Goal: Task Accomplishment & Management: Manage account settings

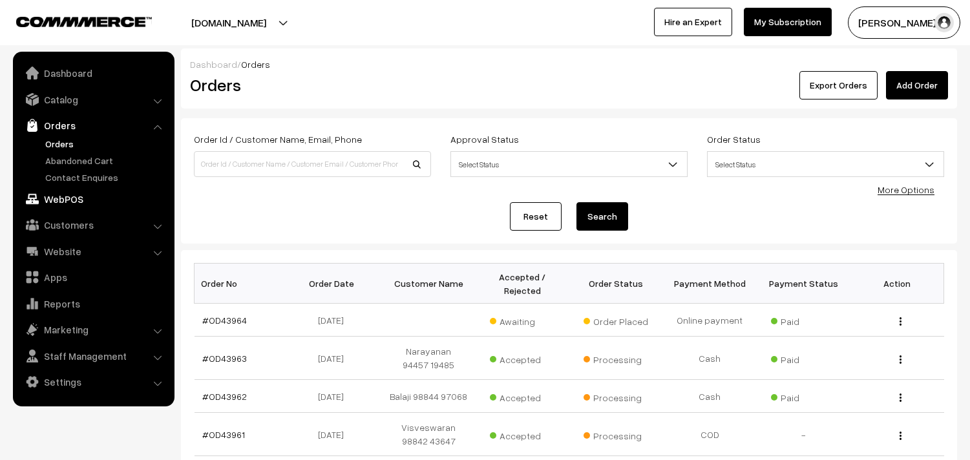
click at [62, 194] on link "WebPOS" at bounding box center [93, 198] width 154 height 23
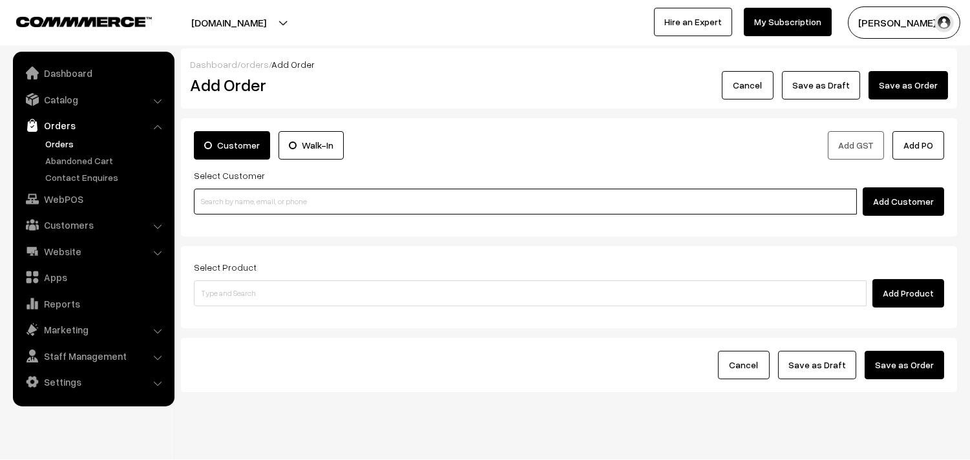
click at [230, 207] on input at bounding box center [525, 202] width 663 height 26
paste input "97898 19061"
click at [218, 191] on input "97898 19061" at bounding box center [525, 202] width 663 height 26
click at [222, 220] on link "Krishnamoorthy 97898 19061 [test294@gmail.com] [9789819061]" at bounding box center [527, 225] width 666 height 19
type input "9789819061"
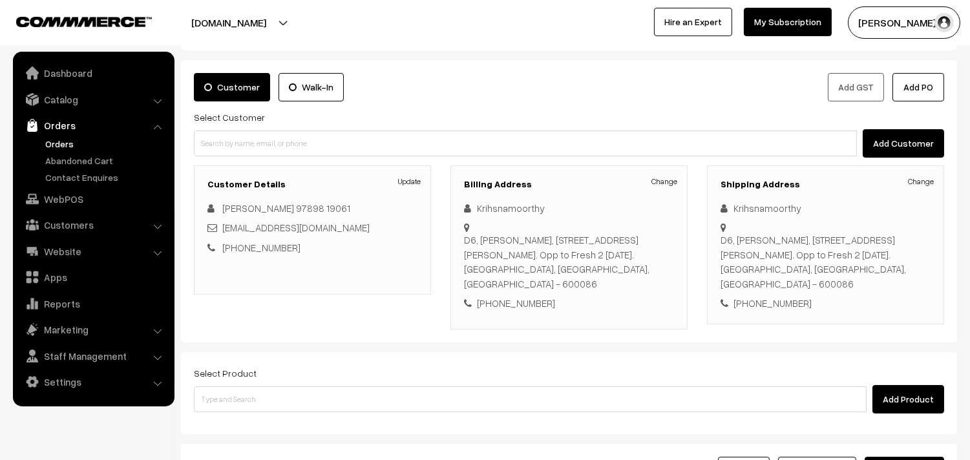
scroll to position [72, 0]
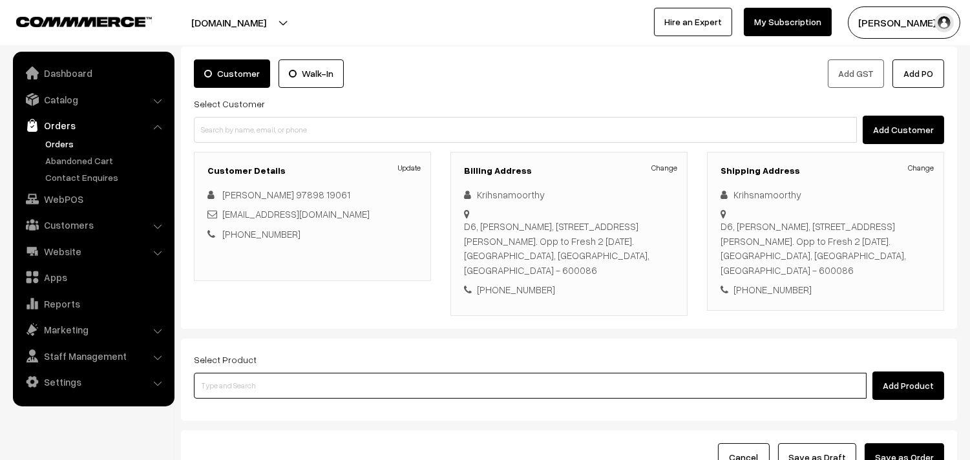
click at [260, 373] on input at bounding box center [530, 386] width 673 height 26
type input "p"
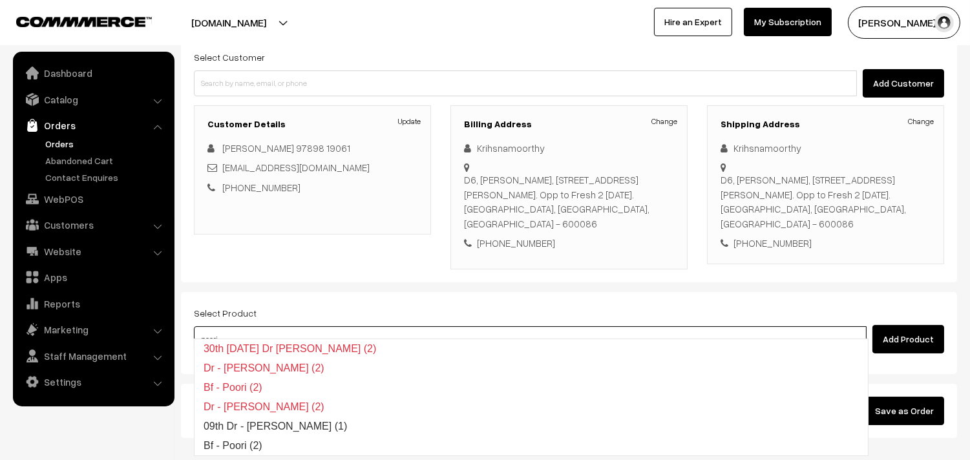
scroll to position [176, 0]
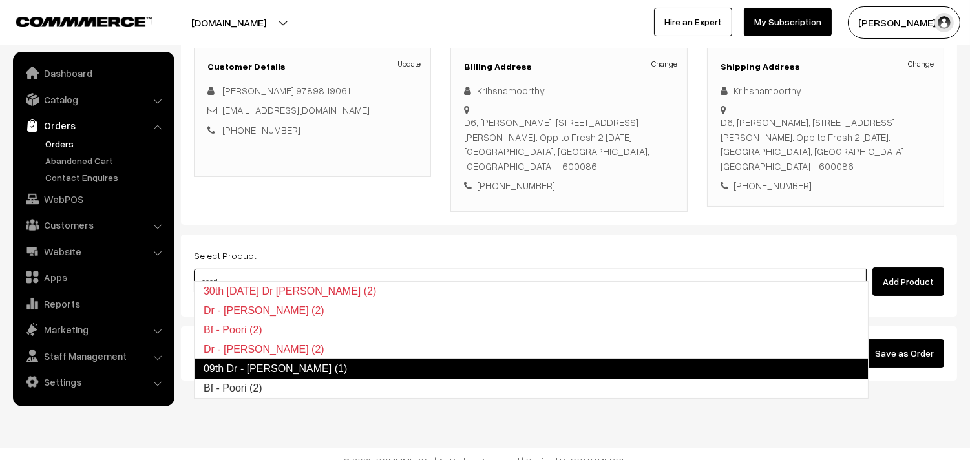
type input "poori"
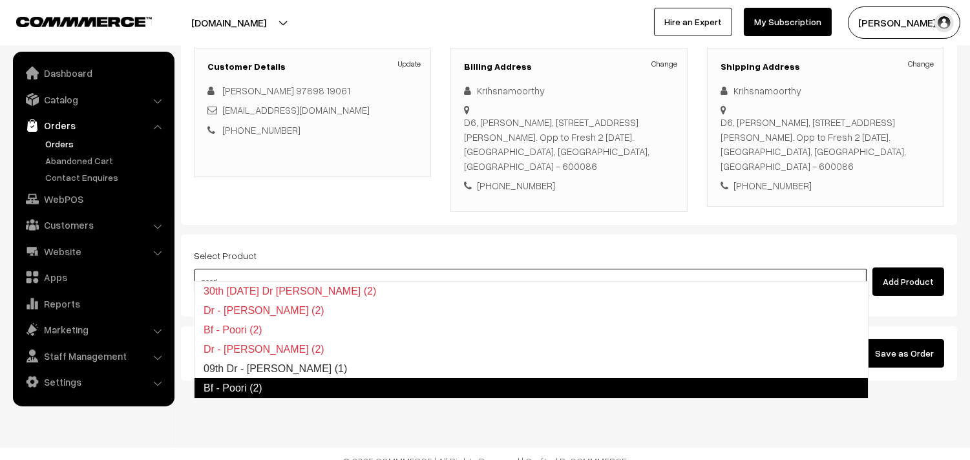
click at [253, 397] on link "Bf - Poori (2)" at bounding box center [531, 388] width 675 height 21
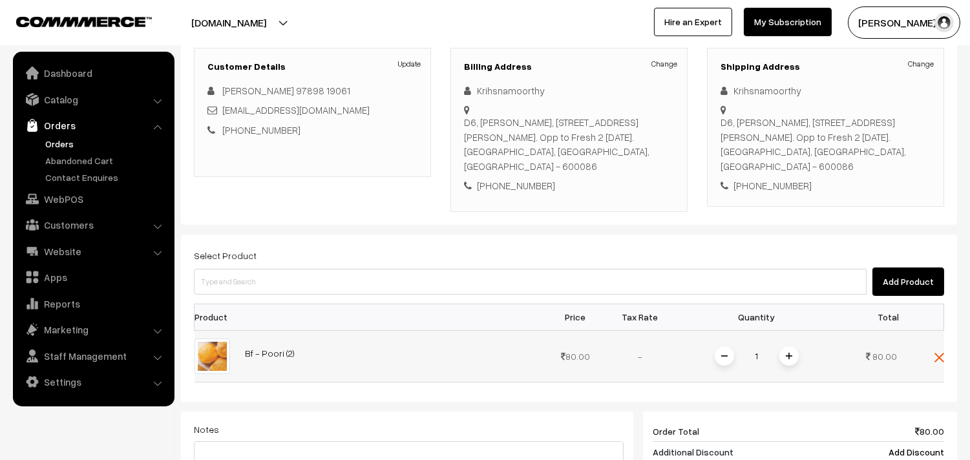
click at [786, 330] on td "1" at bounding box center [757, 356] width 168 height 52
click at [790, 353] on img at bounding box center [789, 356] width 6 height 6
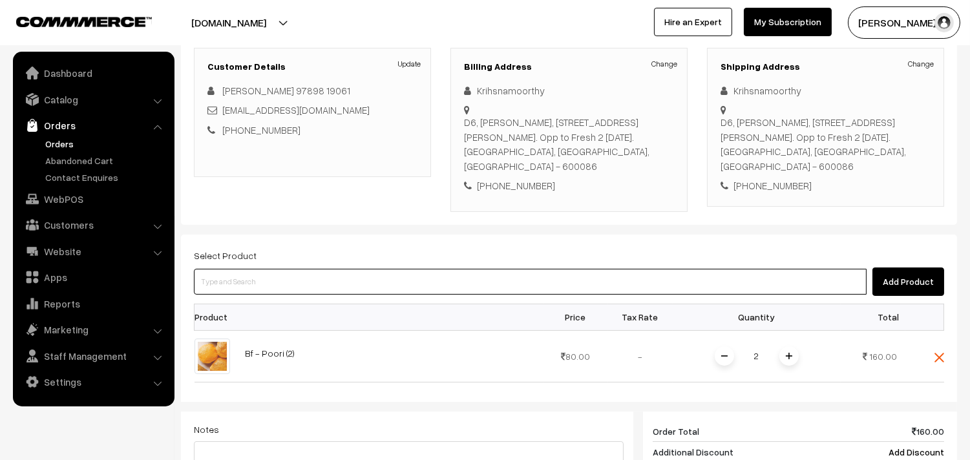
click at [270, 269] on input at bounding box center [530, 282] width 673 height 26
type input "vadai"
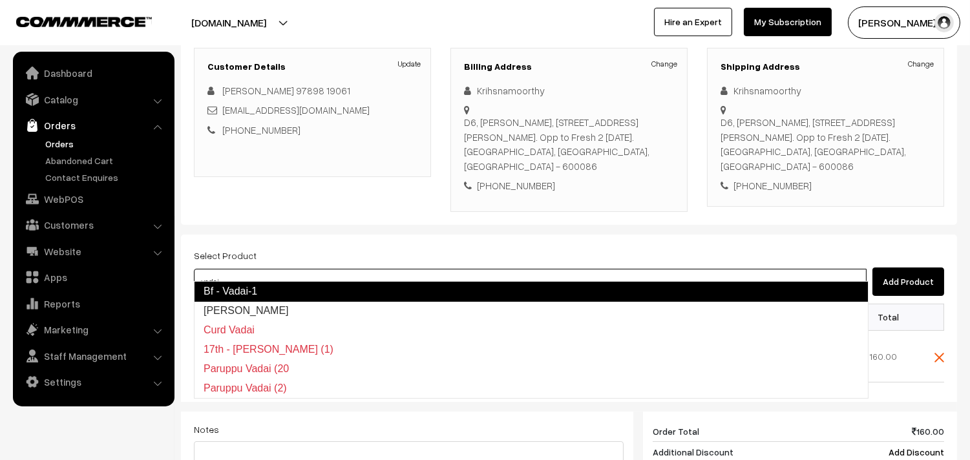
click at [266, 299] on link "Bf - Vadai-1" at bounding box center [531, 291] width 675 height 21
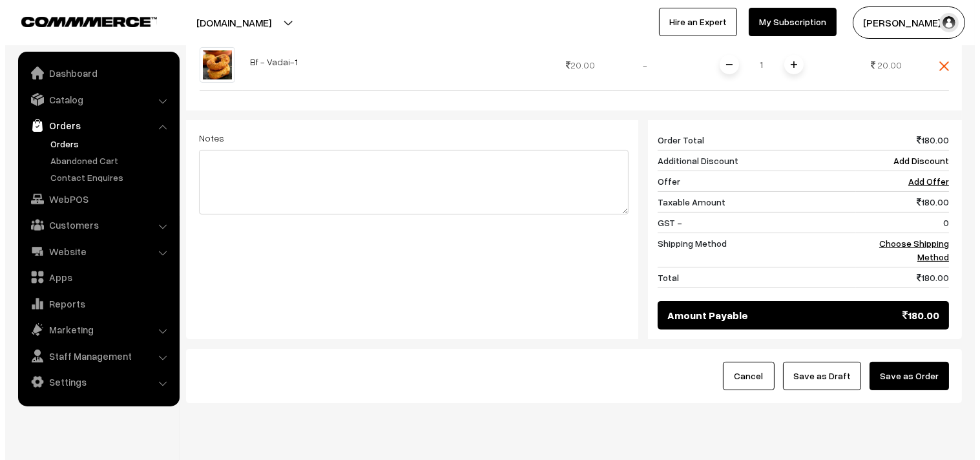
scroll to position [530, 0]
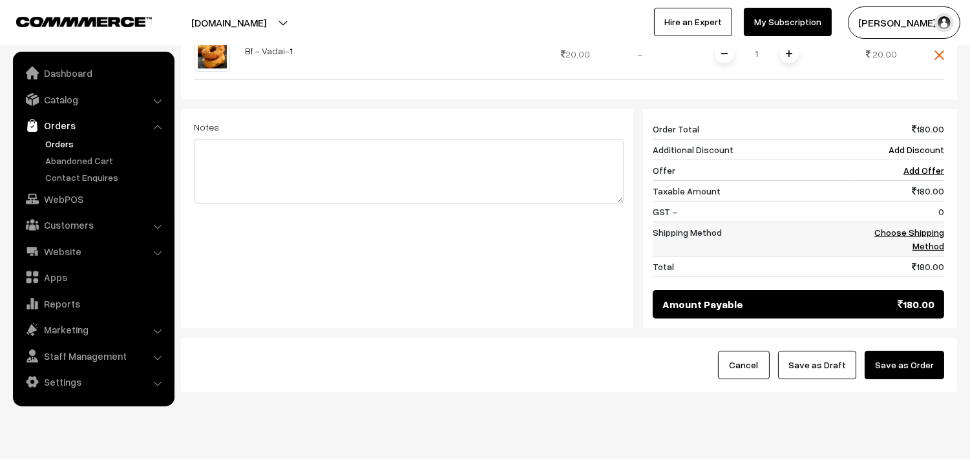
click at [938, 234] on link "Choose Shipping Method" at bounding box center [909, 239] width 70 height 25
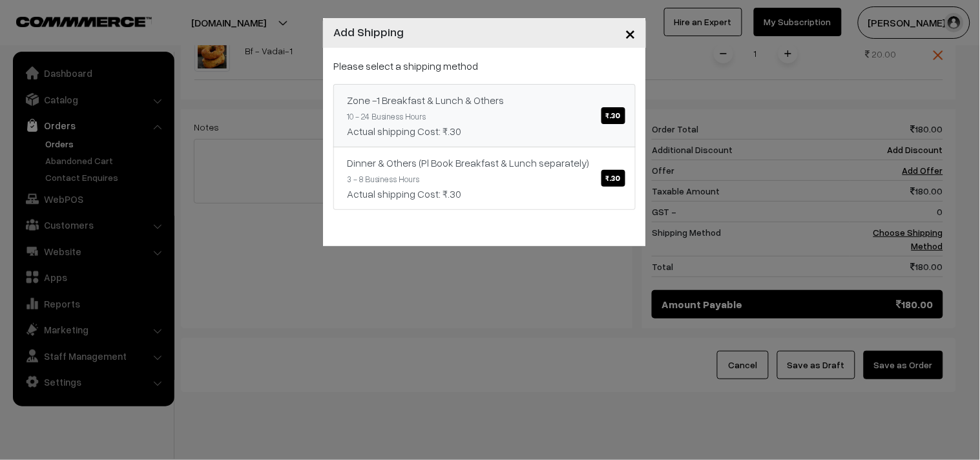
click at [590, 106] on div "Zone -1 Breakfast & Lunch & Others ₹.30" at bounding box center [484, 100] width 275 height 16
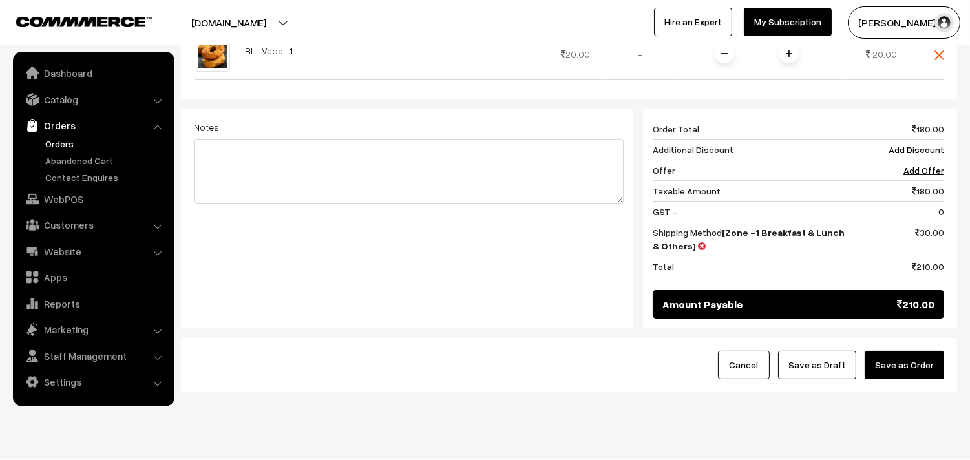
click at [897, 353] on button "Save as Order" at bounding box center [904, 365] width 79 height 28
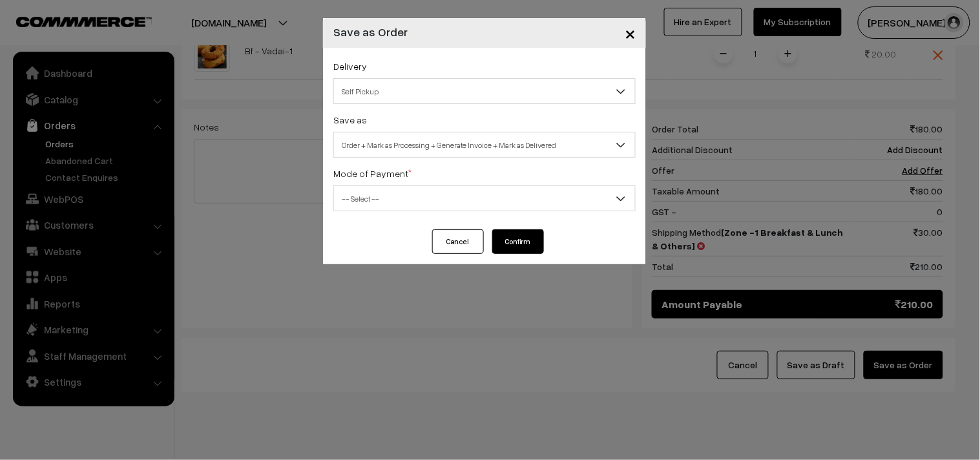
click at [357, 88] on span "Self Pickup" at bounding box center [484, 91] width 301 height 23
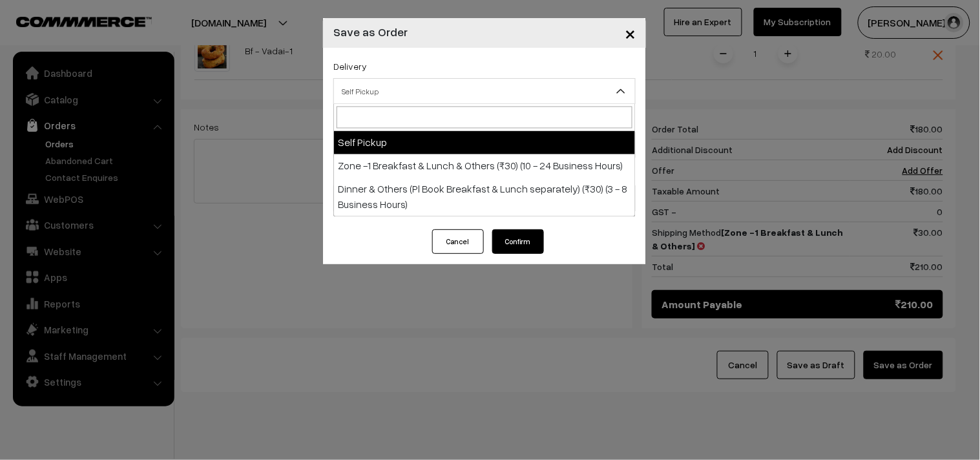
select select "ZON1"
select select "3"
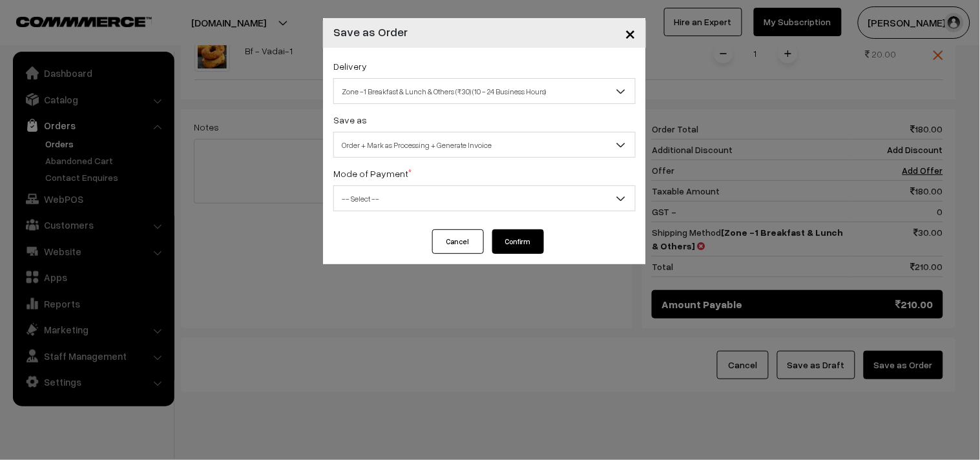
click at [408, 154] on span "Order + Mark as Processing + Generate Invoice" at bounding box center [484, 145] width 301 height 23
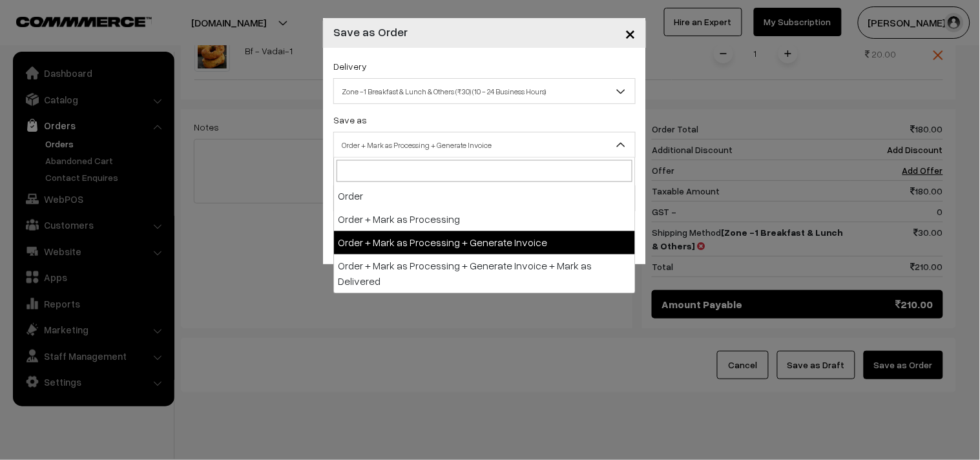
drag, startPoint x: 404, startPoint y: 240, endPoint x: 366, endPoint y: 215, distance: 46.6
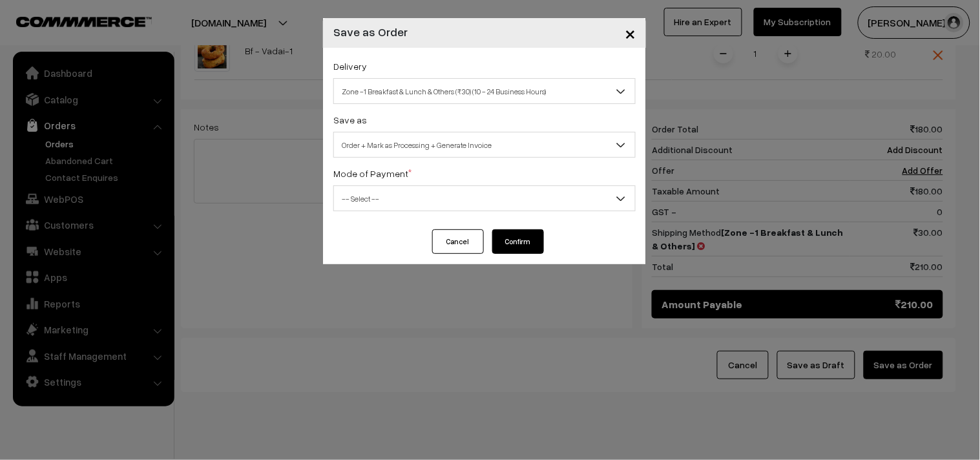
click at [366, 215] on div "Delivery Self Pickup Zone -1 Breakfast & Lunch & Others (₹30) (10 - 24 Business…" at bounding box center [484, 139] width 323 height 182
click at [364, 211] on div "Delivery Self Pickup Zone -1 Breakfast & Lunch & Others (₹30) (10 - 24 Business…" at bounding box center [484, 139] width 323 height 182
click at [364, 195] on span "-- Select --" at bounding box center [484, 198] width 301 height 23
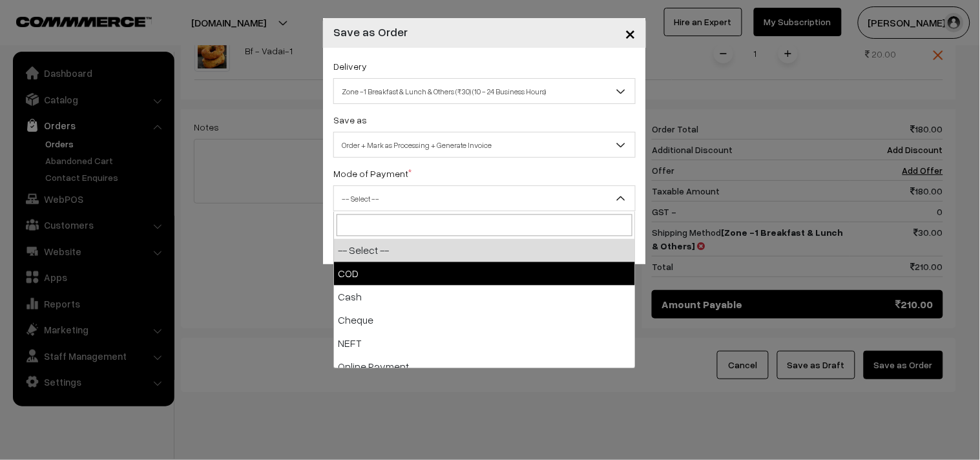
select select "1"
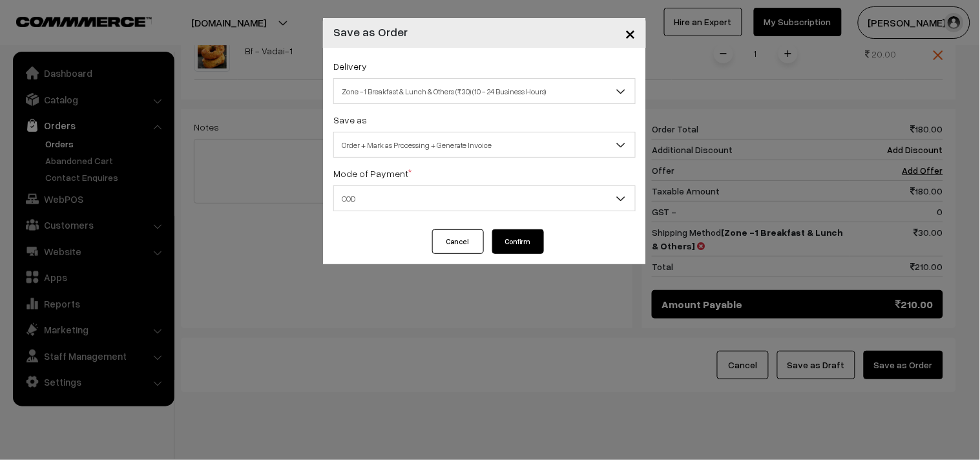
click at [496, 238] on button "Confirm" at bounding box center [518, 241] width 52 height 25
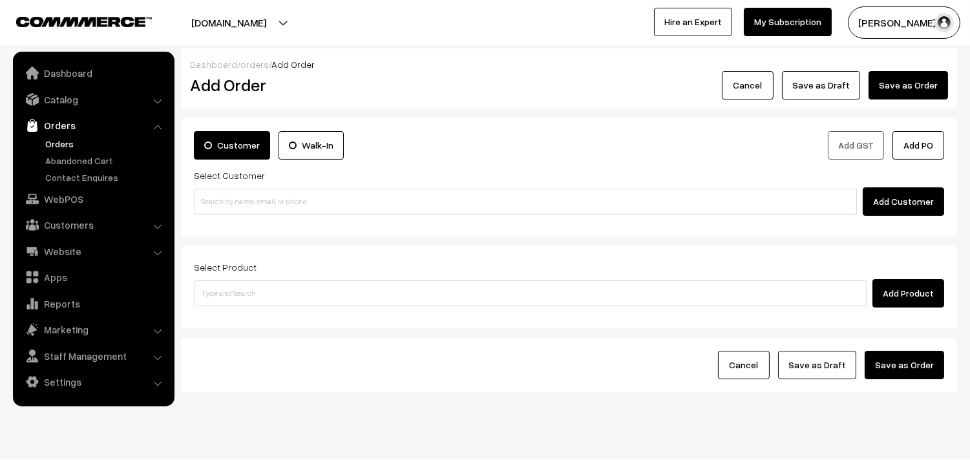
click at [44, 138] on link "Orders" at bounding box center [106, 144] width 128 height 14
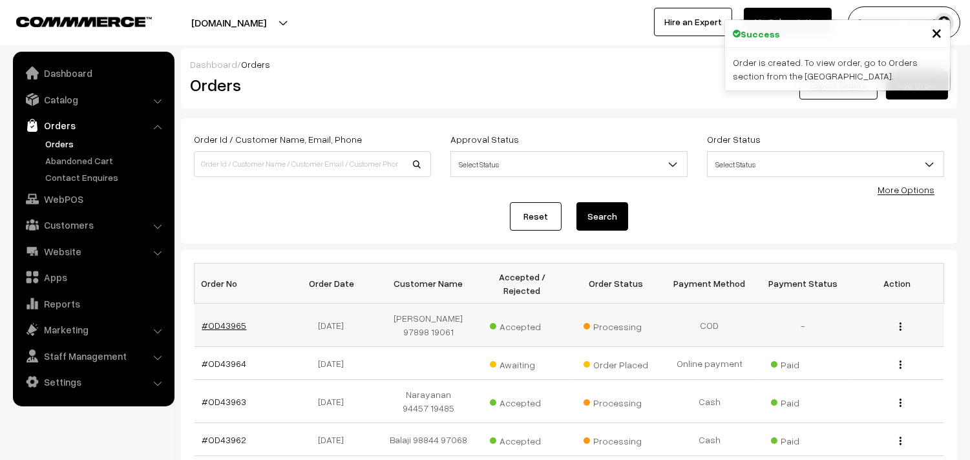
click at [227, 325] on link "#OD43965" at bounding box center [224, 325] width 45 height 11
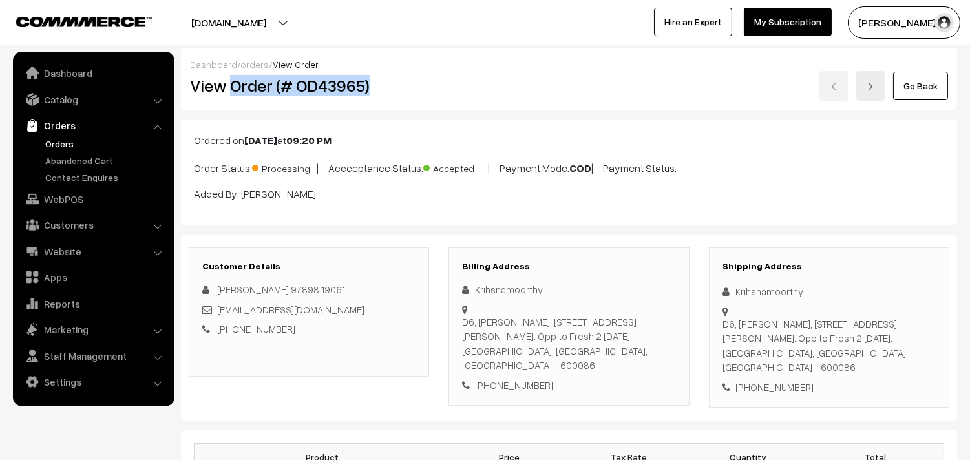
drag, startPoint x: 233, startPoint y: 85, endPoint x: 401, endPoint y: 98, distance: 169.2
click at [401, 98] on div "View Order (# OD43965)" at bounding box center [309, 86] width 259 height 30
copy h2 "Order (# OD43965)"
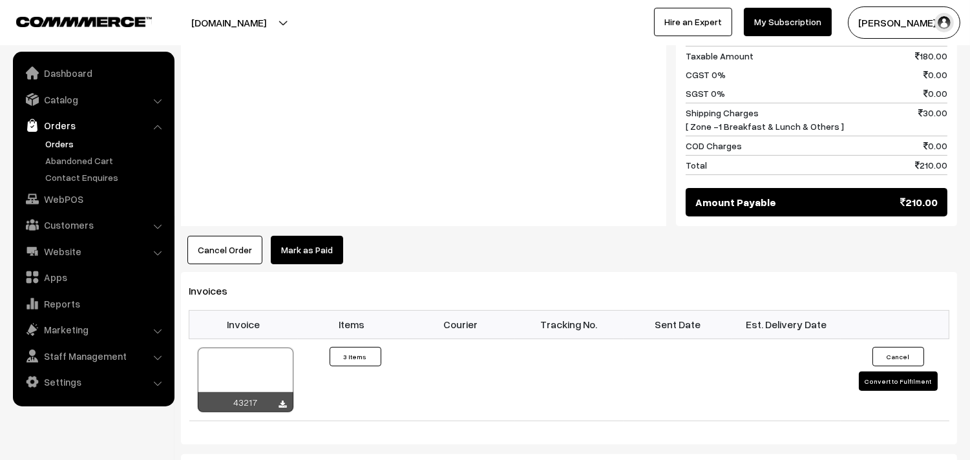
scroll to position [790, 0]
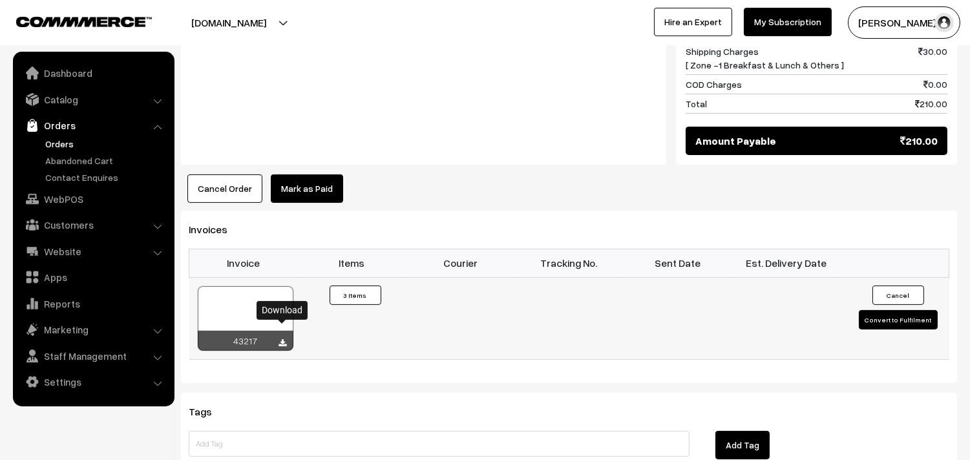
click at [280, 339] on icon at bounding box center [283, 343] width 8 height 8
click at [83, 205] on link "WebPOS" at bounding box center [93, 198] width 154 height 23
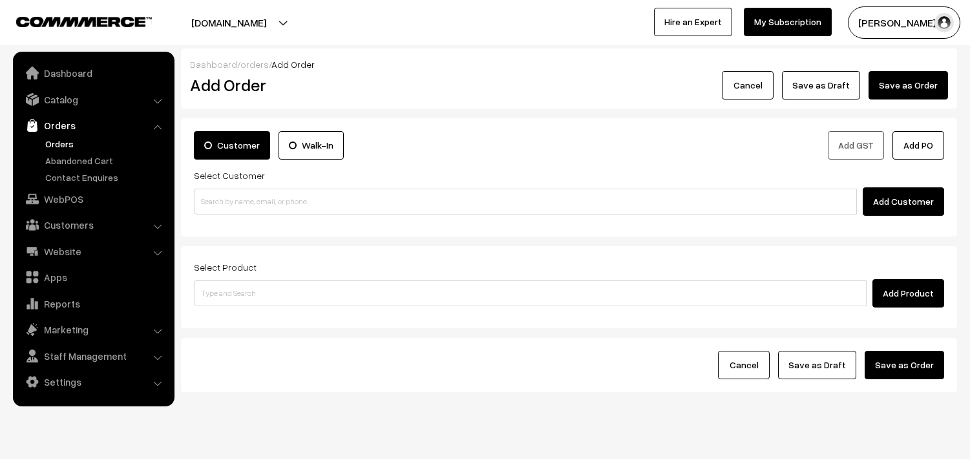
click at [283, 204] on input at bounding box center [525, 202] width 663 height 26
click at [217, 193] on input "93617 84183" at bounding box center [525, 202] width 663 height 26
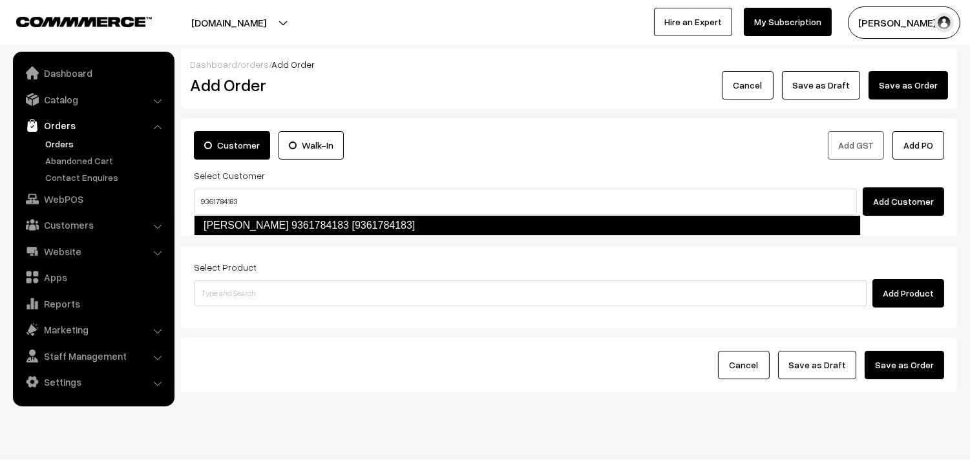
click at [218, 224] on link "Gayathri 9361784183 [9361784183]" at bounding box center [527, 225] width 667 height 21
type input "9361784183"
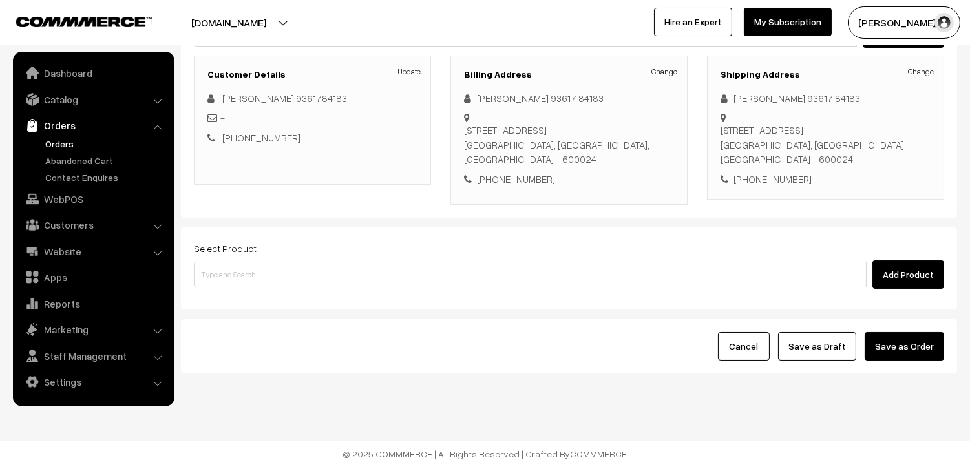
scroll to position [176, 0]
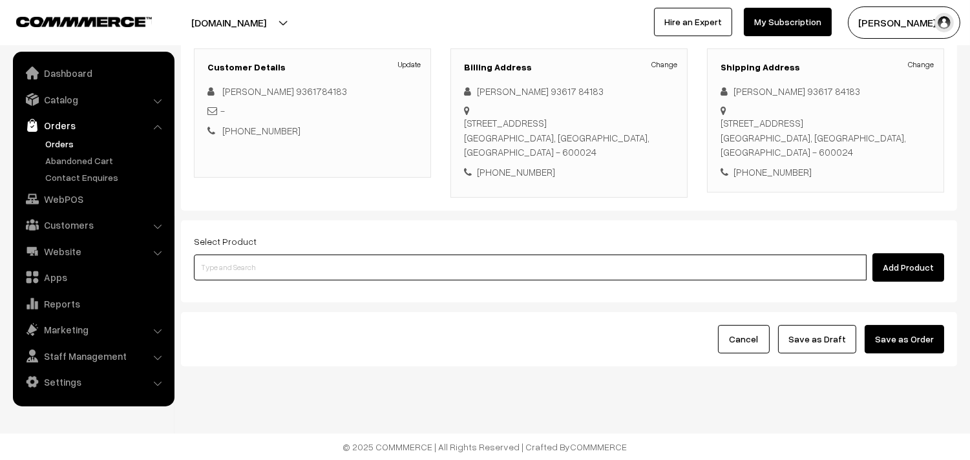
click at [279, 276] on input at bounding box center [530, 268] width 673 height 26
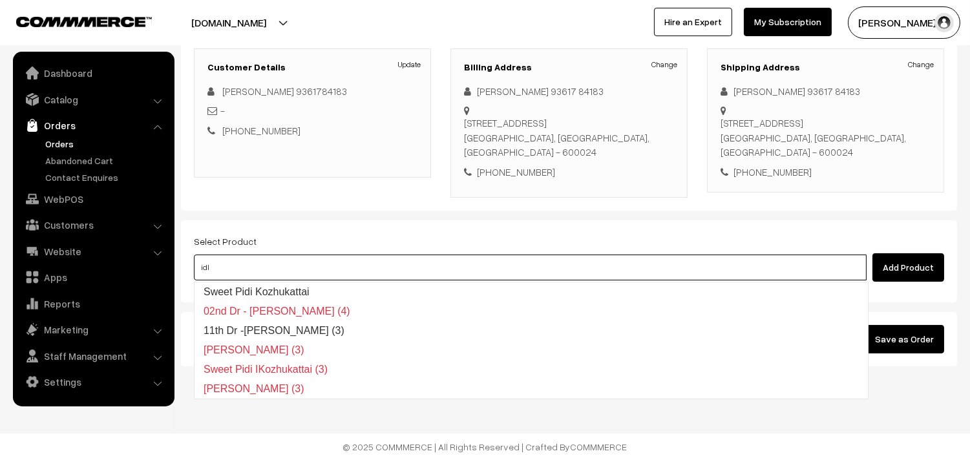
type input "idly"
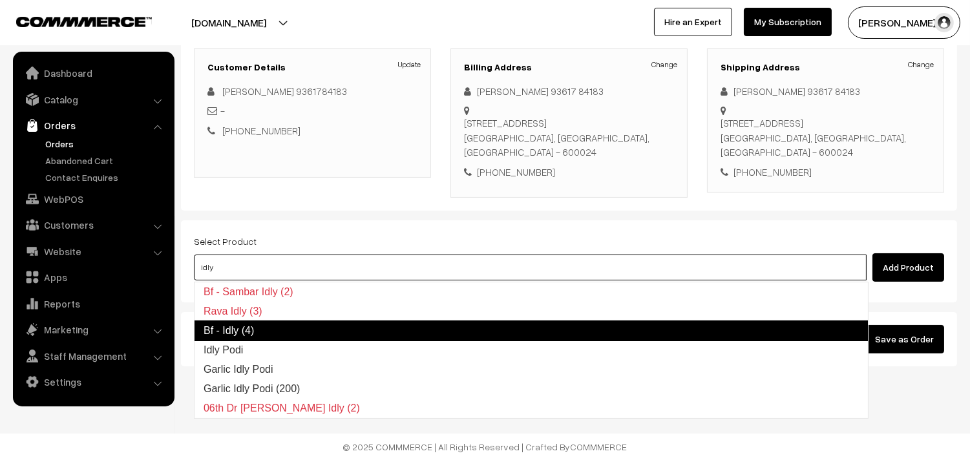
click at [254, 332] on link "Bf - Idly (4)" at bounding box center [531, 330] width 675 height 21
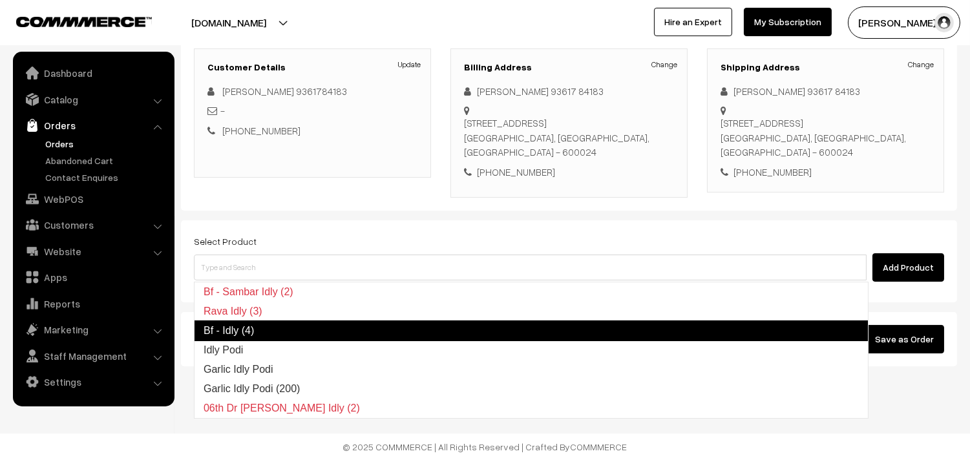
click at [256, 281] on div "Add Product" at bounding box center [569, 267] width 750 height 28
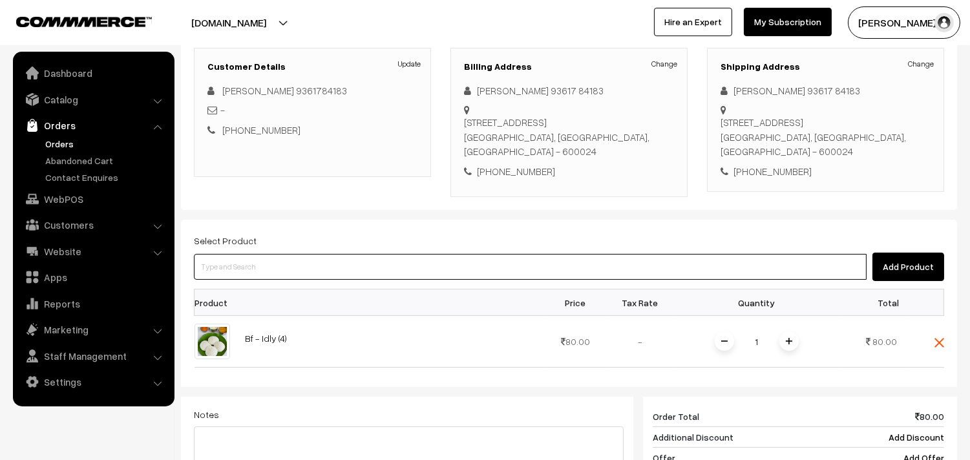
click at [262, 278] on input at bounding box center [530, 267] width 673 height 26
type input "vadacu"
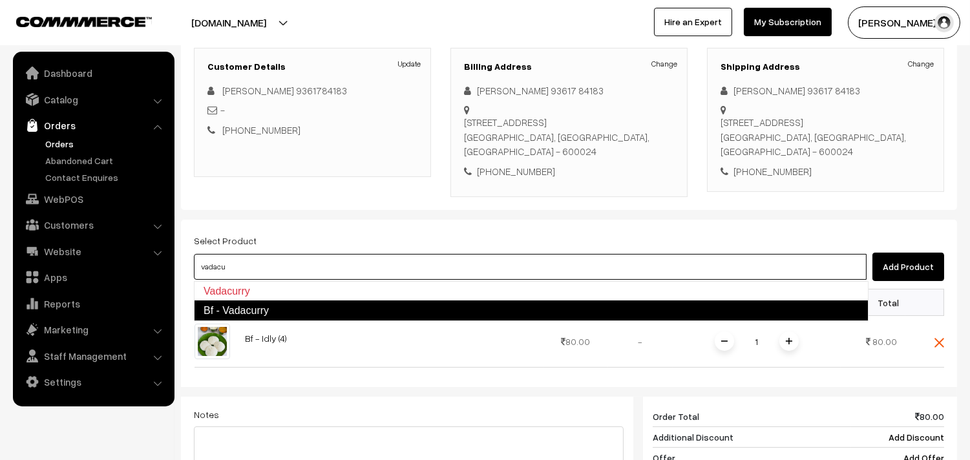
click at [250, 306] on link "Bf - Vadacurry" at bounding box center [531, 310] width 675 height 21
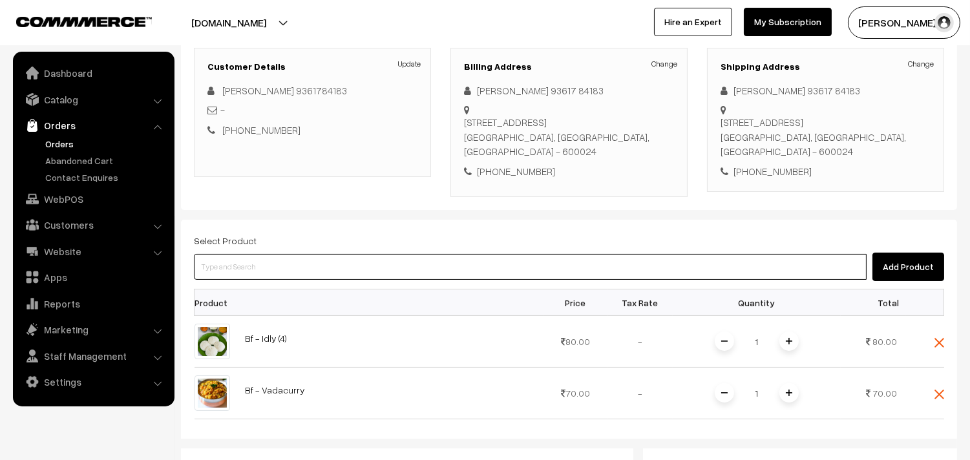
click at [257, 265] on input at bounding box center [530, 267] width 673 height 26
type input "kotha"
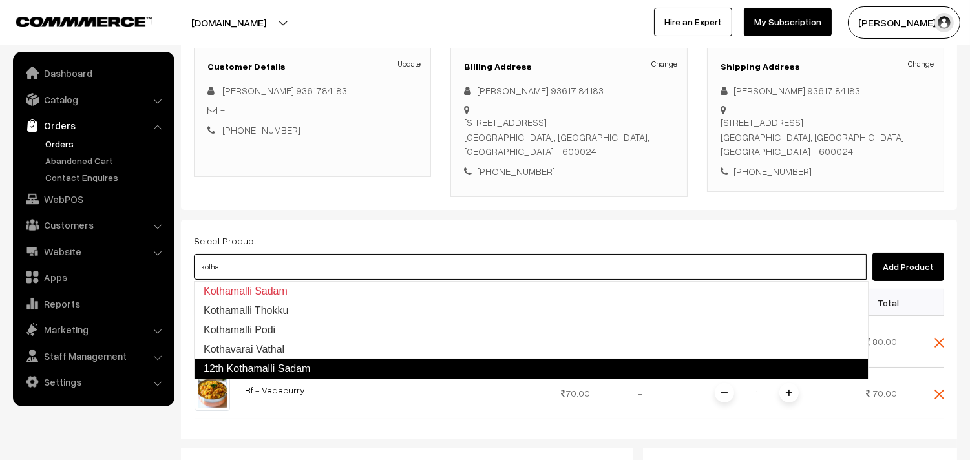
click at [263, 369] on link "12th Kothamalli Sadam" at bounding box center [531, 369] width 675 height 21
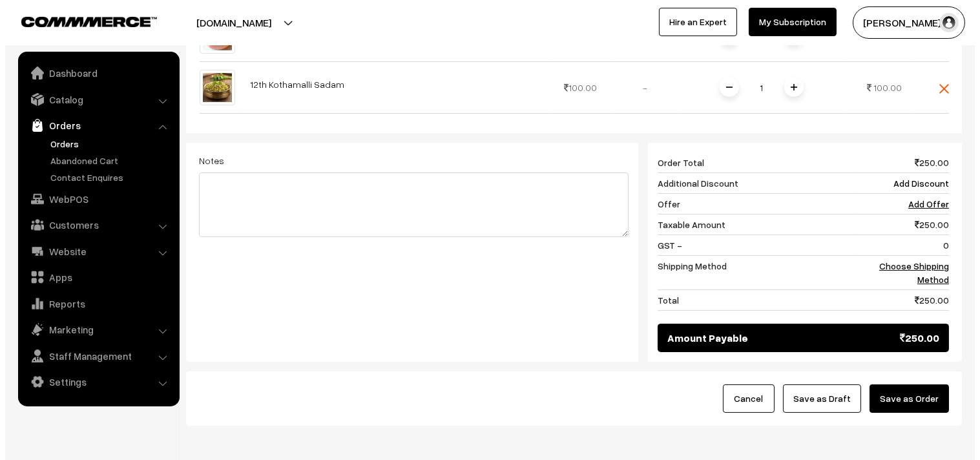
scroll to position [534, 0]
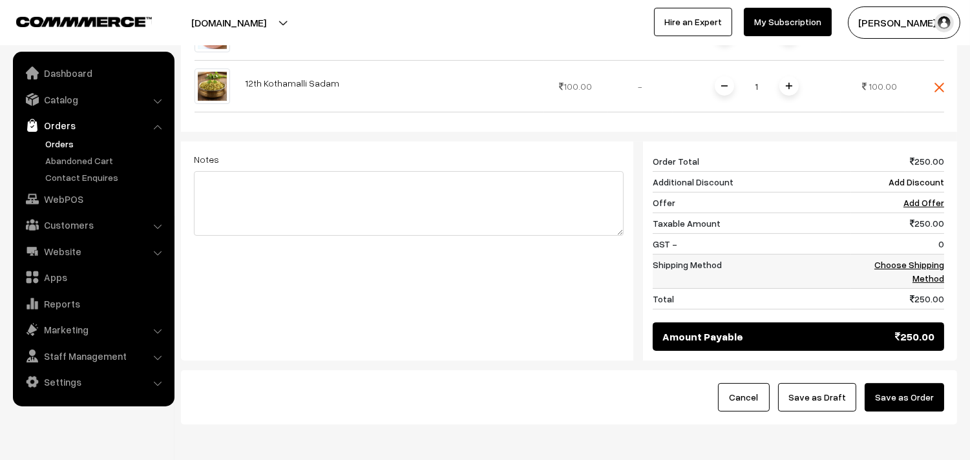
click at [932, 261] on link "Choose Shipping Method" at bounding box center [909, 271] width 70 height 25
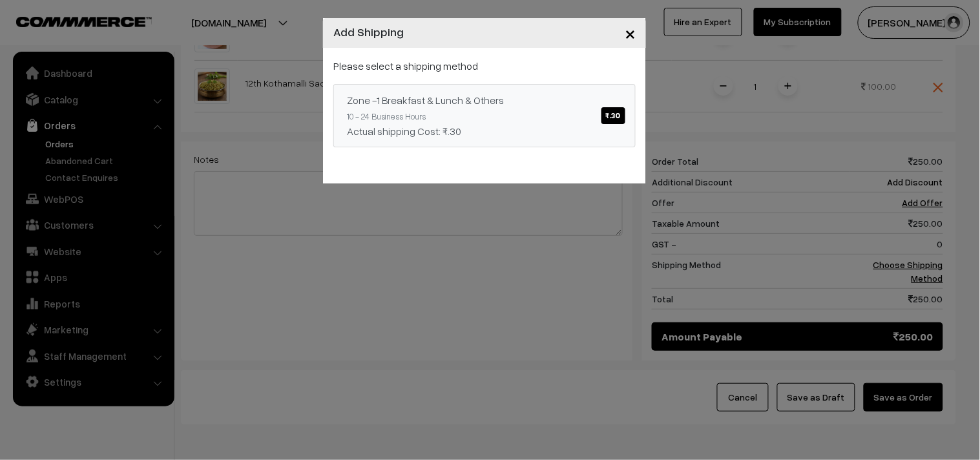
click at [608, 103] on div "Zone -1 Breakfast & Lunch & Others ₹.30" at bounding box center [484, 100] width 275 height 16
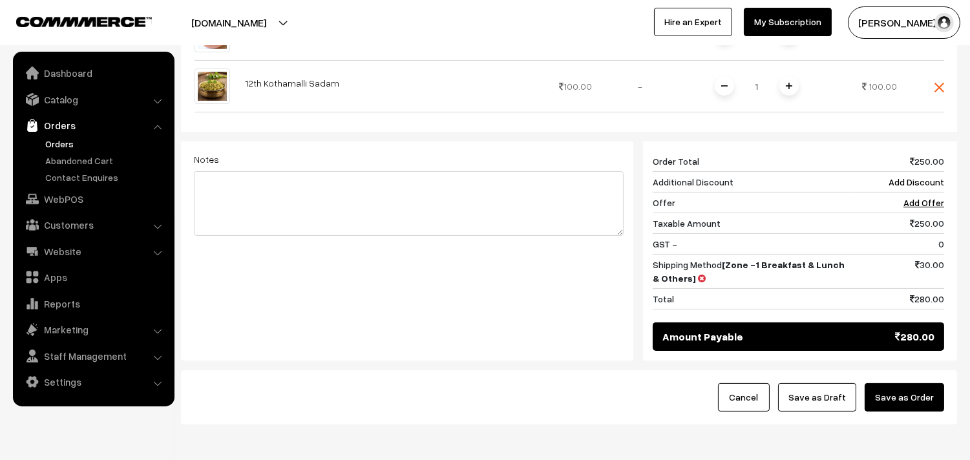
click at [877, 404] on button "Save as Order" at bounding box center [904, 397] width 79 height 28
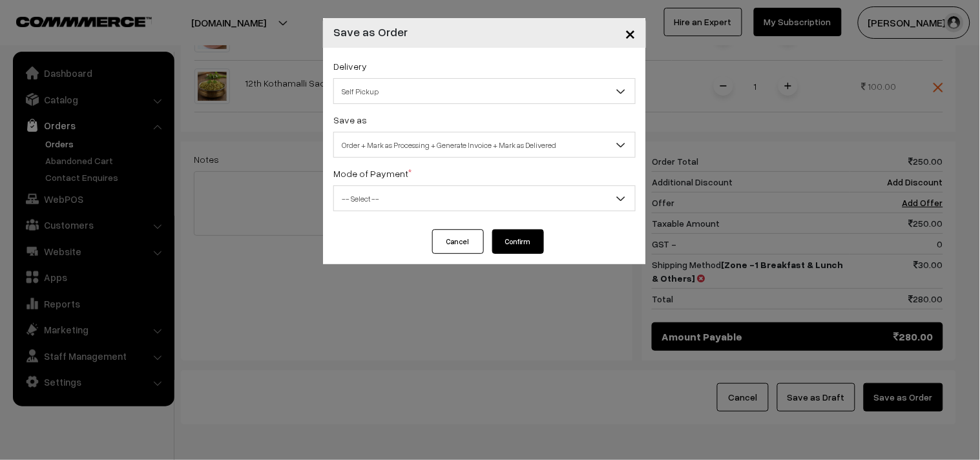
click at [401, 89] on span "Self Pickup" at bounding box center [484, 91] width 301 height 23
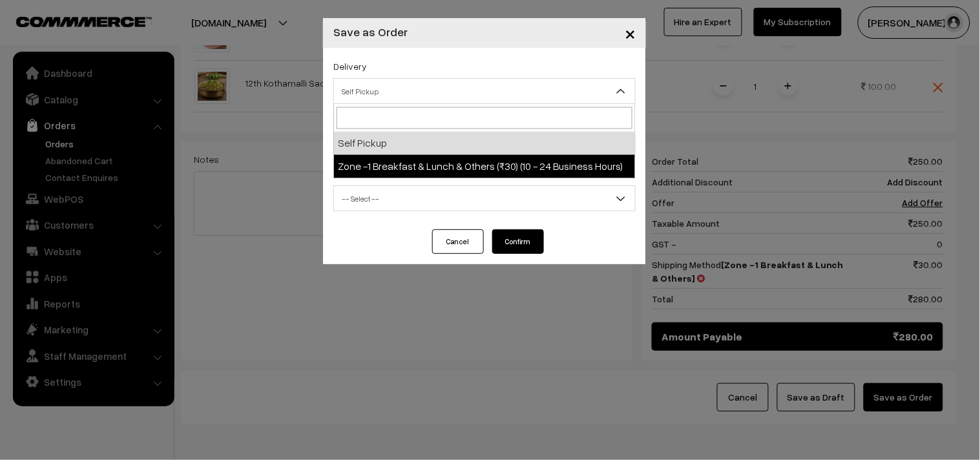
select select "ZON1"
select select "3"
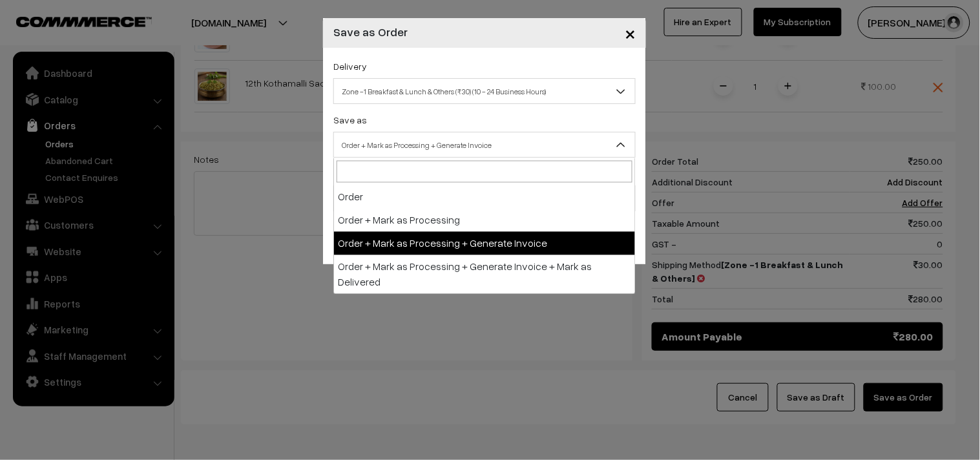
click at [429, 143] on span "Order + Mark as Processing + Generate Invoice" at bounding box center [484, 145] width 301 height 23
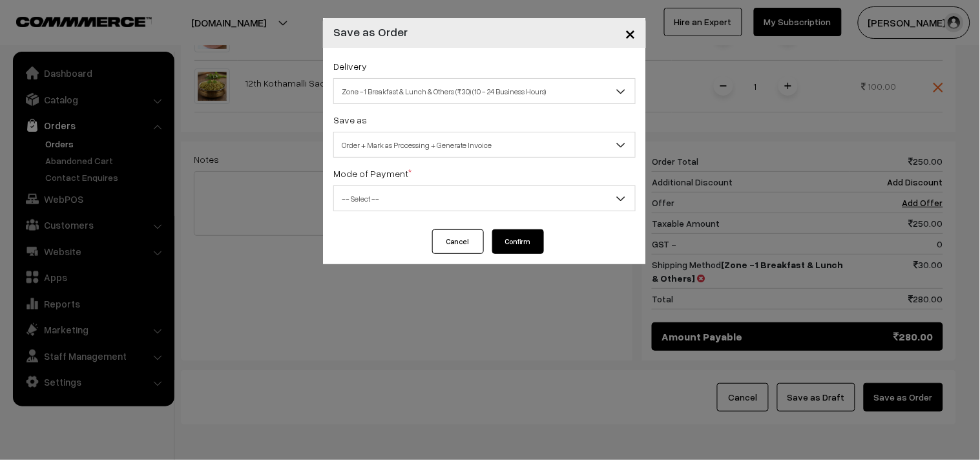
click at [382, 203] on span "-- Select --" at bounding box center [484, 198] width 301 height 23
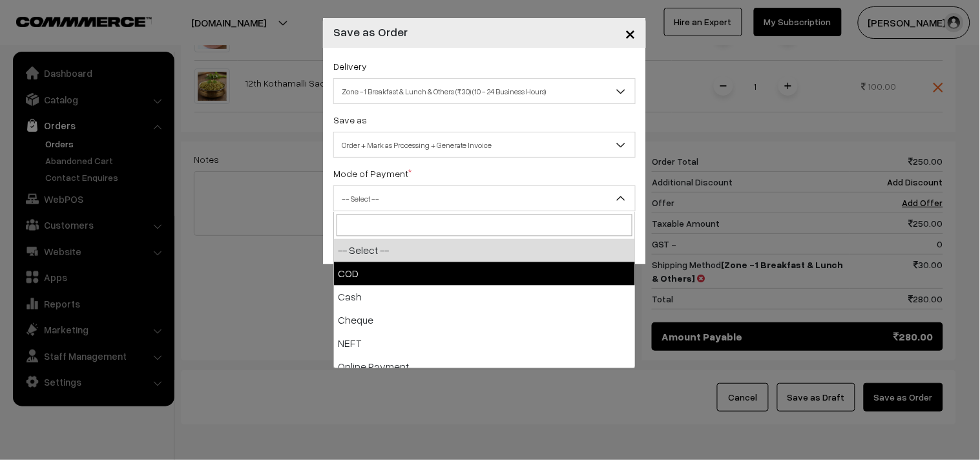
select select "1"
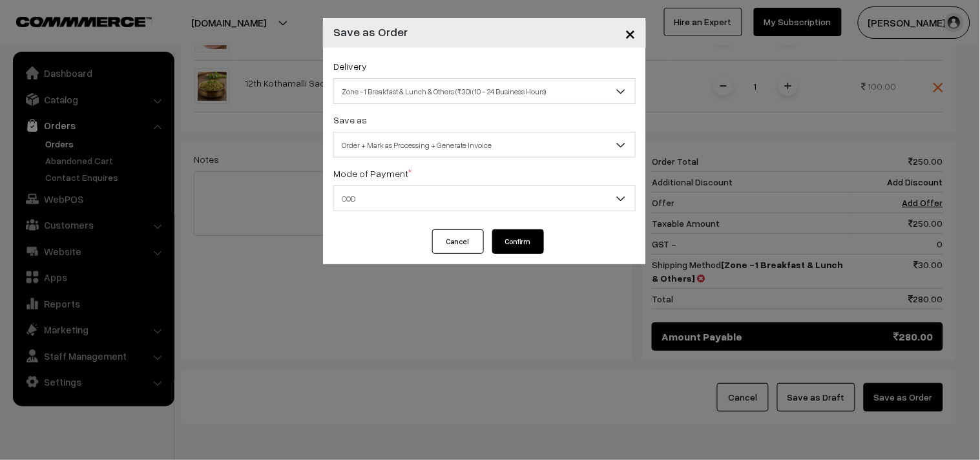
click at [507, 236] on button "Confirm" at bounding box center [518, 241] width 52 height 25
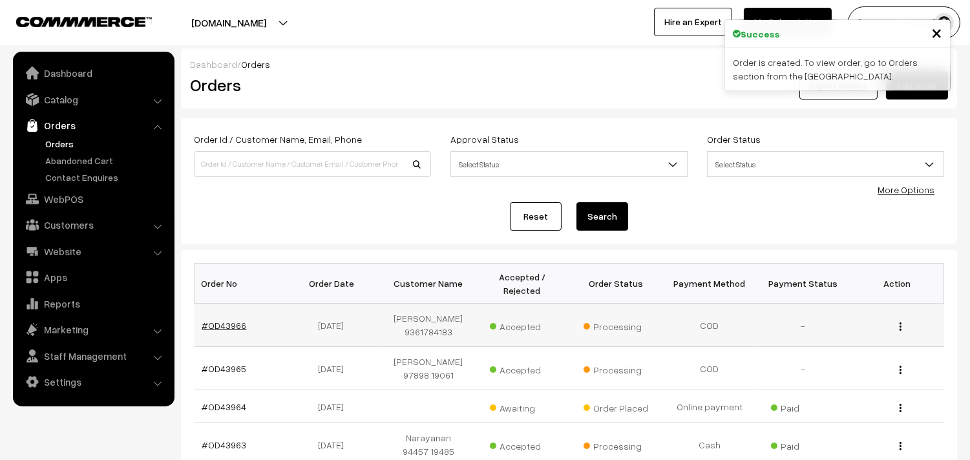
click at [229, 320] on link "#OD43966" at bounding box center [224, 325] width 45 height 11
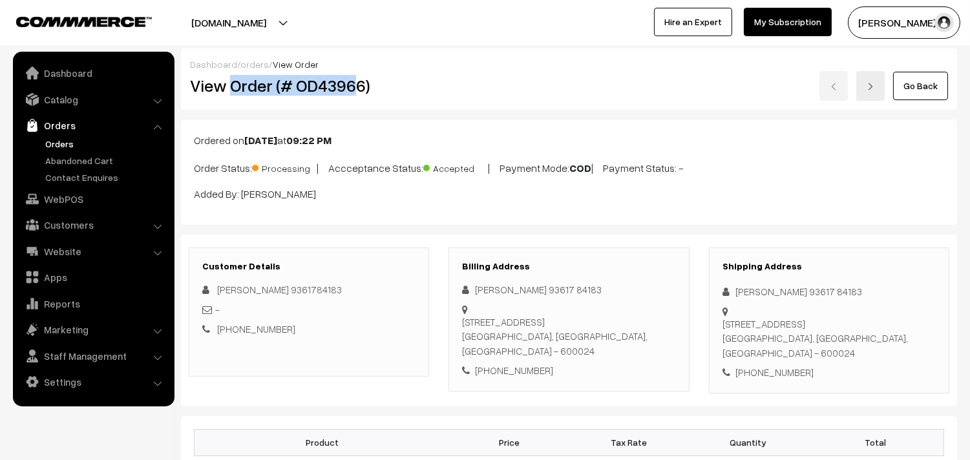
drag, startPoint x: 0, startPoint y: 0, endPoint x: 359, endPoint y: 81, distance: 368.4
click at [358, 81] on h2 "View Order (# OD43966)" at bounding box center [310, 86] width 240 height 20
copy h2 "Order (# OD4396"
click at [392, 88] on h2 "View Order (# OD43966)" at bounding box center [310, 86] width 240 height 20
copy h2 "Order (# OD43966)"
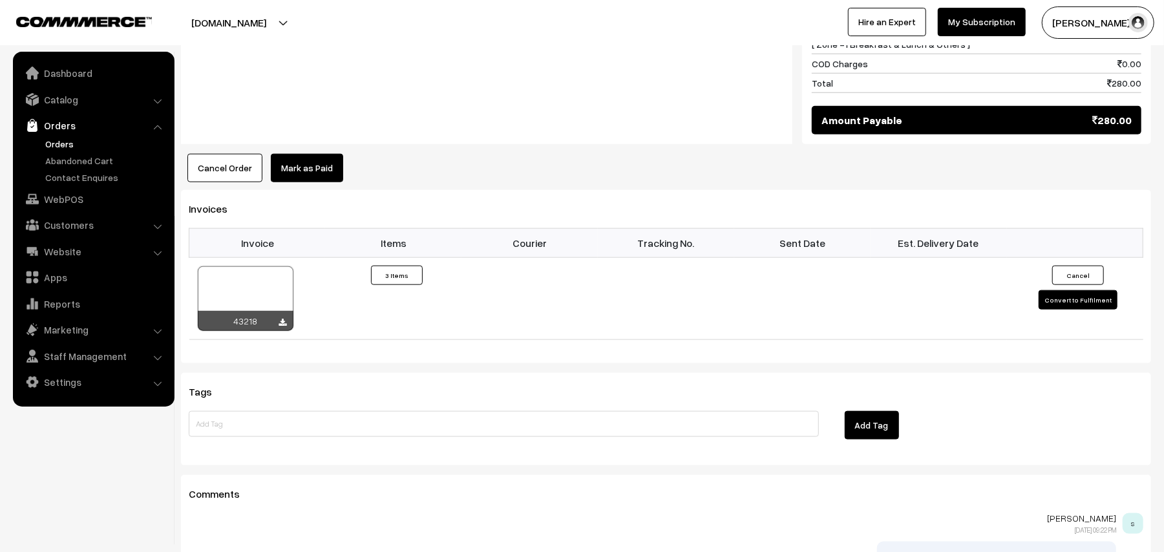
scroll to position [1091, 0]
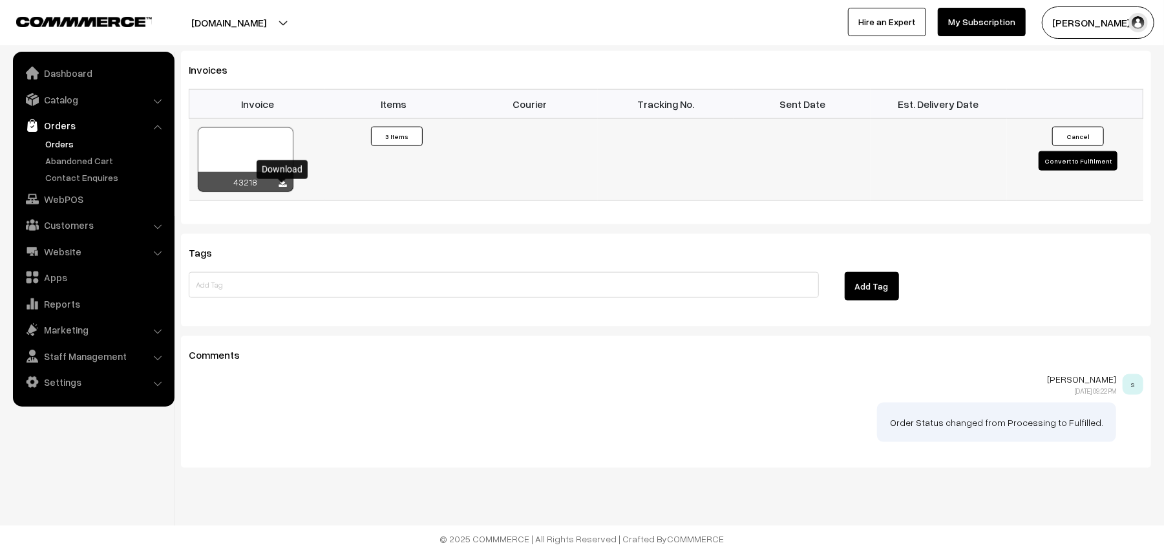
click at [280, 184] on icon at bounding box center [283, 184] width 8 height 8
click at [67, 213] on link "Customers" at bounding box center [93, 224] width 154 height 23
click at [63, 198] on link "Customers" at bounding box center [106, 196] width 128 height 14
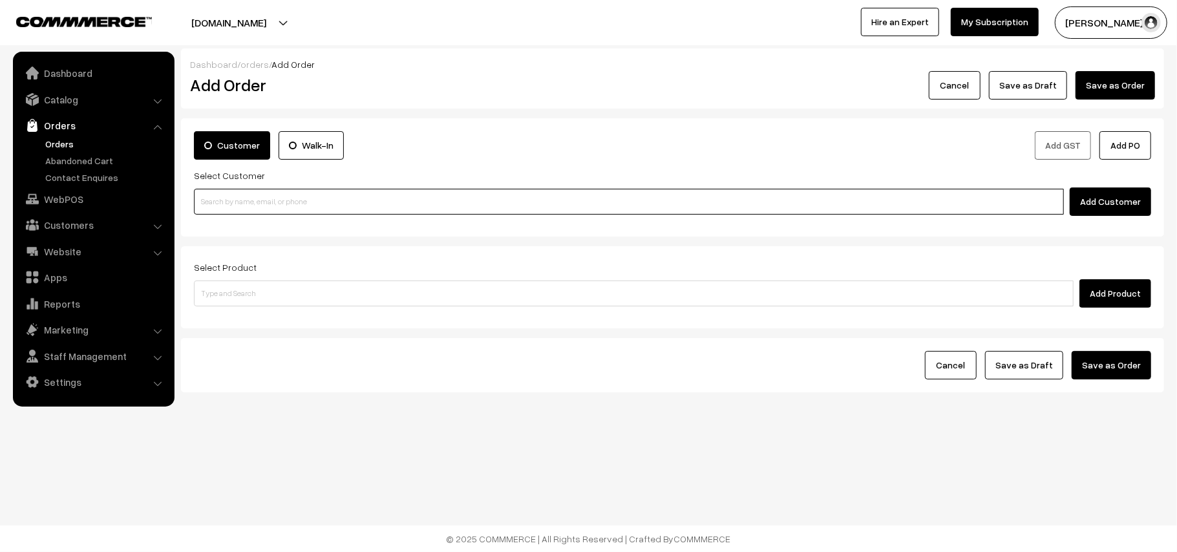
click at [272, 203] on input at bounding box center [629, 202] width 870 height 26
paste input "98402 01222"
click at [218, 192] on input "98402 01222" at bounding box center [629, 202] width 870 height 26
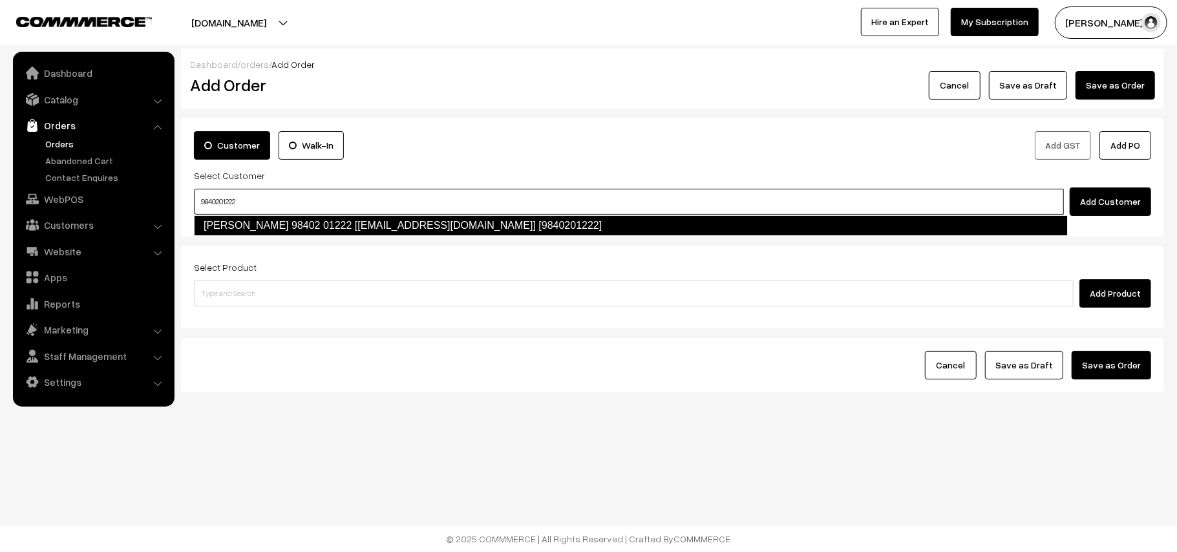
click at [236, 225] on link "Girija 98402 01222 [test875@gmail.com] [9840201222]" at bounding box center [631, 225] width 874 height 21
type input "9840201222"
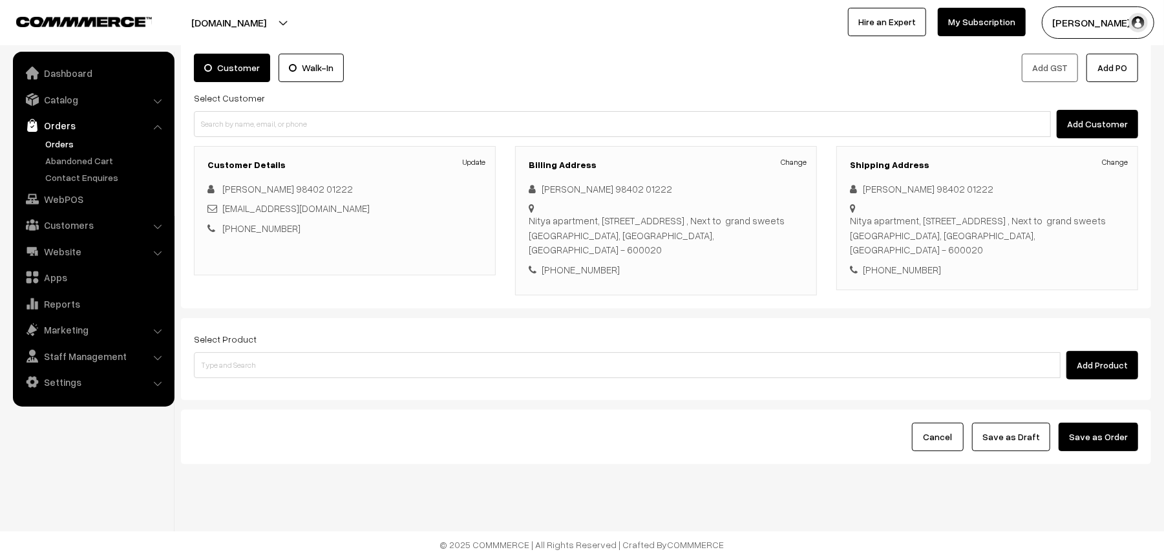
scroll to position [84, 0]
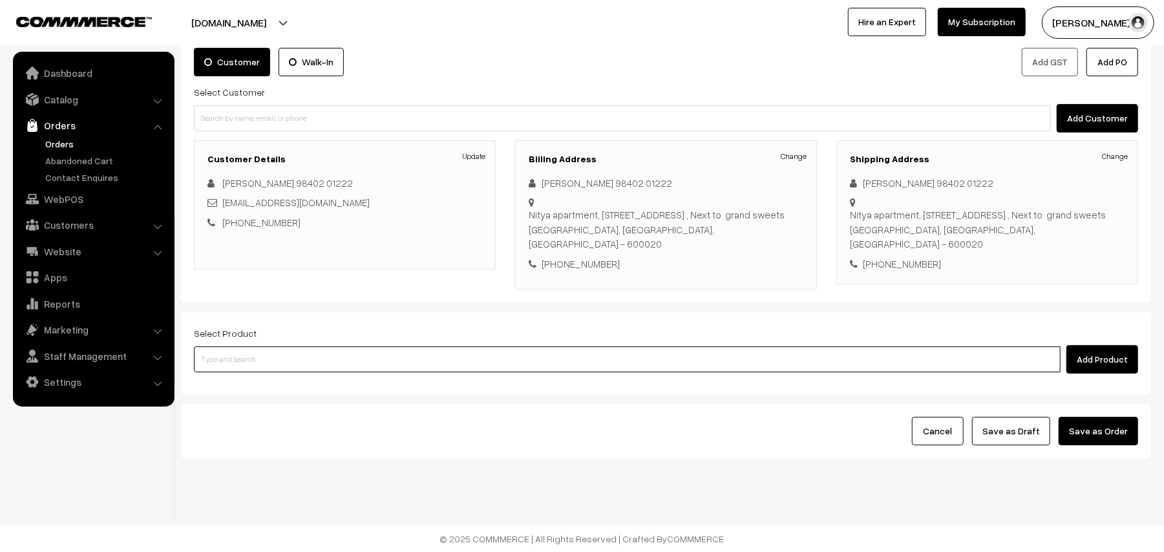
click at [361, 364] on input at bounding box center [627, 359] width 866 height 26
type input "ghee d"
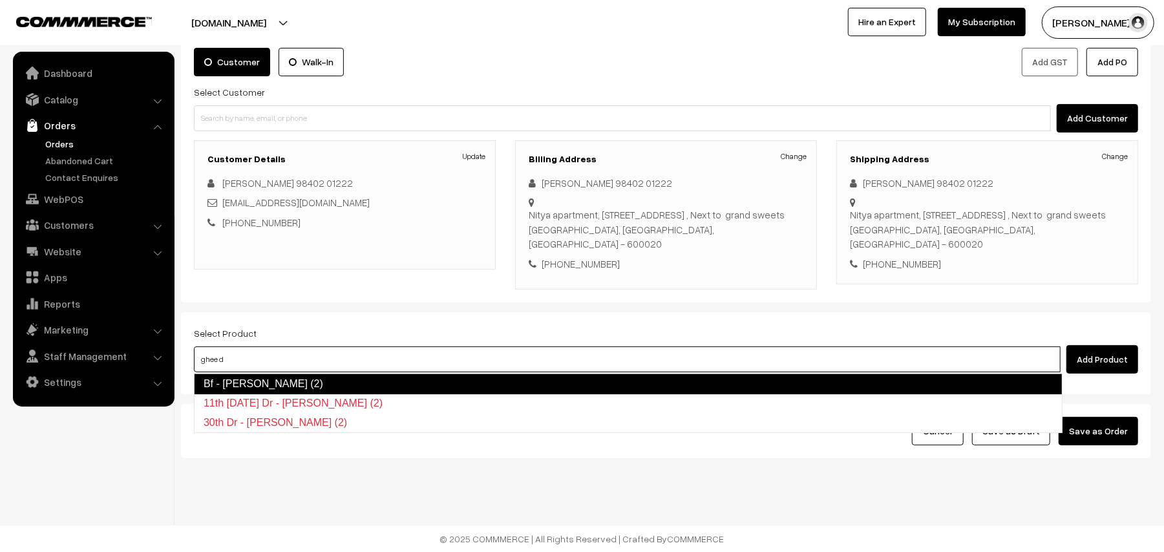
click at [280, 380] on link "Bf - Ghee Dosa (2)" at bounding box center [628, 383] width 868 height 21
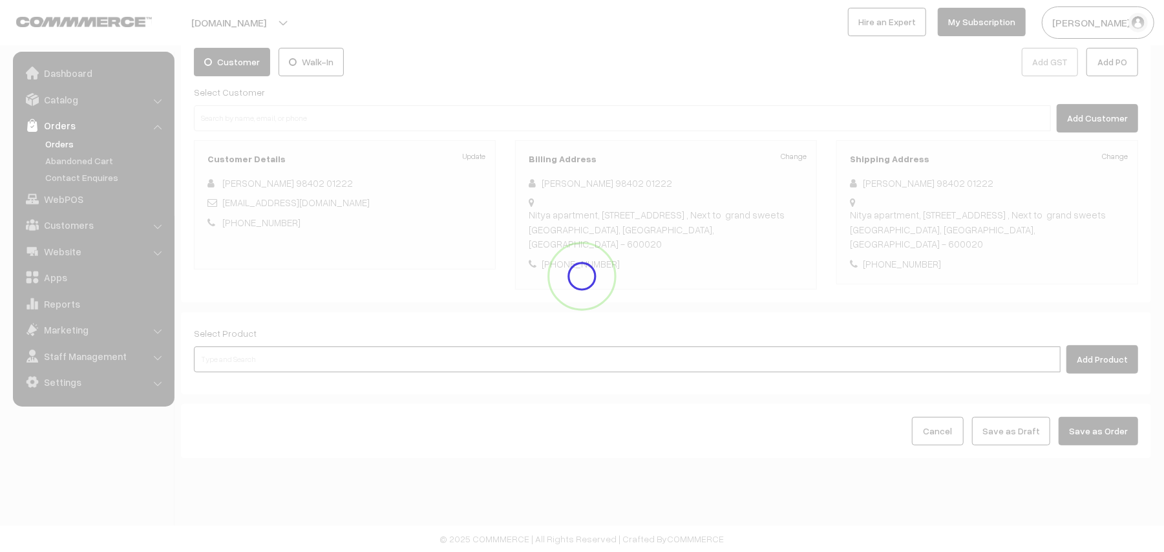
click at [266, 354] on input at bounding box center [627, 359] width 866 height 26
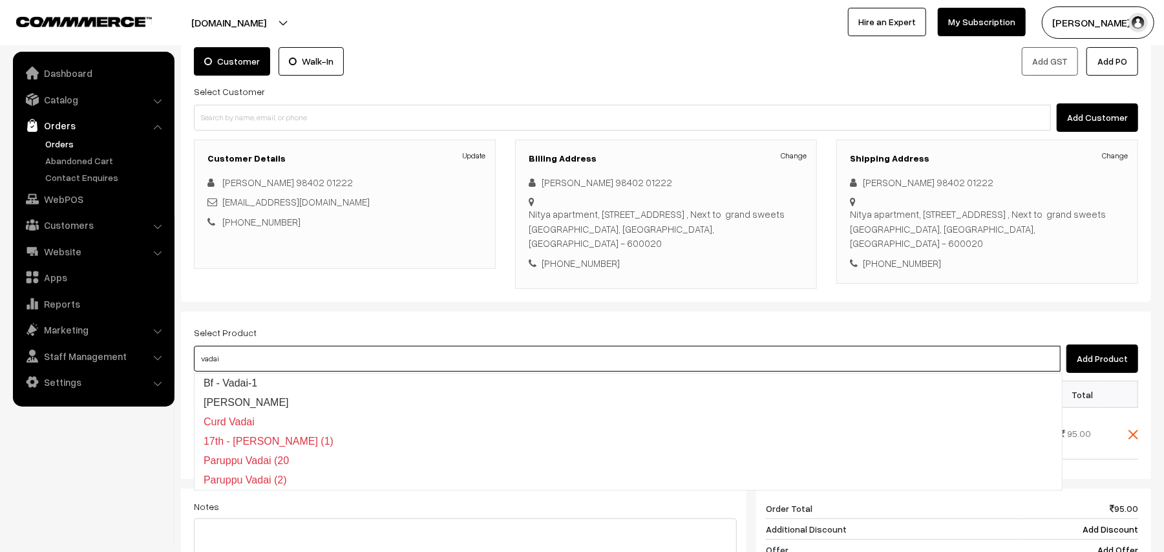
type input "vada"
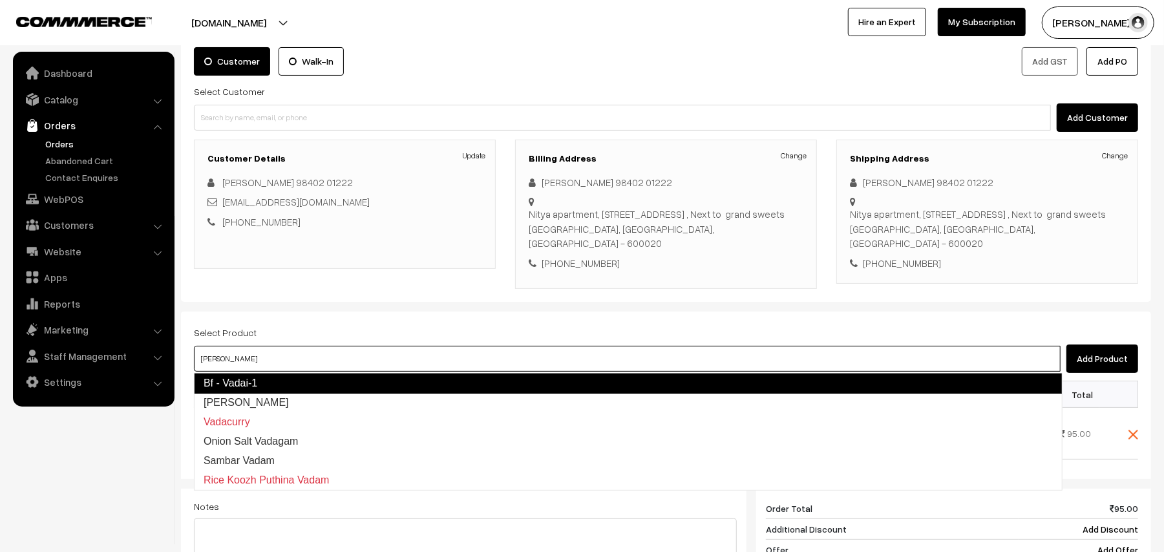
click at [260, 381] on link "Bf - Vadai-1" at bounding box center [628, 383] width 868 height 21
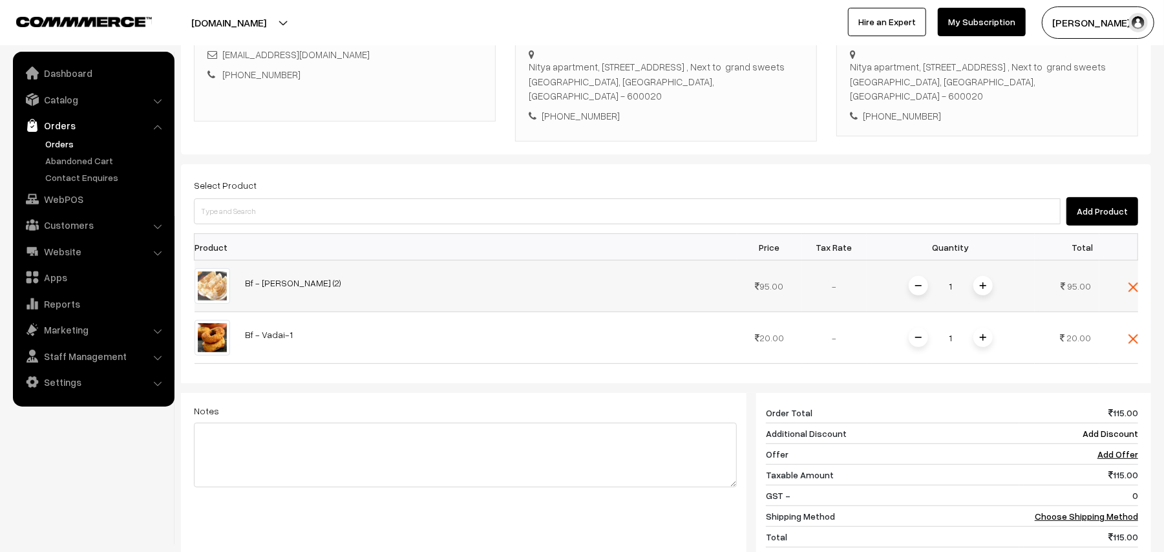
scroll to position [342, 0]
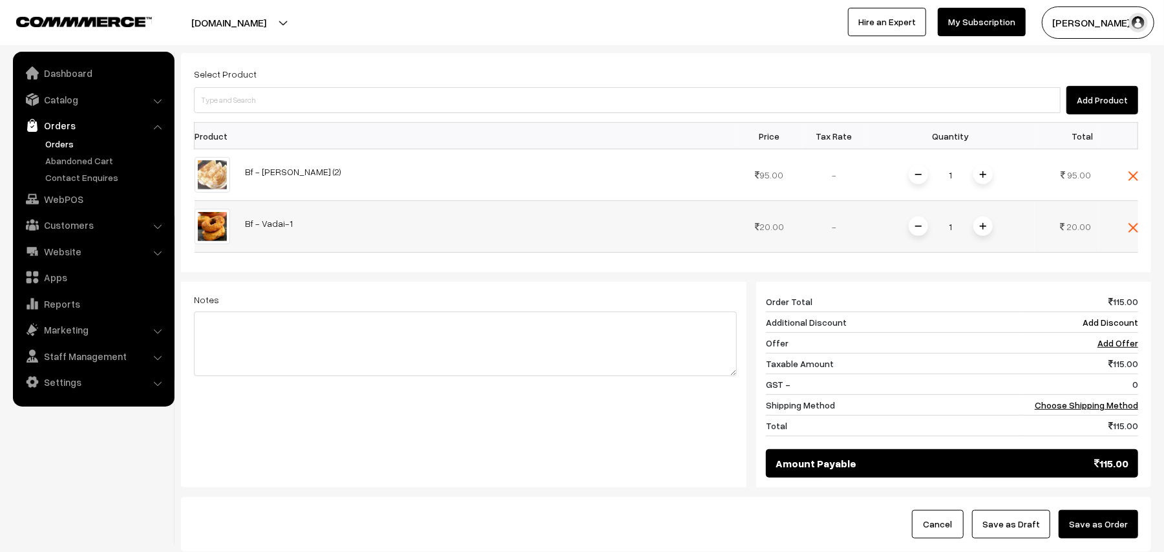
click at [977, 221] on span at bounding box center [982, 225] width 19 height 19
click at [1083, 407] on link "Choose Shipping Method" at bounding box center [1085, 404] width 103 height 11
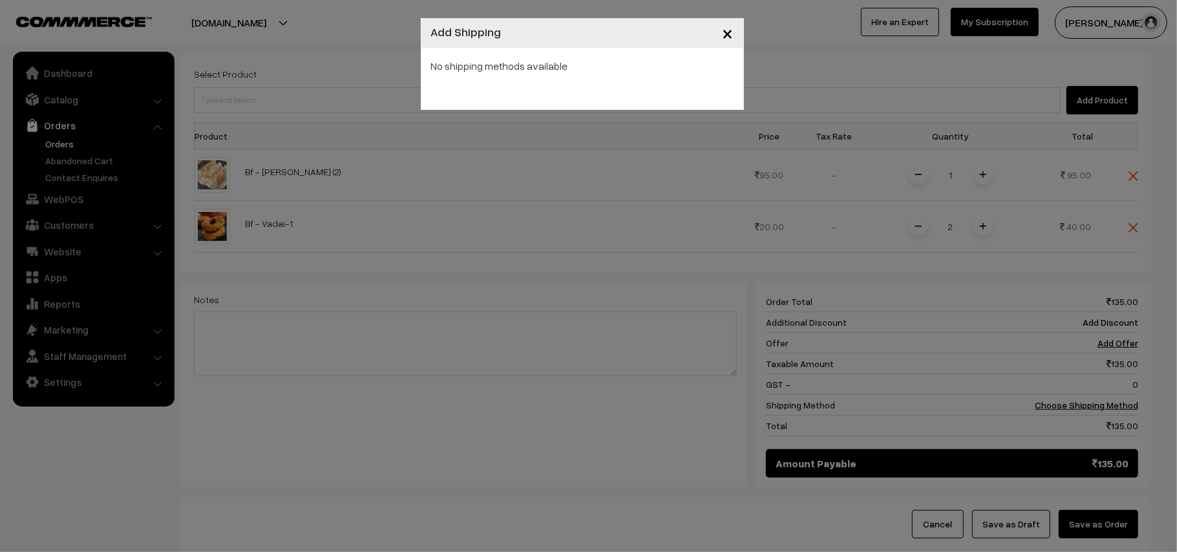
click at [662, 76] on div "No shipping methods available" at bounding box center [582, 79] width 323 height 62
click at [733, 42] on button "×" at bounding box center [728, 33] width 32 height 40
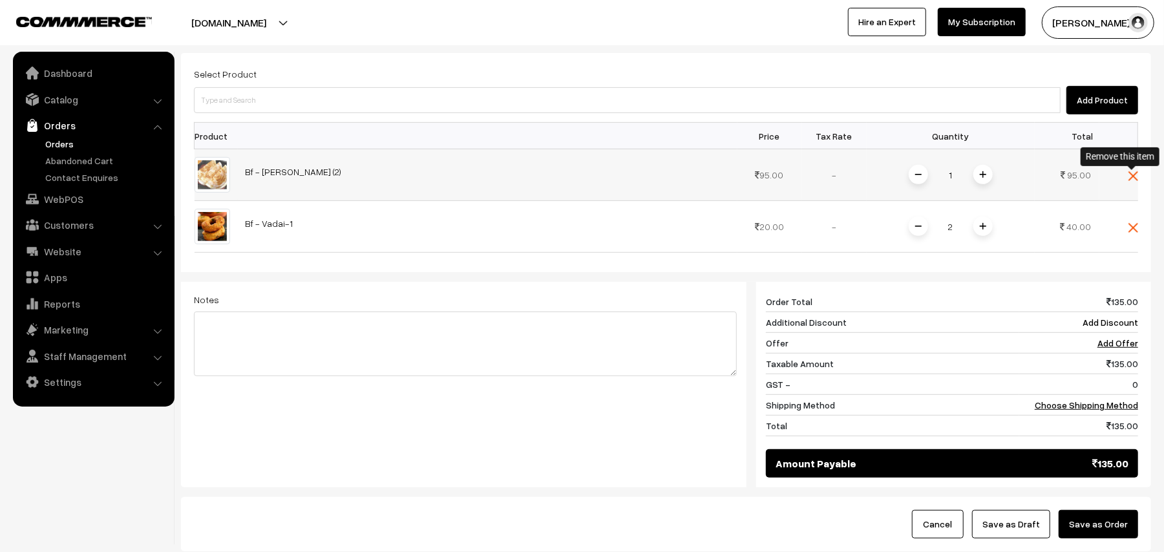
click at [1135, 174] on img at bounding box center [1133, 176] width 10 height 10
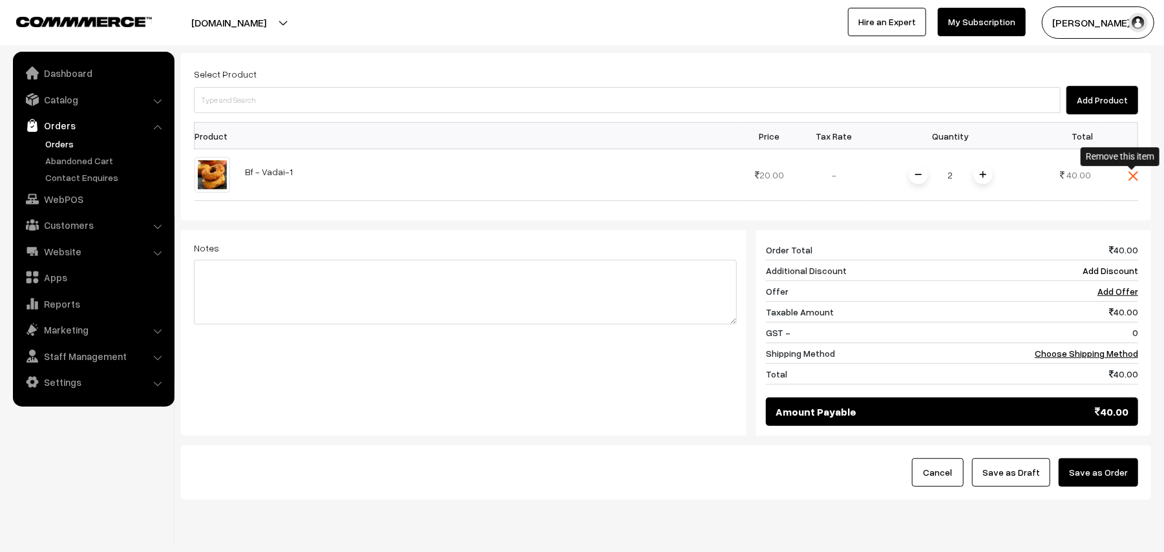
click at [1135, 174] on img at bounding box center [1133, 176] width 10 height 10
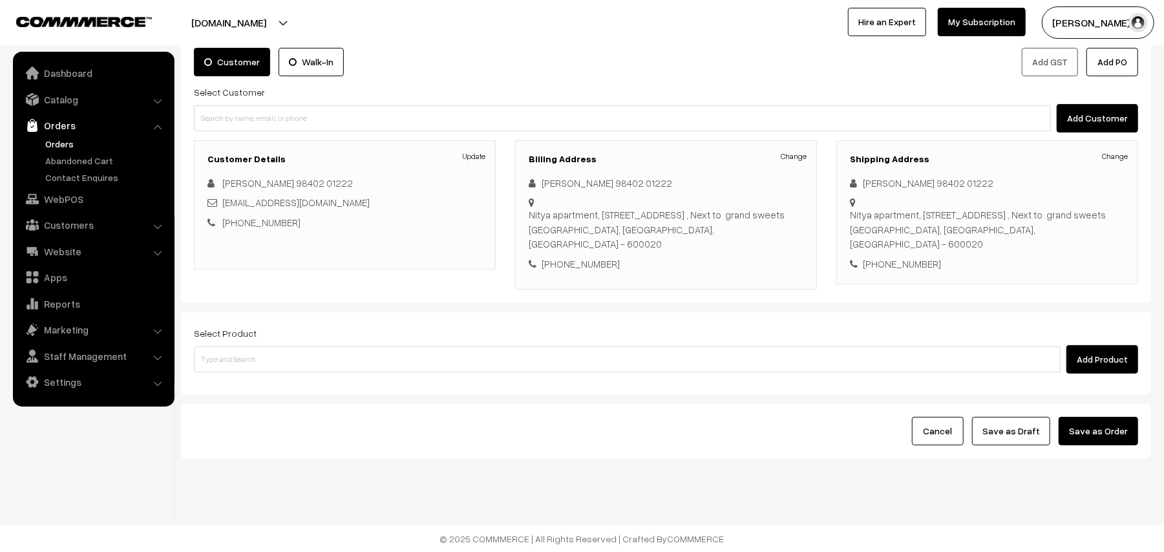
scroll to position [84, 0]
click at [238, 357] on input at bounding box center [627, 359] width 866 height 26
type input "1"
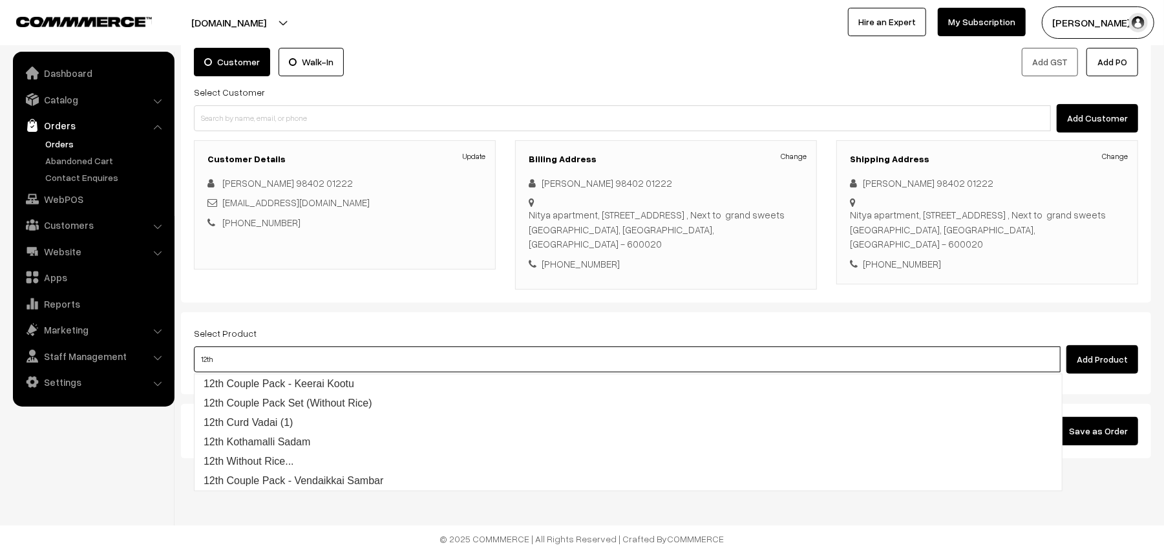
type input "12th w"
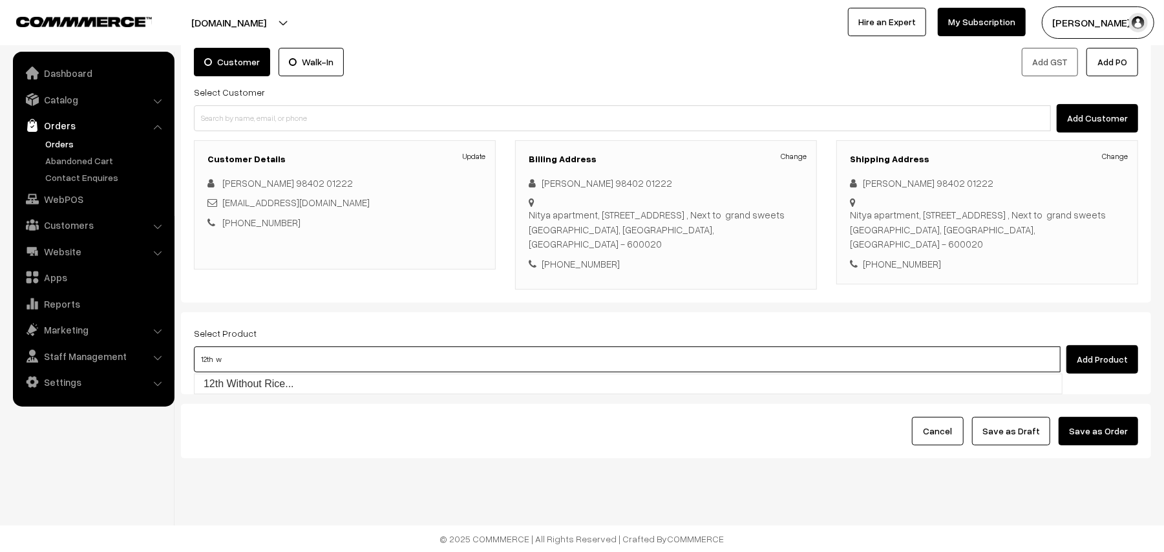
click at [239, 375] on link "12th Without Rice..." at bounding box center [627, 383] width 867 height 19
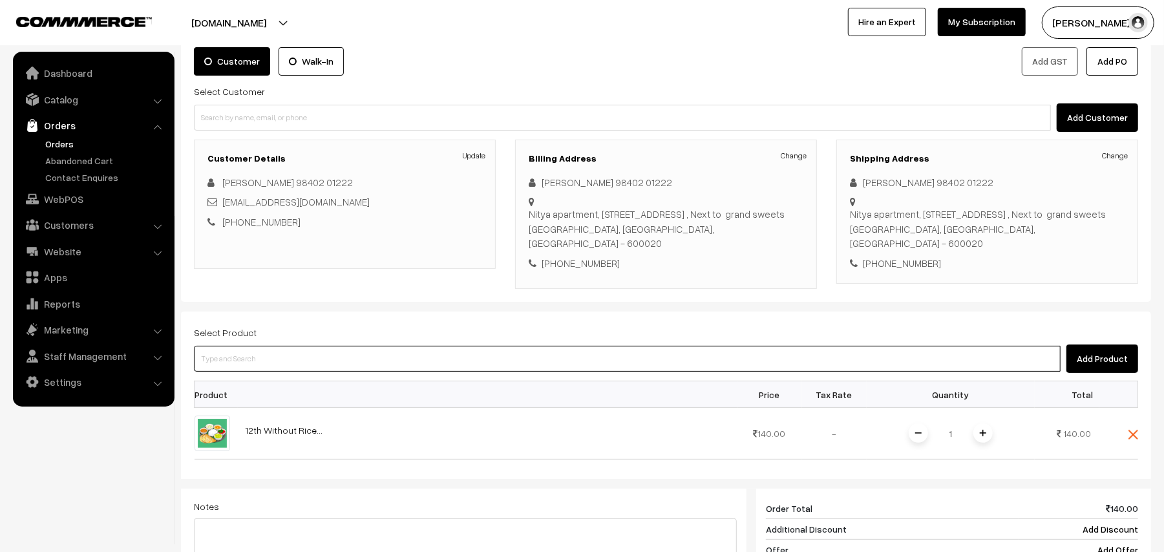
click at [284, 349] on input at bounding box center [627, 359] width 866 height 26
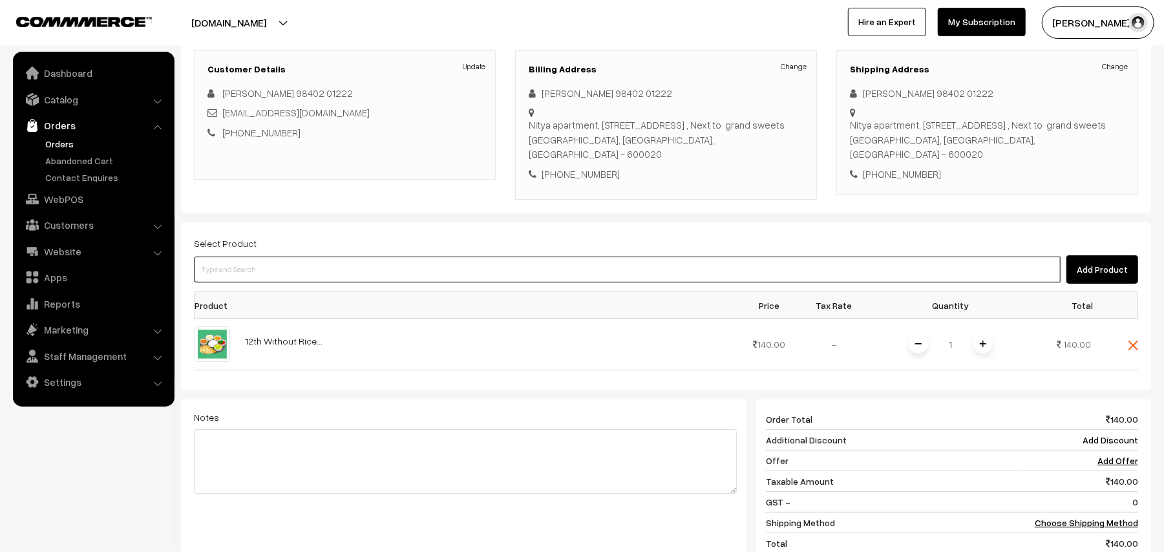
scroll to position [342, 0]
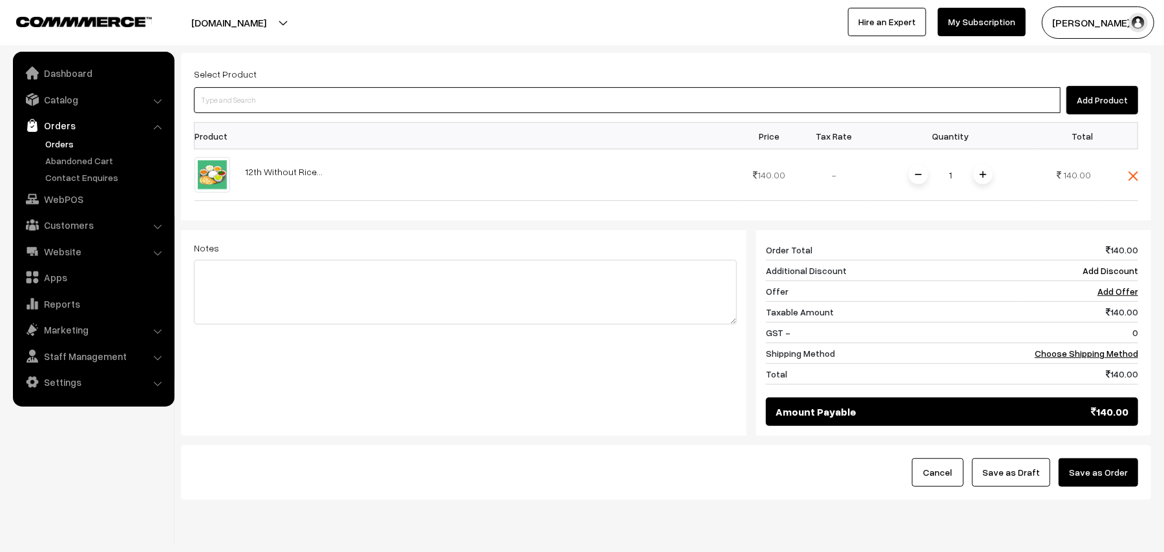
click at [264, 106] on input at bounding box center [627, 100] width 866 height 26
type input "ghee do"
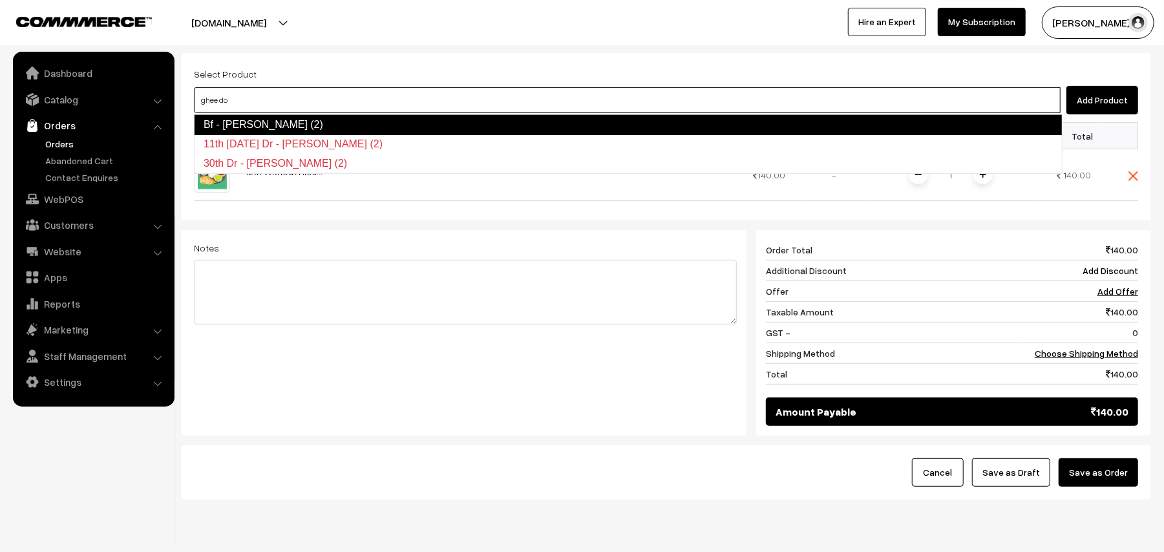
click at [262, 120] on link "Bf - Ghee Dosa (2)" at bounding box center [628, 124] width 868 height 21
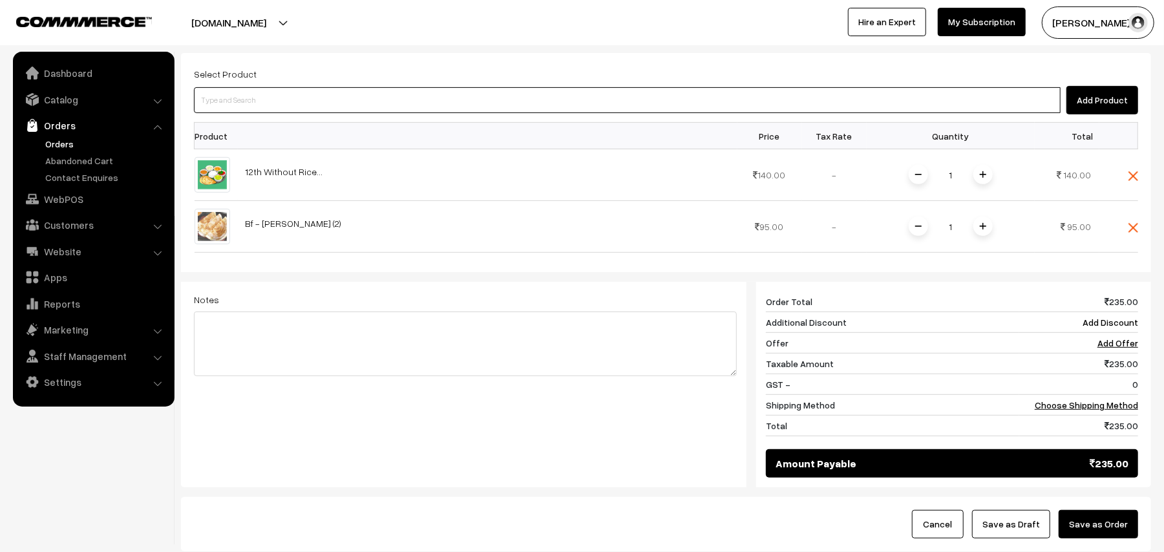
click at [264, 101] on input at bounding box center [627, 100] width 866 height 26
type input "vadai"
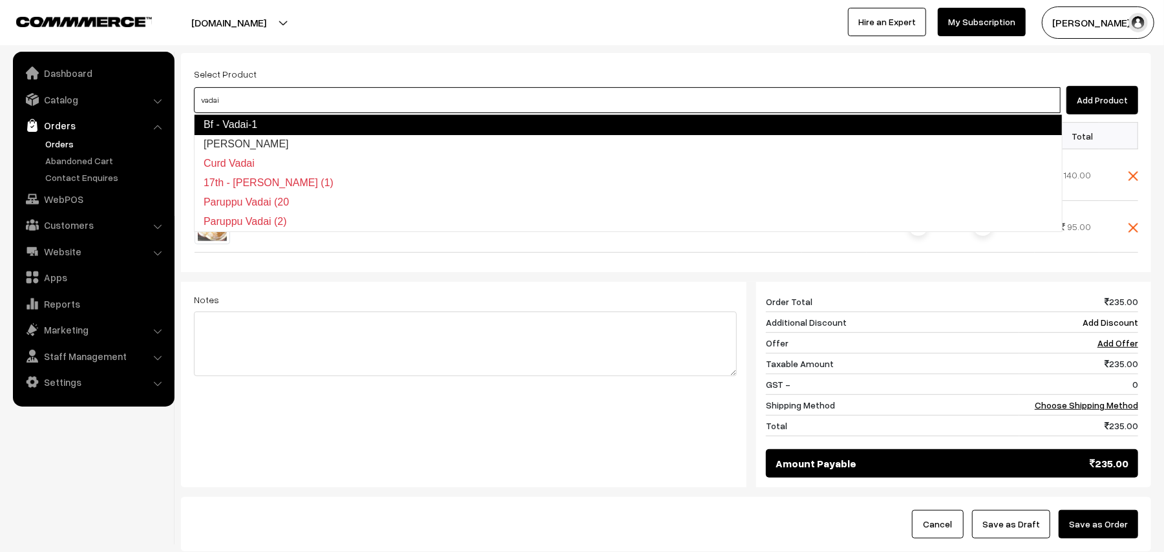
click at [247, 134] on link "Milagu Vadai" at bounding box center [627, 143] width 867 height 19
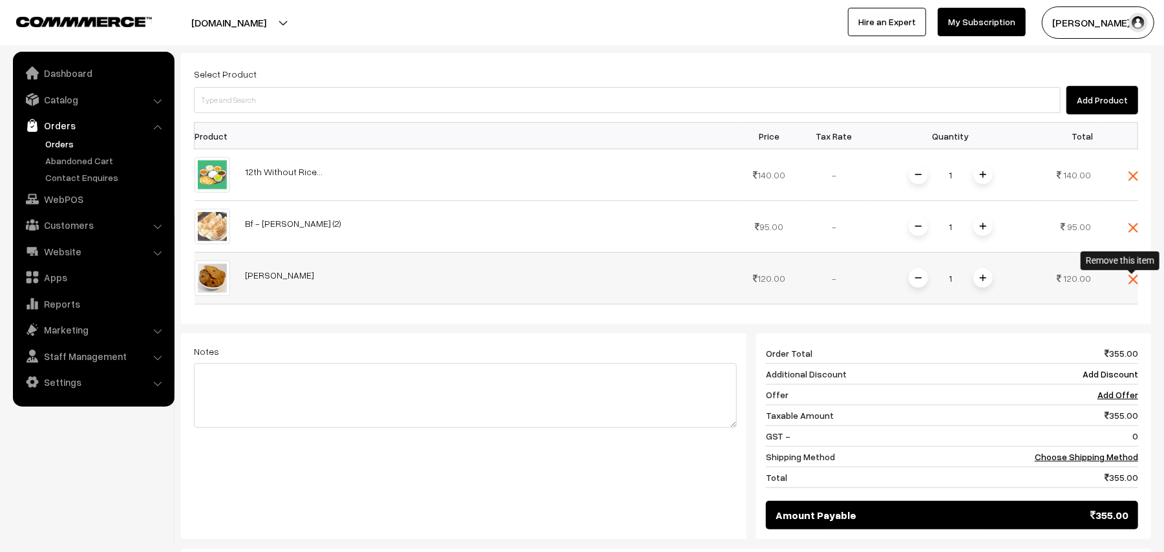
click at [1132, 282] on img at bounding box center [1133, 280] width 10 height 10
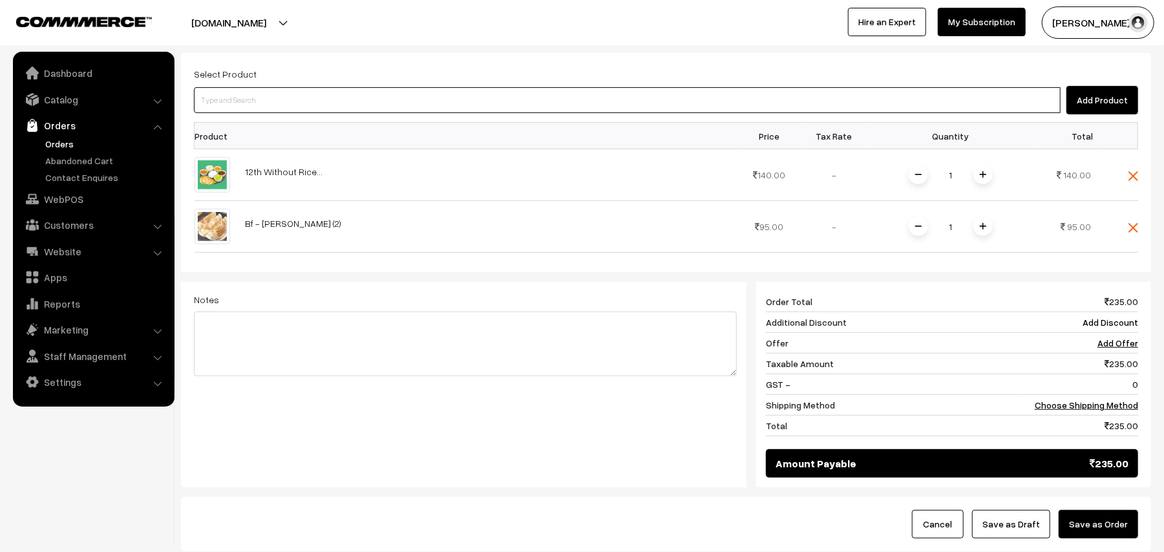
click at [289, 109] on input at bounding box center [627, 100] width 866 height 26
type input "vadai"
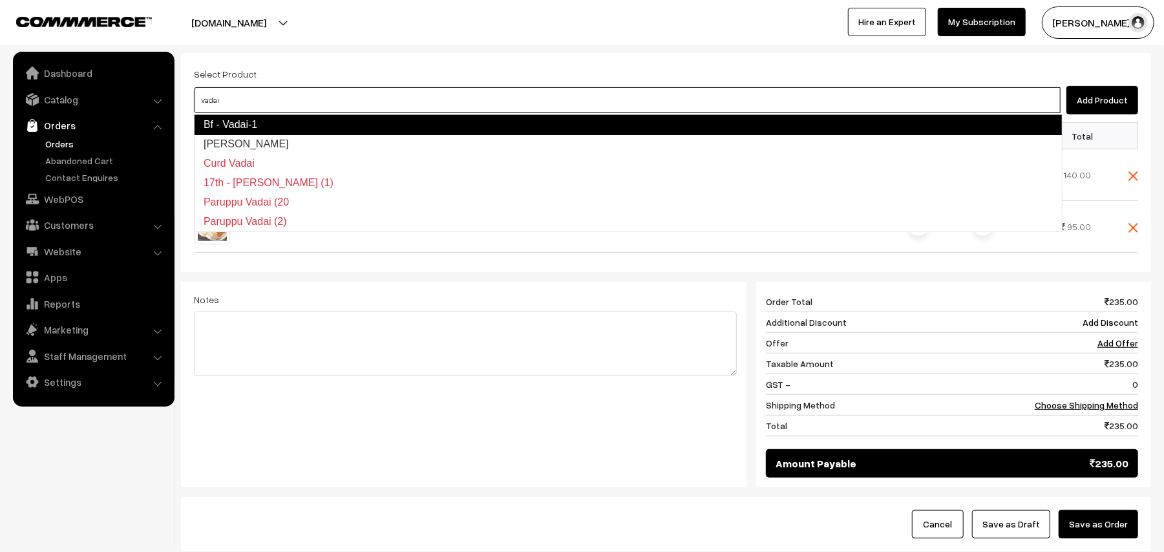
click at [282, 121] on link "Bf - Vadai-1" at bounding box center [628, 124] width 868 height 21
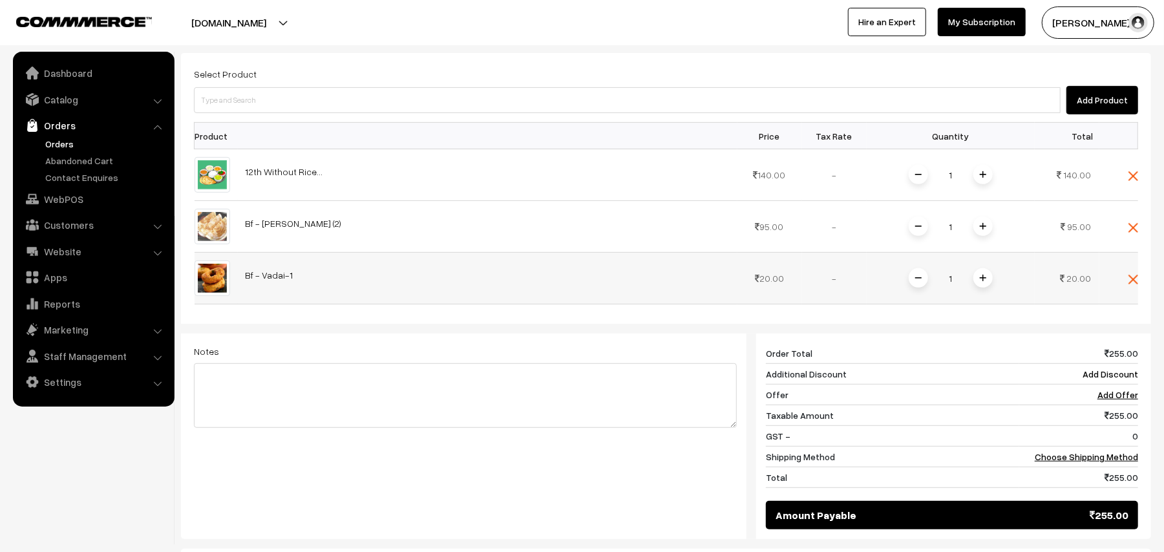
click at [983, 277] on img at bounding box center [983, 278] width 6 height 6
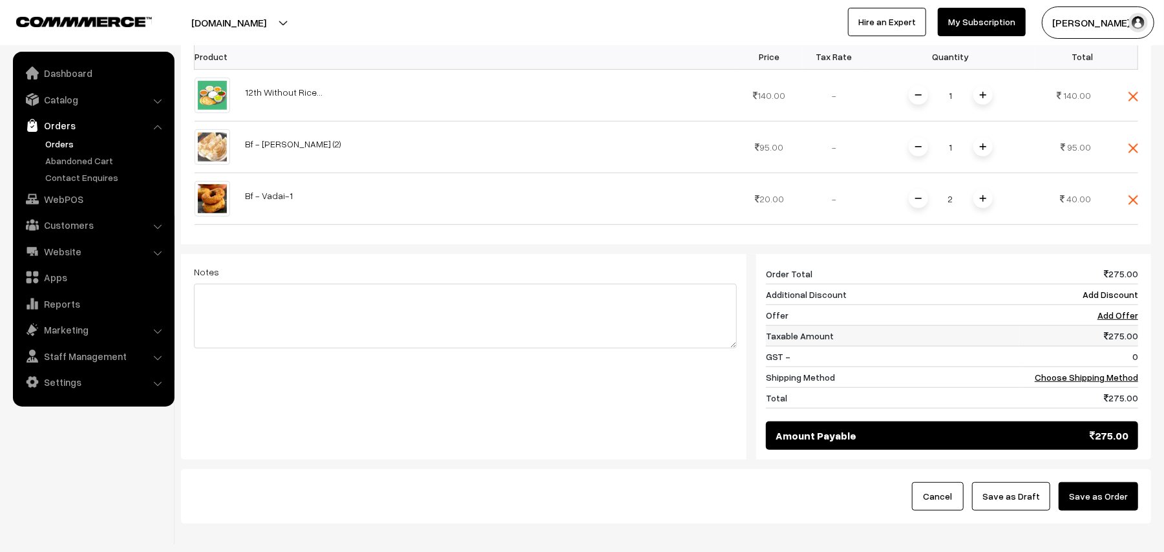
scroll to position [429, 0]
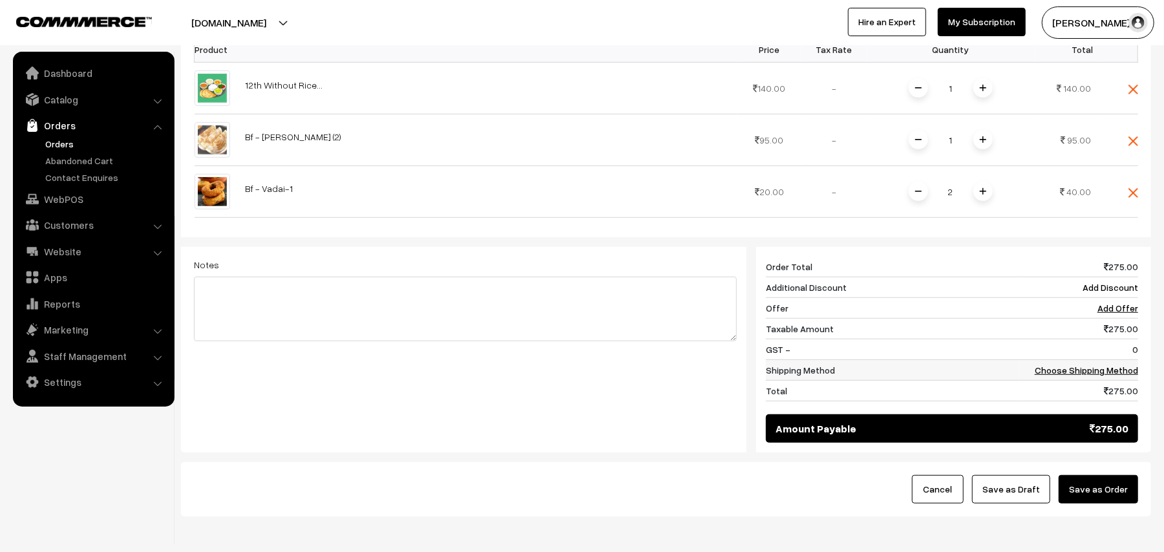
click at [1083, 370] on link "Choose Shipping Method" at bounding box center [1085, 369] width 103 height 11
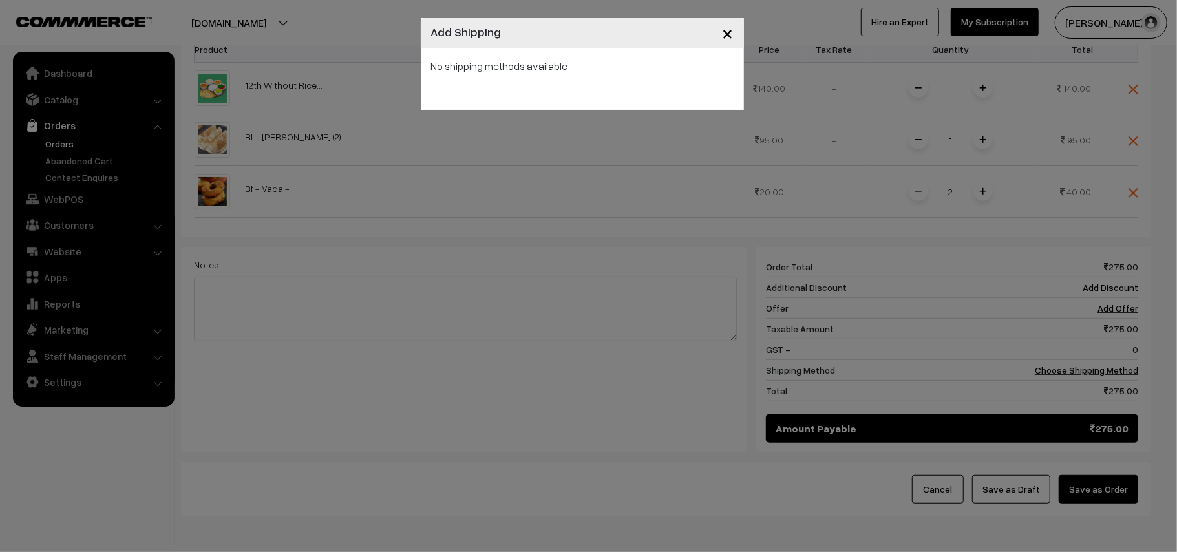
click at [610, 81] on div "No shipping methods available" at bounding box center [582, 79] width 323 height 62
click at [727, 31] on span "×" at bounding box center [727, 33] width 11 height 24
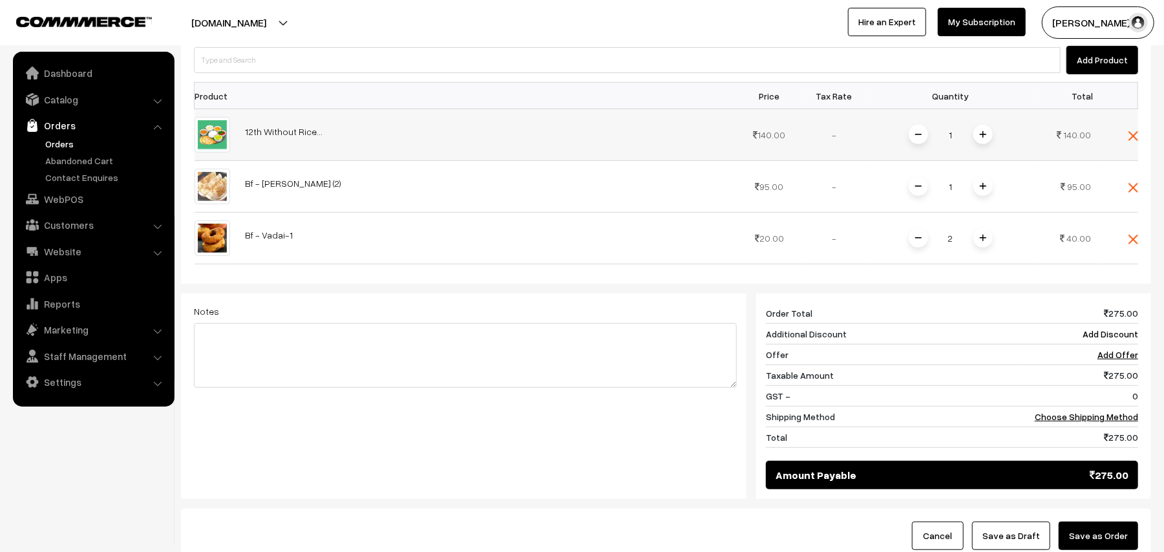
scroll to position [342, 0]
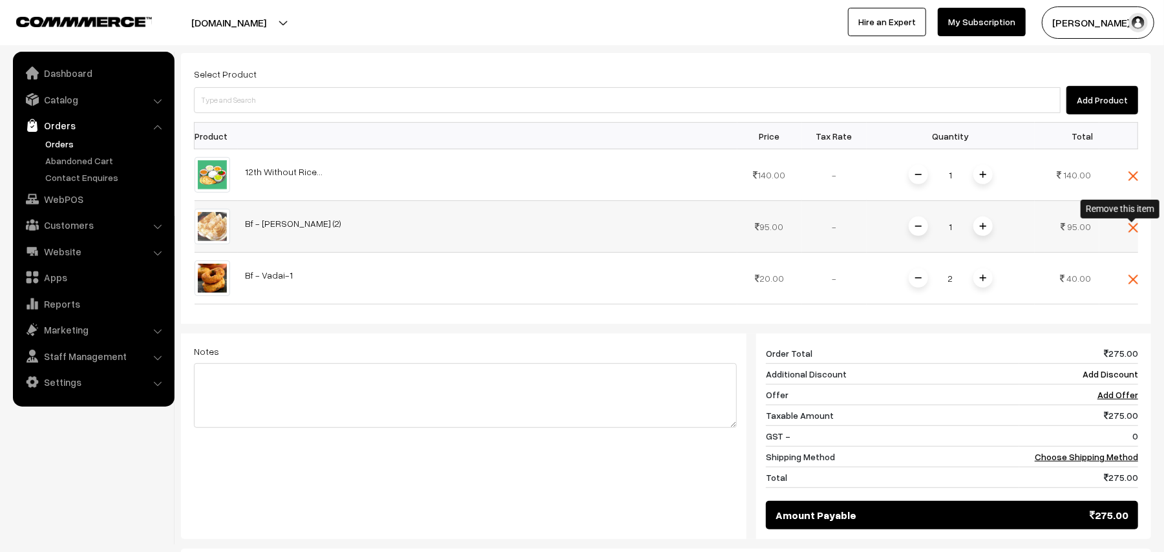
click at [1128, 225] on img at bounding box center [1133, 228] width 10 height 10
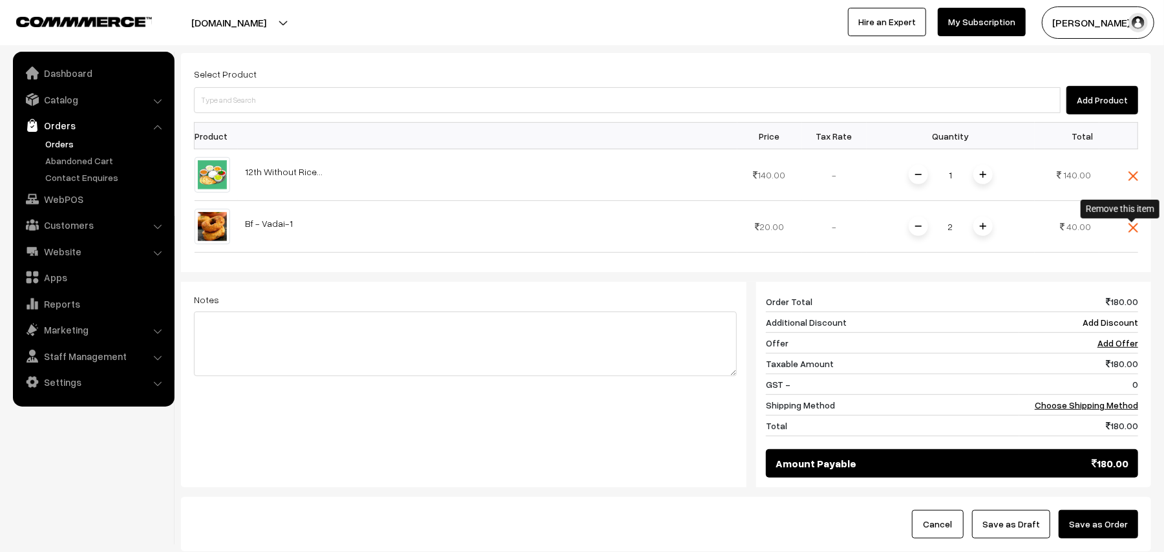
click at [1128, 225] on img at bounding box center [1133, 228] width 10 height 10
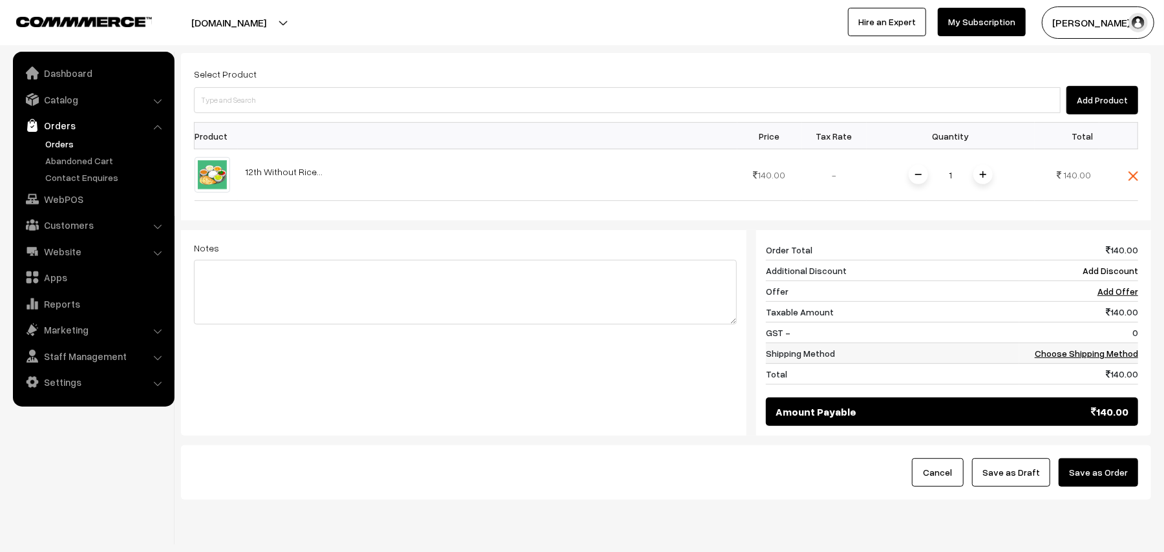
click at [1114, 345] on td "Choose Shipping Method" at bounding box center [1078, 353] width 119 height 21
click at [1065, 352] on link "Choose Shipping Method" at bounding box center [1085, 353] width 103 height 11
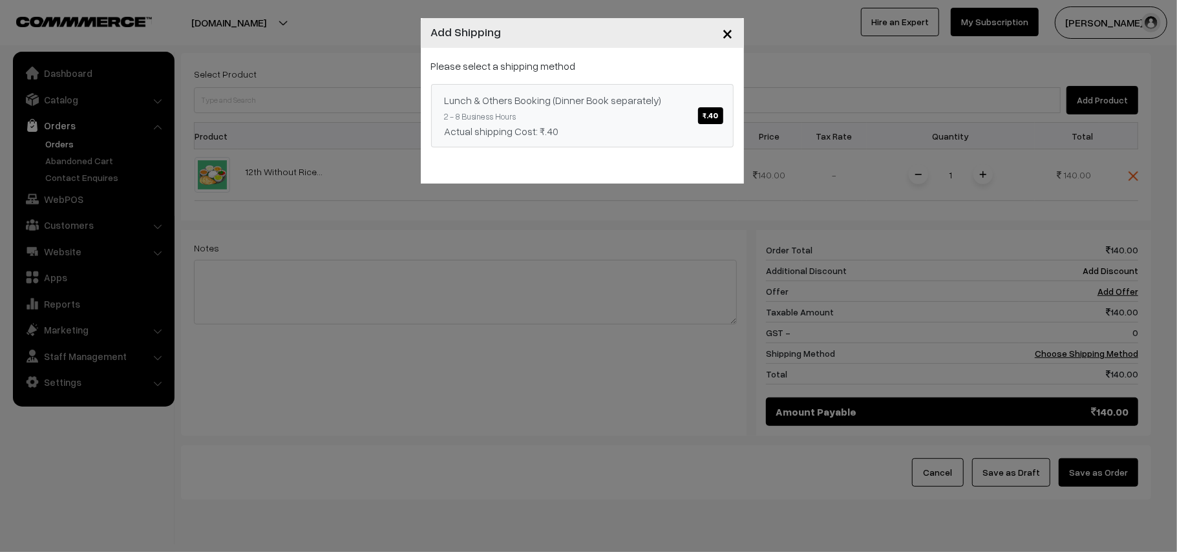
click at [655, 121] on link "Lunch & Others Booking (Dinner Book separately) ₹.40 2 - 8 Business Hours Actua…" at bounding box center [582, 115] width 302 height 63
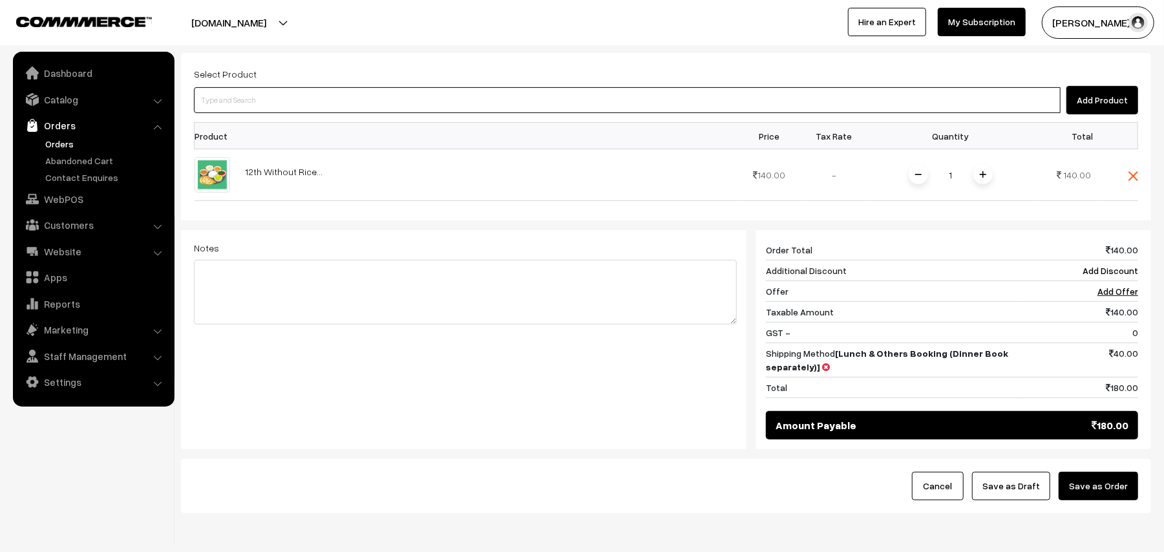
click at [309, 98] on input at bounding box center [627, 100] width 866 height 26
type input "vadai"
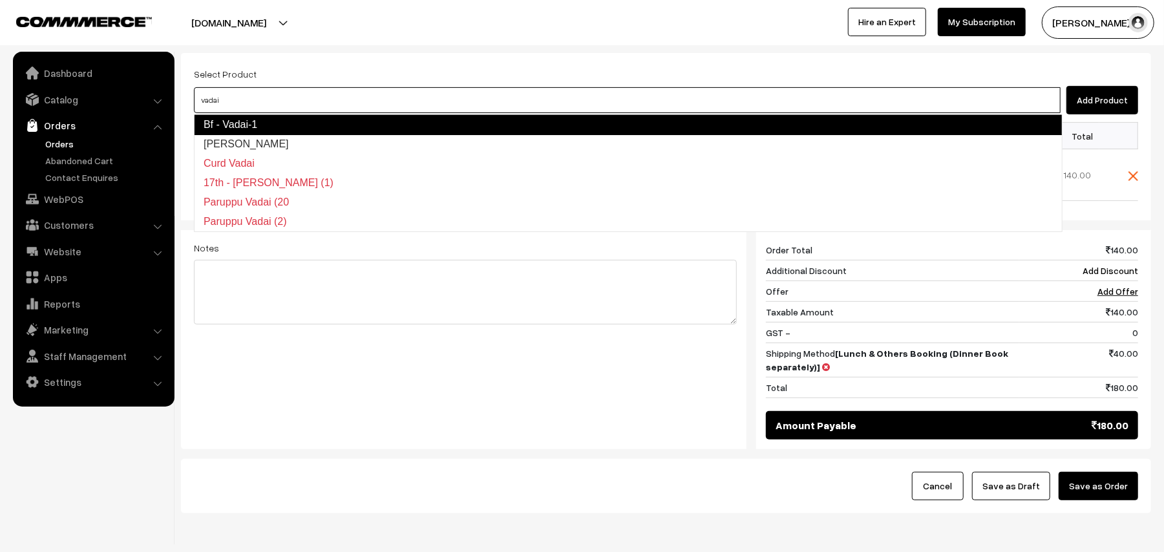
click at [298, 116] on link "Bf - Vadai-1" at bounding box center [628, 124] width 868 height 21
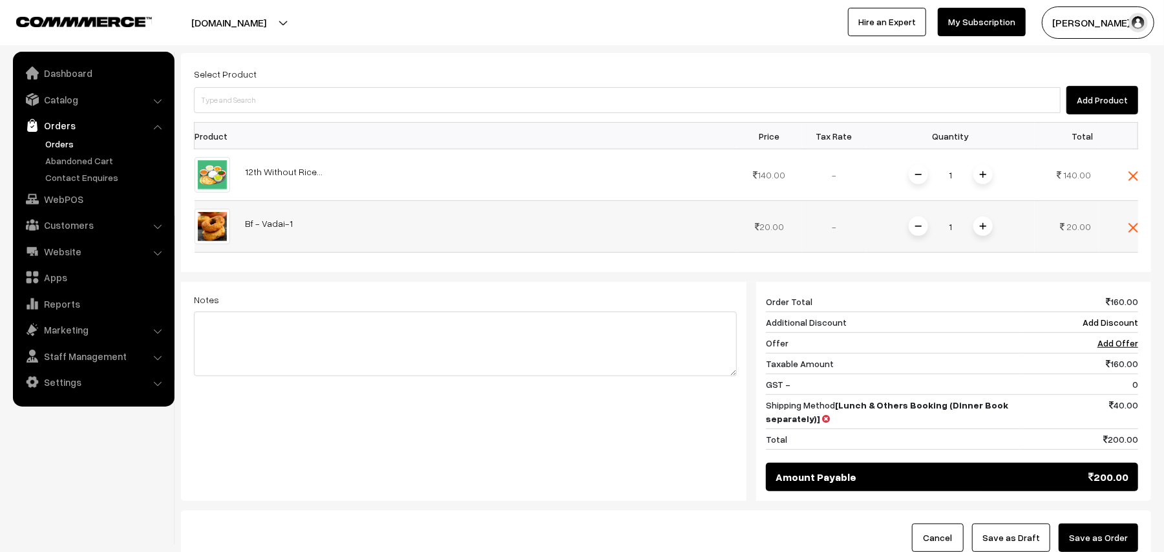
click at [977, 229] on span at bounding box center [982, 225] width 19 height 19
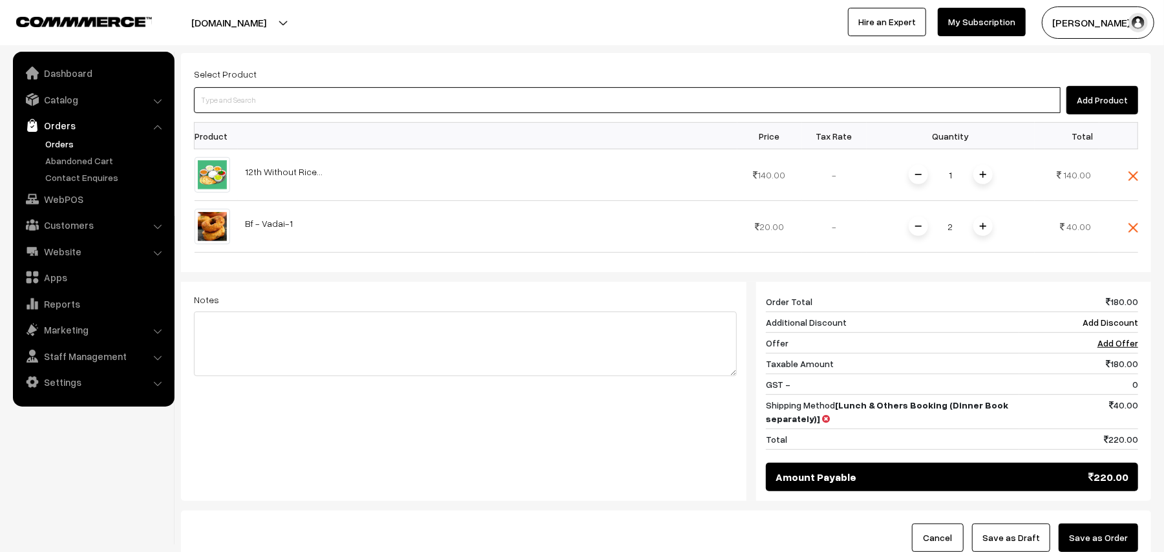
click at [317, 113] on input at bounding box center [627, 100] width 866 height 26
type input "ghee do"
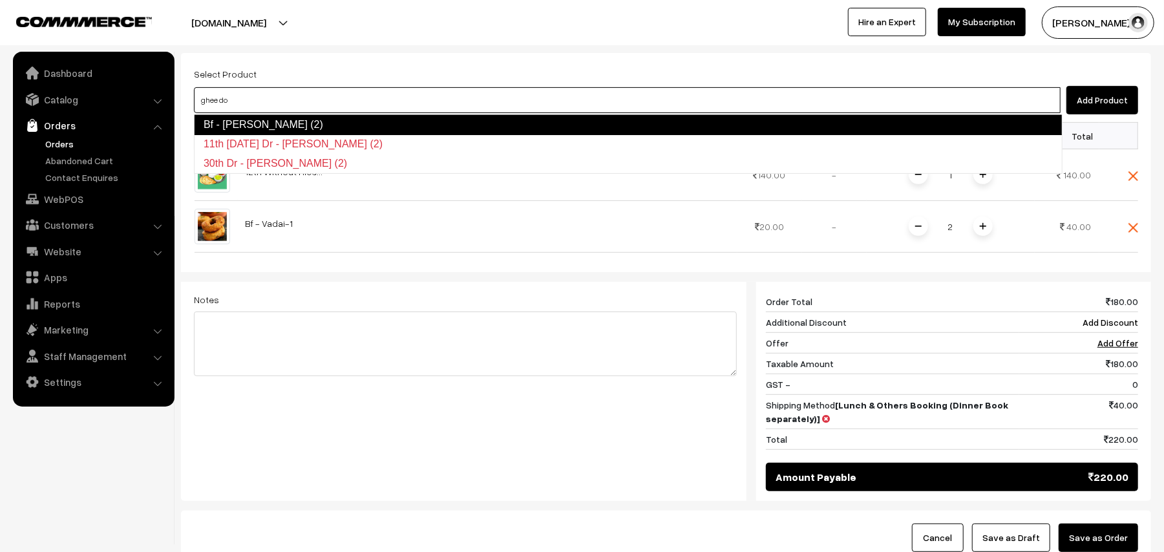
click at [306, 125] on link "Bf - Ghee Dosa (2)" at bounding box center [628, 124] width 868 height 21
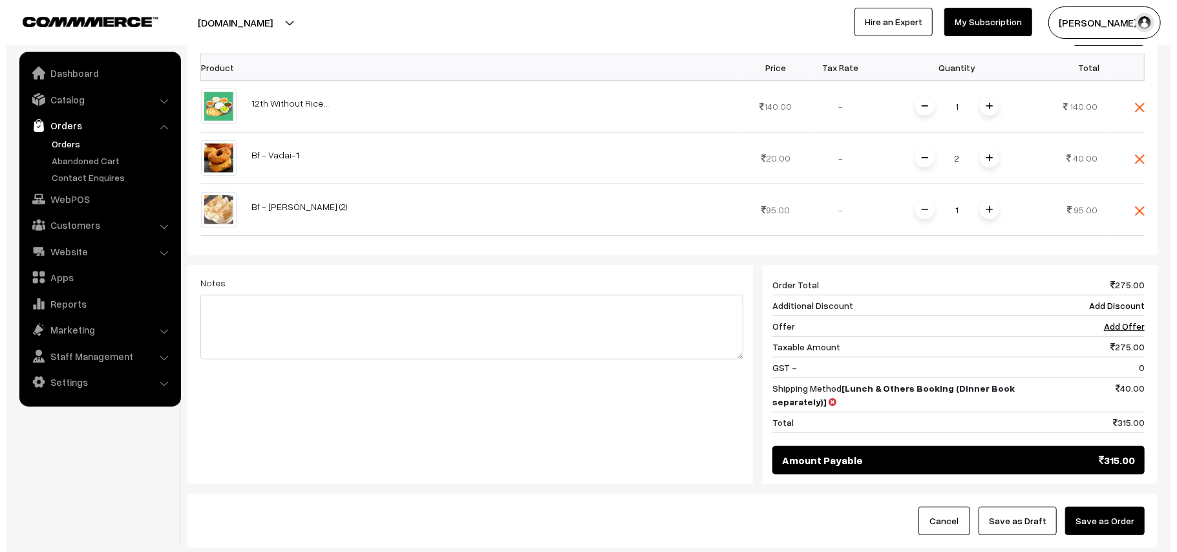
scroll to position [505, 0]
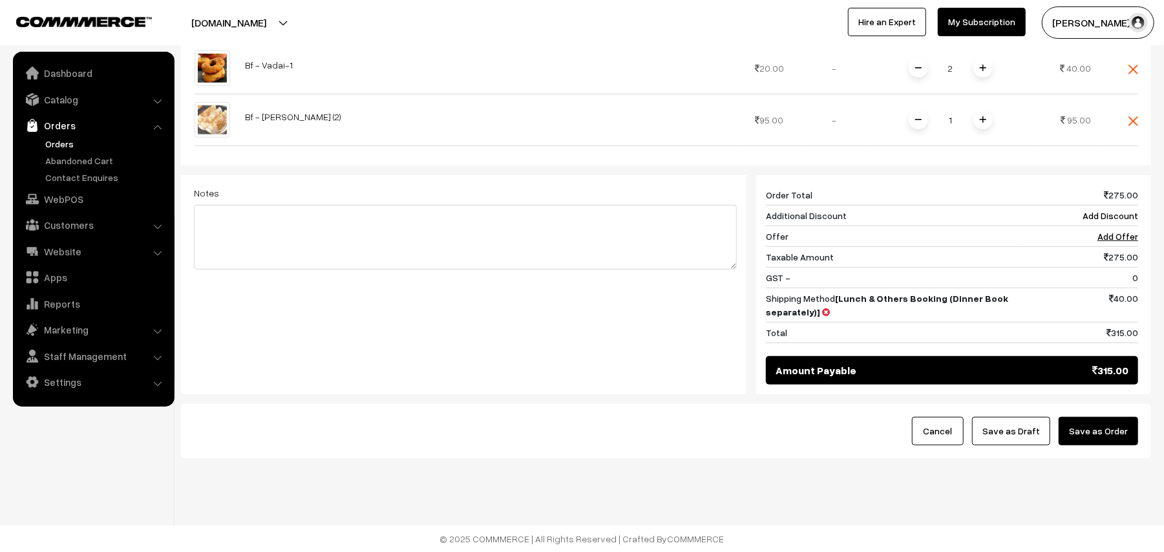
click at [1097, 426] on button "Save as Order" at bounding box center [1097, 431] width 79 height 28
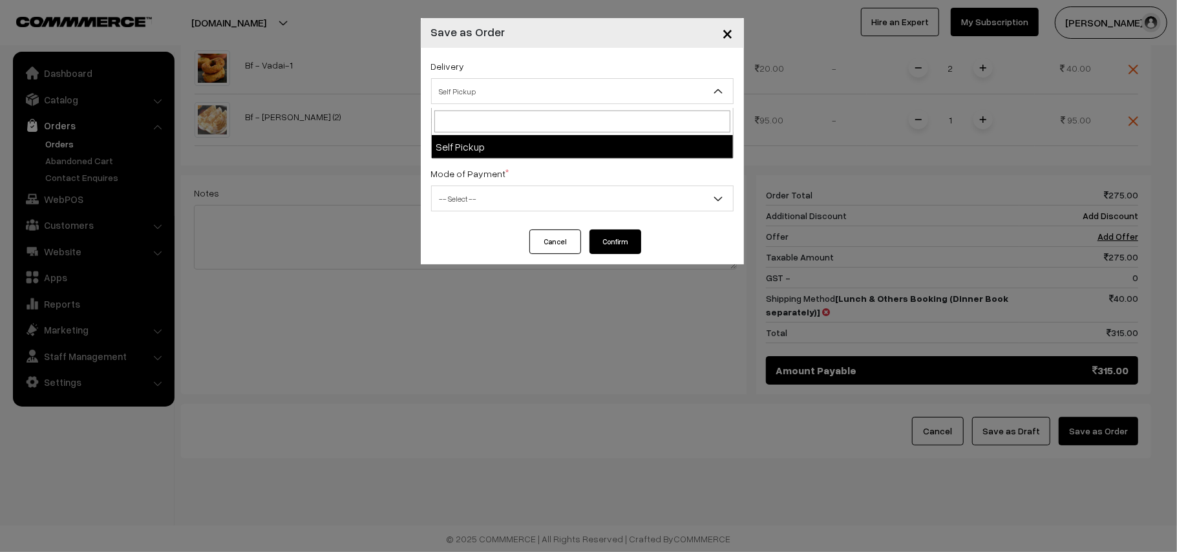
click at [494, 87] on span "Self Pickup" at bounding box center [582, 91] width 301 height 23
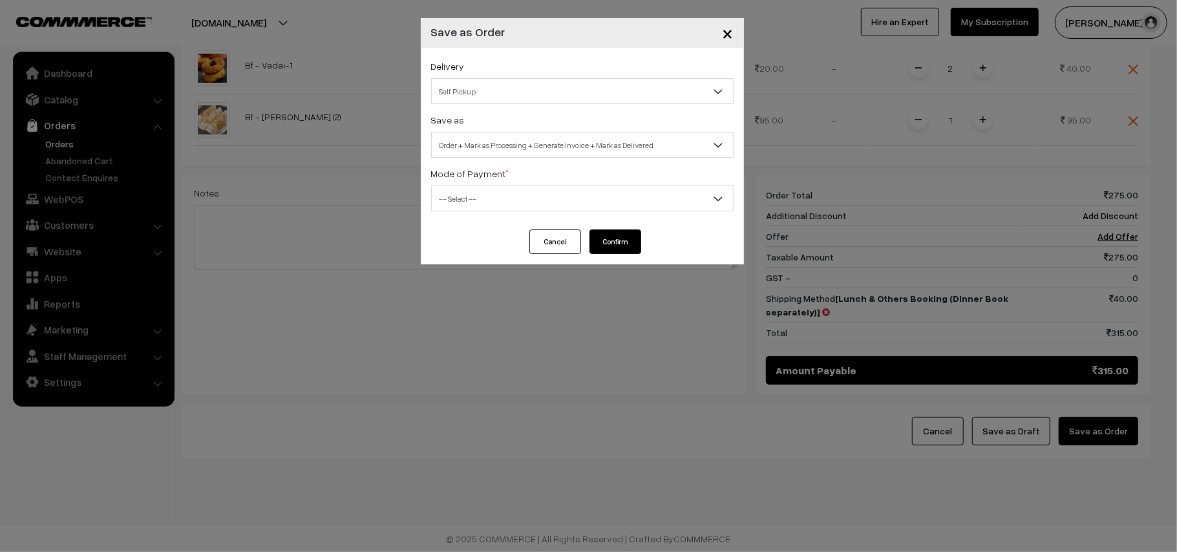
click at [508, 174] on div "Mode of Payment * -- Select -- COD Cash Cheque NEFT Online Payment DD Others --…" at bounding box center [582, 188] width 302 height 46
click at [494, 112] on div "Save as Order Order + Mark as Processing Order + Mark as Processing + Generate …" at bounding box center [582, 135] width 302 height 46
click at [488, 84] on span "Self Pickup" at bounding box center [582, 91] width 301 height 23
click at [491, 136] on span "Order + Mark as Processing + Generate Invoice + Mark as Delivered" at bounding box center [582, 145] width 301 height 23
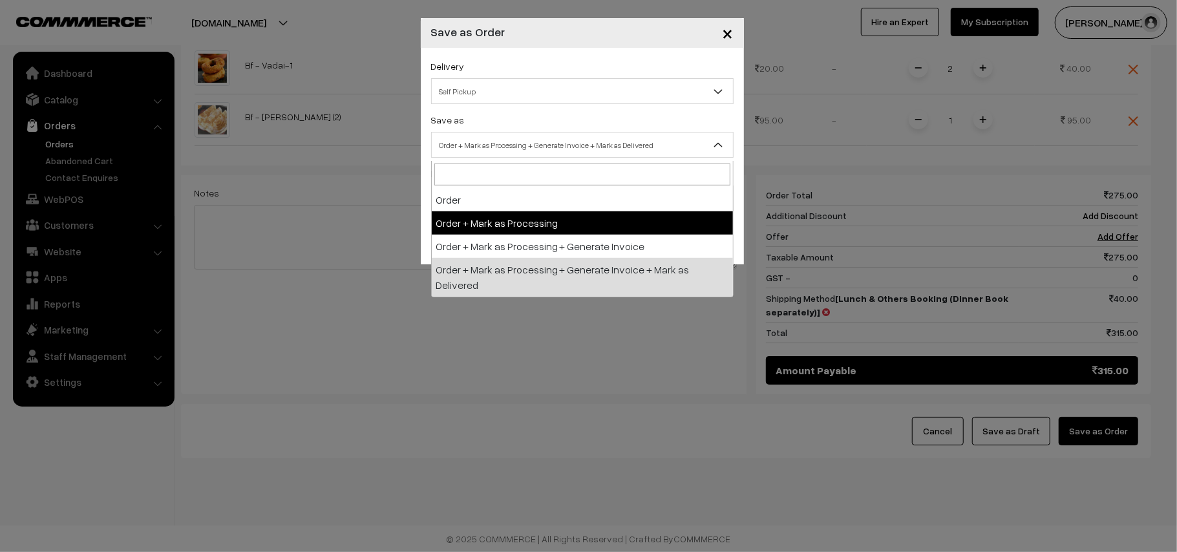
select select "3"
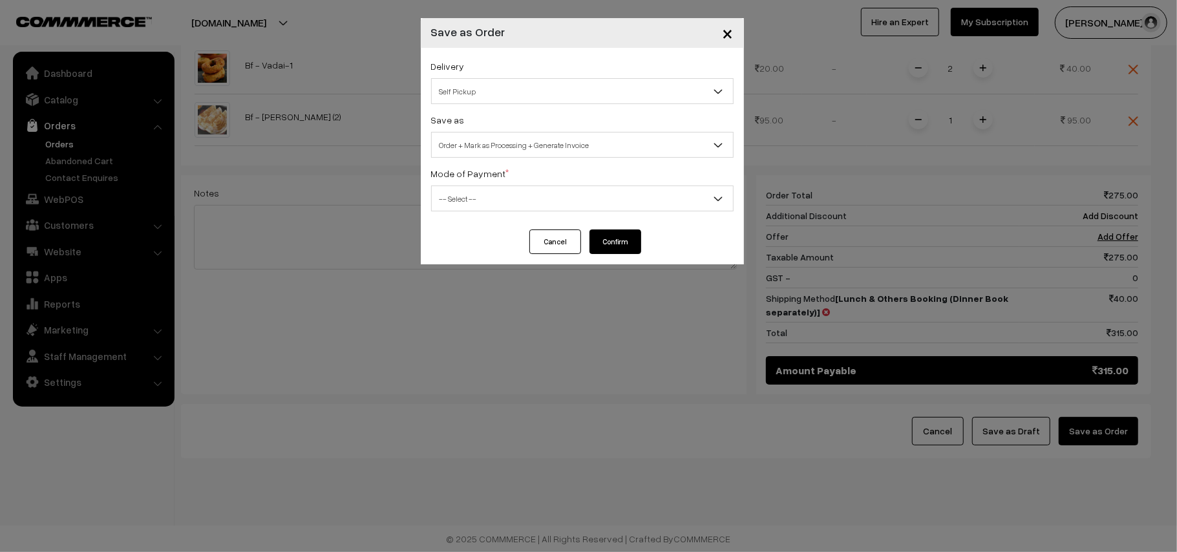
click at [461, 182] on div "Mode of Payment * -- Select -- COD Cash Cheque NEFT Online Payment DD Others --…" at bounding box center [582, 188] width 302 height 46
click at [730, 40] on span "×" at bounding box center [727, 33] width 11 height 24
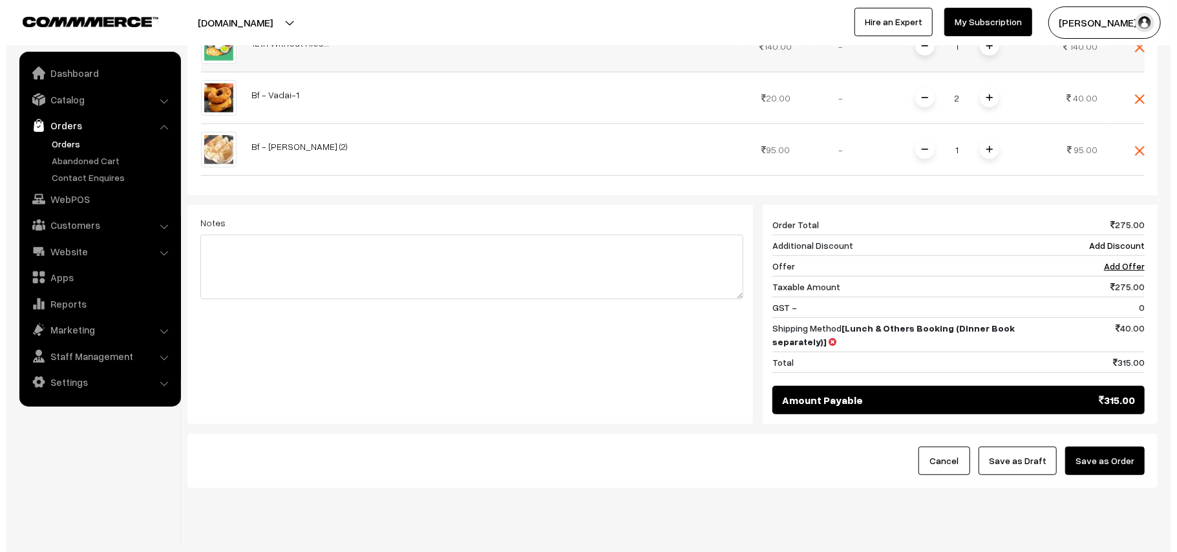
scroll to position [419, 0]
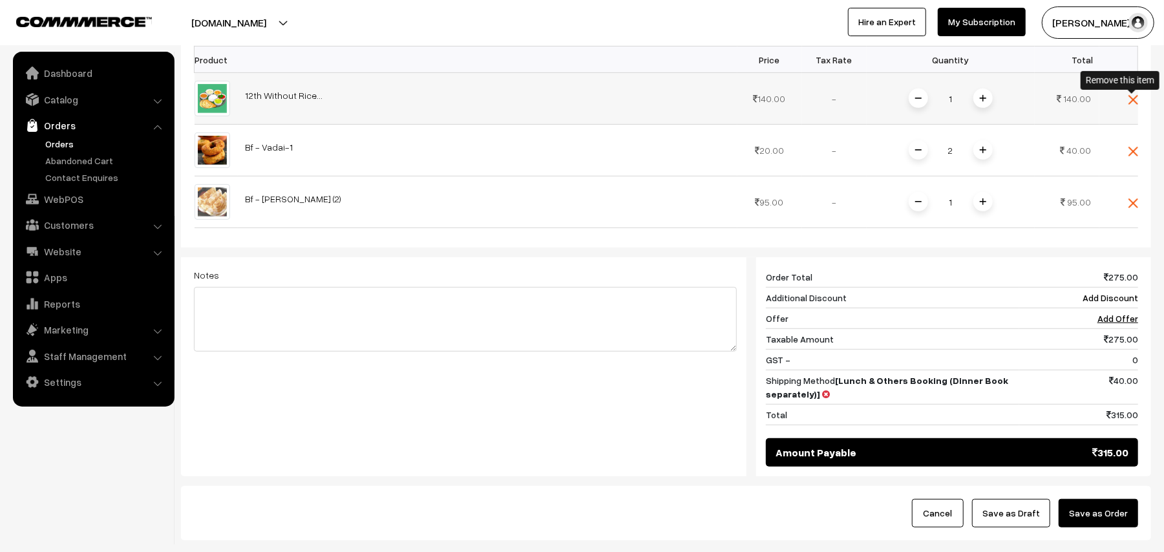
click at [1133, 98] on img at bounding box center [1133, 100] width 10 height 10
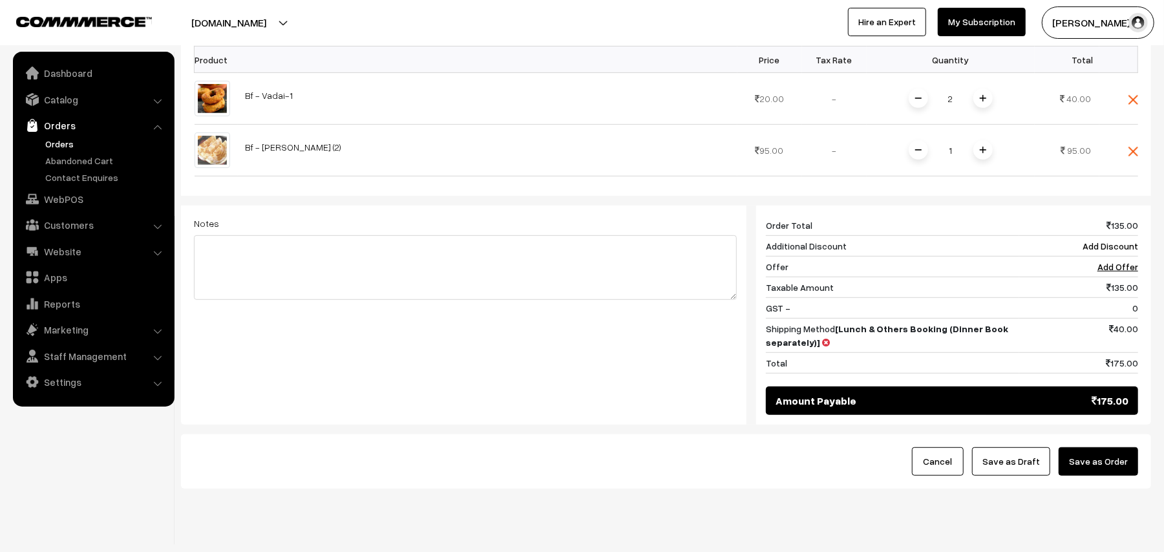
click at [1102, 463] on button "Save as Order" at bounding box center [1097, 461] width 79 height 28
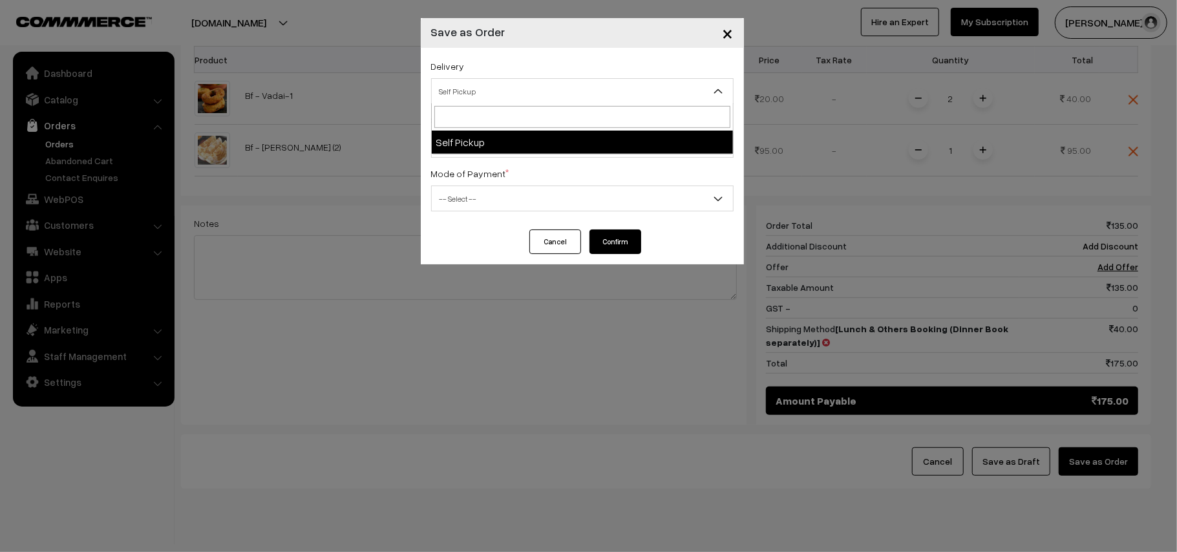
click at [473, 91] on span "Self Pickup" at bounding box center [582, 91] width 301 height 23
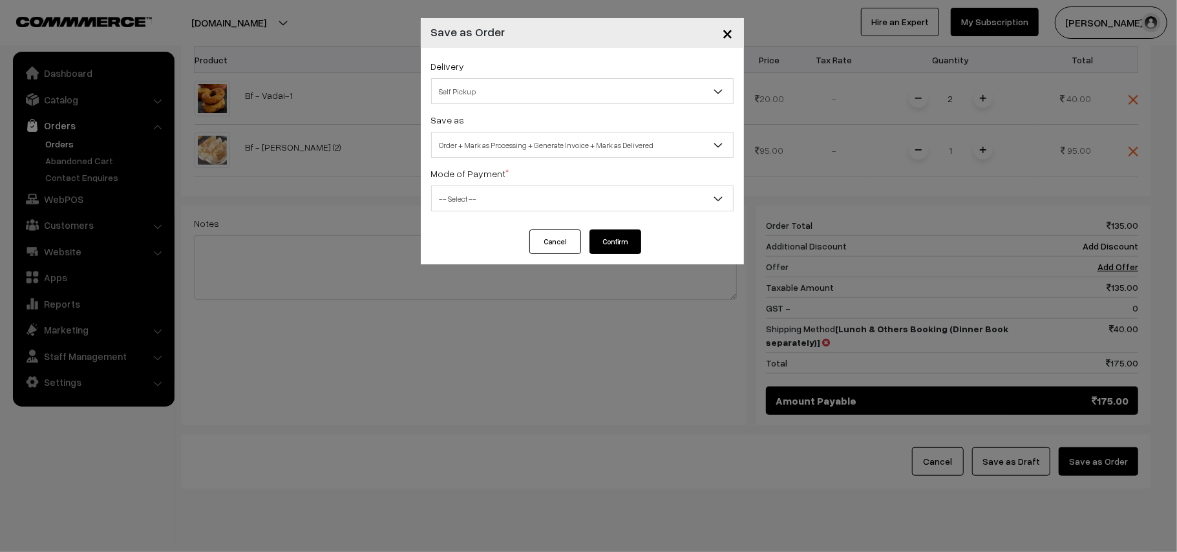
click at [505, 174] on div "Mode of Payment * -- Select -- COD Cash Cheque NEFT Online Payment DD Others --…" at bounding box center [582, 188] width 302 height 46
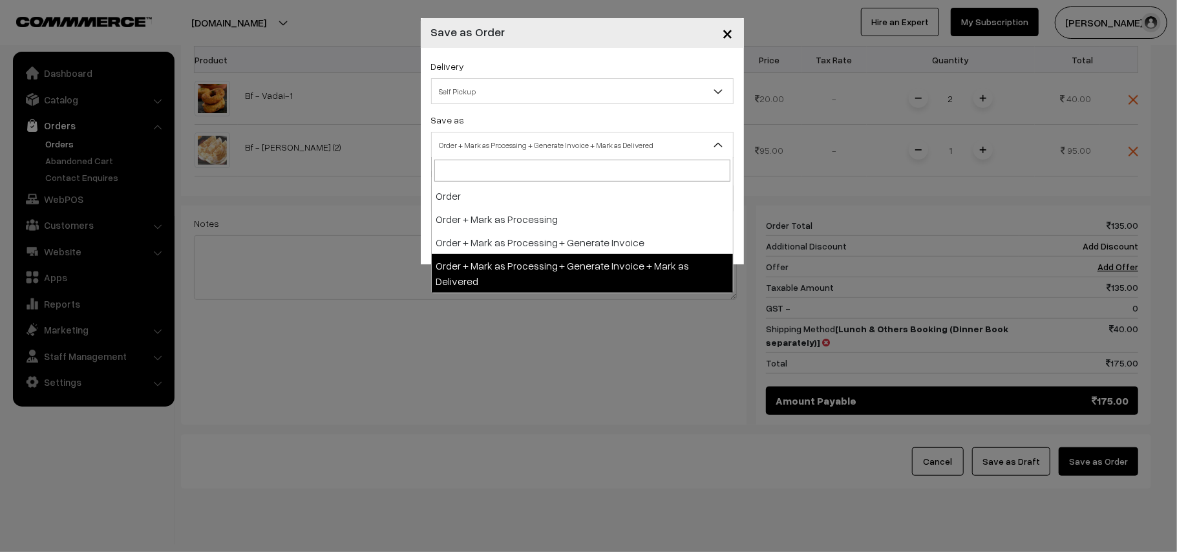
click at [501, 145] on span "Order + Mark as Processing + Generate Invoice + Mark as Delivered" at bounding box center [582, 145] width 301 height 23
drag, startPoint x: 487, startPoint y: 107, endPoint x: 484, endPoint y: 101, distance: 7.2
click at [486, 103] on div "Delivery Self Pickup Self Pickup Save as Order Order + Mark as Processing Order…" at bounding box center [582, 139] width 323 height 182
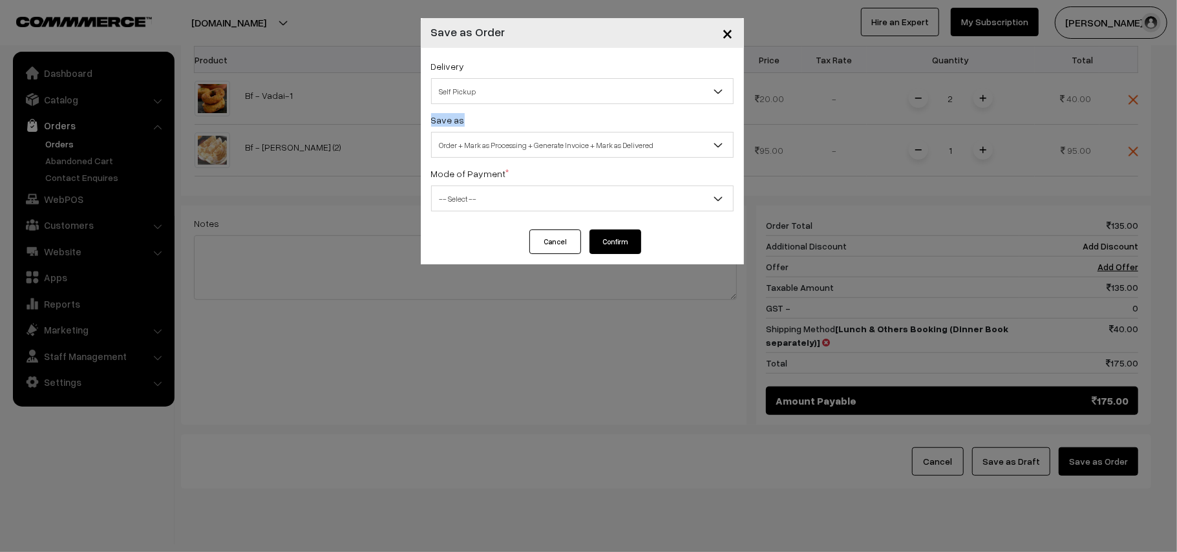
click at [482, 141] on span "Order + Mark as Processing + Generate Invoice + Mark as Delivered" at bounding box center [582, 145] width 301 height 23
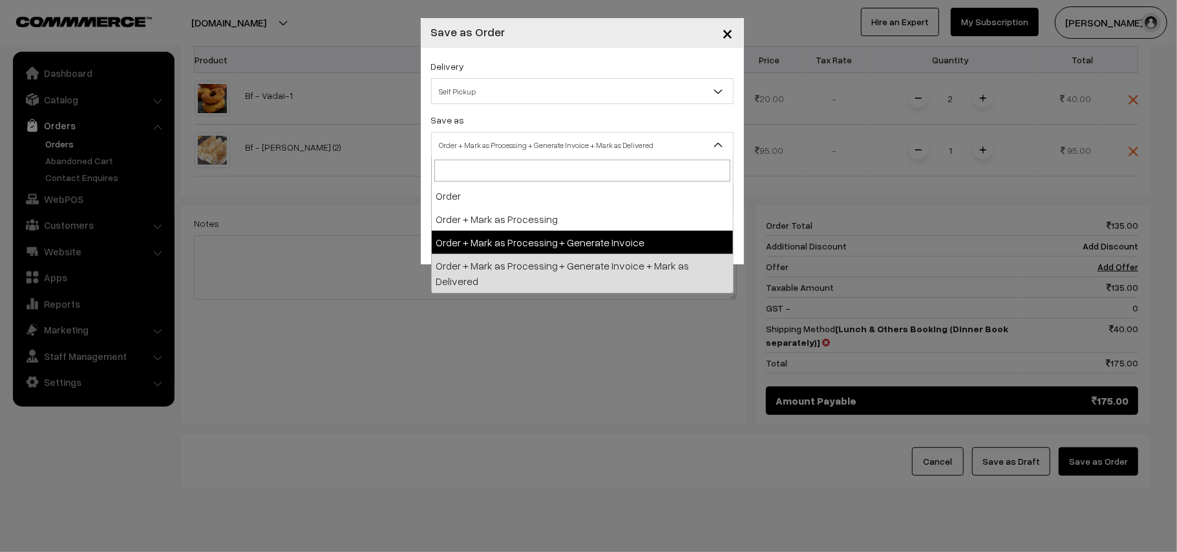
select select "3"
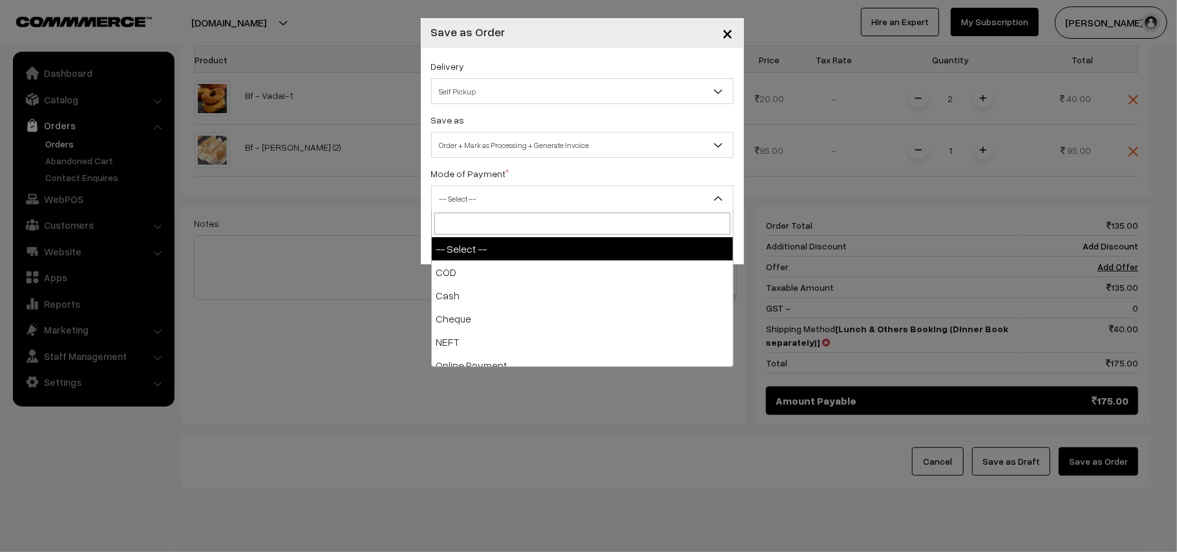
click at [479, 194] on span "-- Select --" at bounding box center [582, 198] width 301 height 23
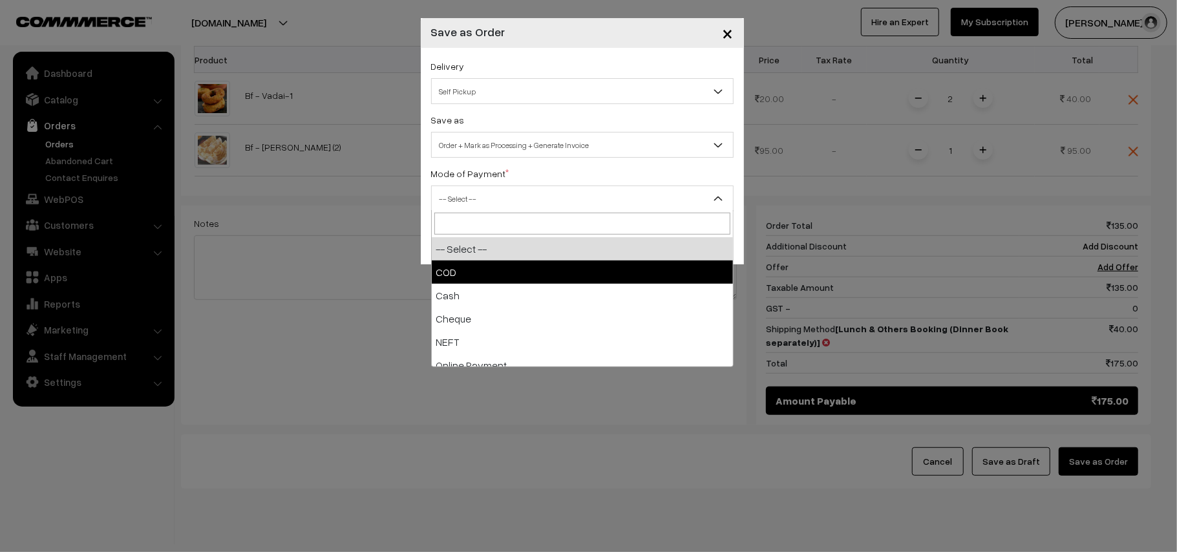
select select "1"
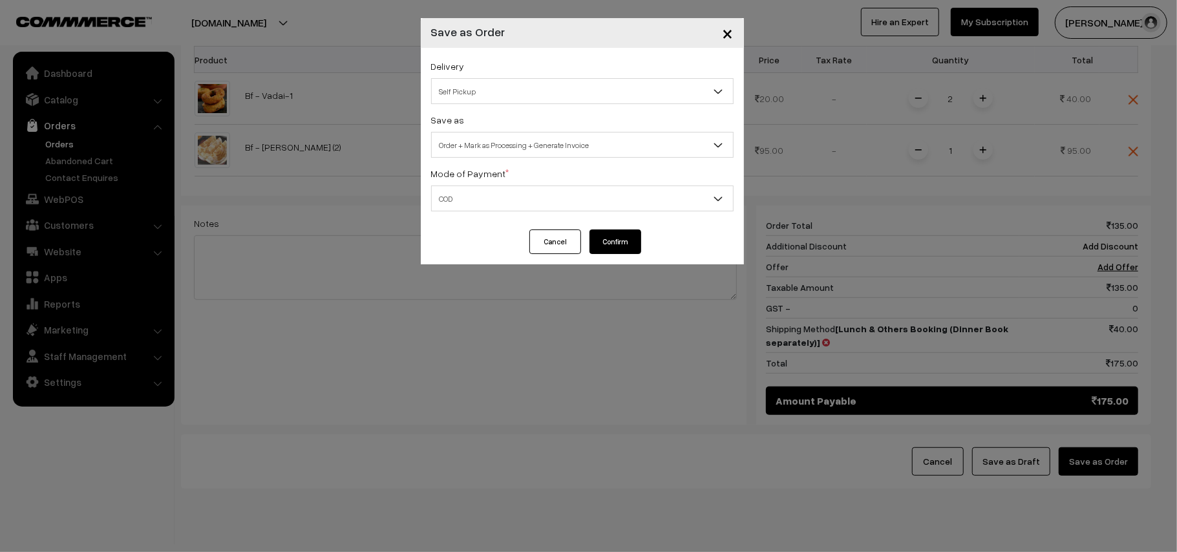
click at [637, 225] on div "Delivery Self Pickup Self Pickup Save as Order Order + Mark as Processing Order…" at bounding box center [582, 139] width 323 height 182
click at [624, 234] on button "Confirm" at bounding box center [615, 241] width 52 height 25
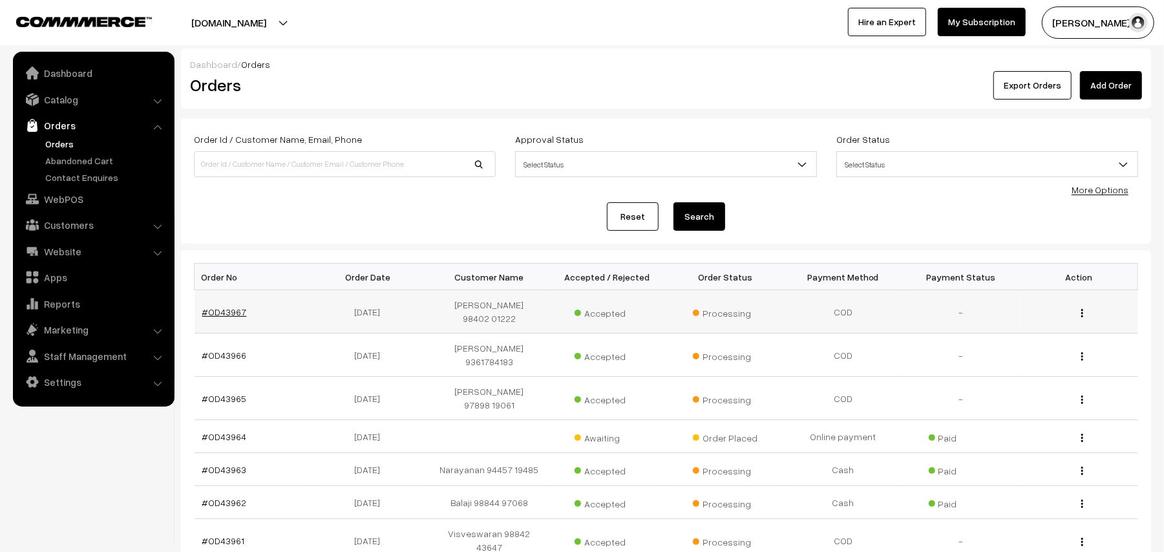
click at [226, 306] on link "#OD43967" at bounding box center [224, 311] width 45 height 11
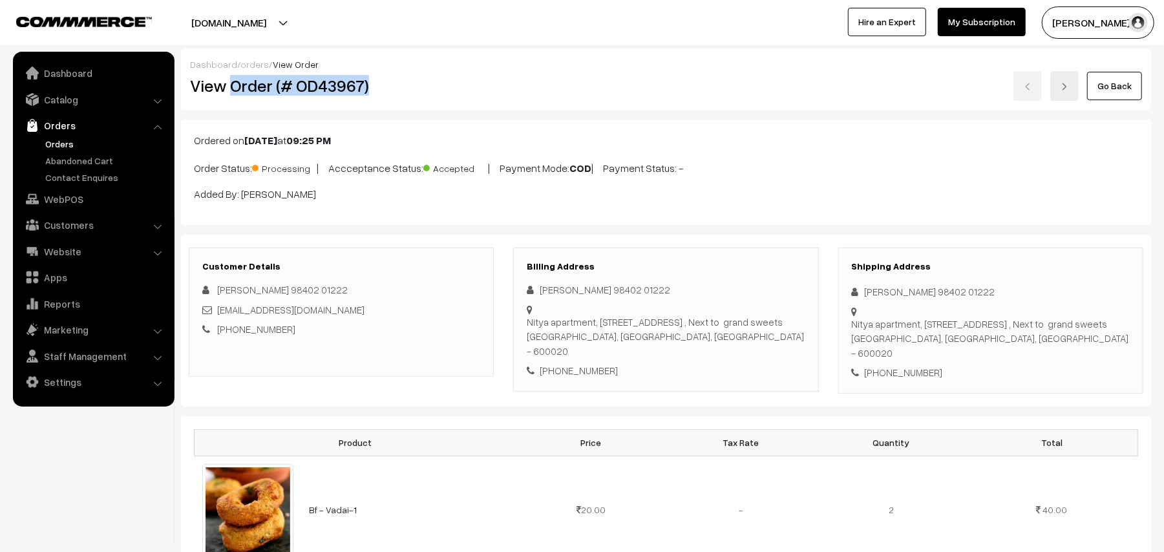
drag, startPoint x: 229, startPoint y: 83, endPoint x: 465, endPoint y: 79, distance: 236.5
click at [465, 79] on h2 "View Order (# OD43967)" at bounding box center [342, 86] width 304 height 20
copy h2 "Order (# OD43967)"
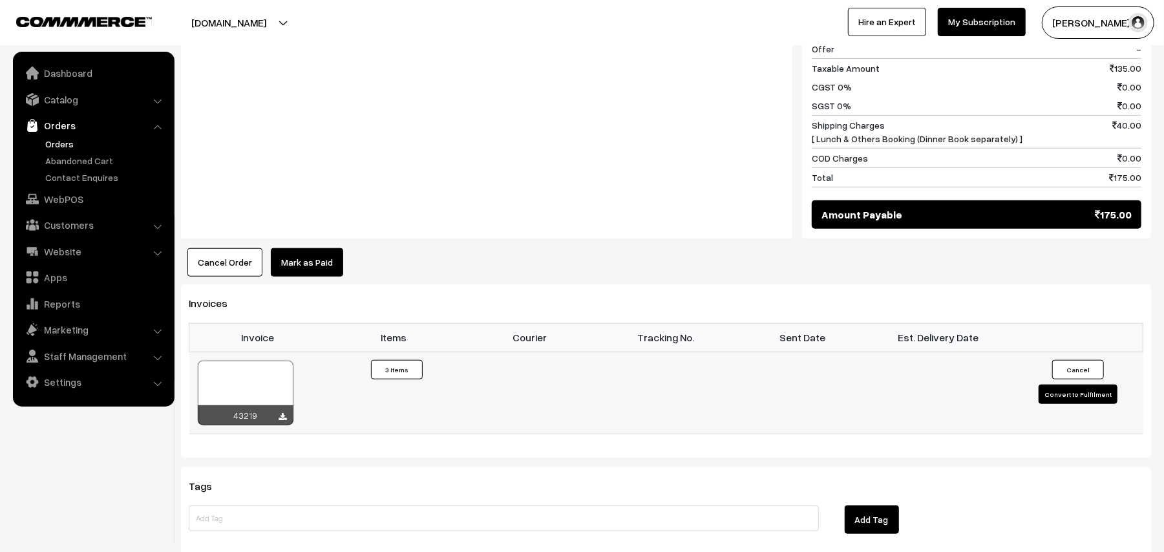
scroll to position [861, 0]
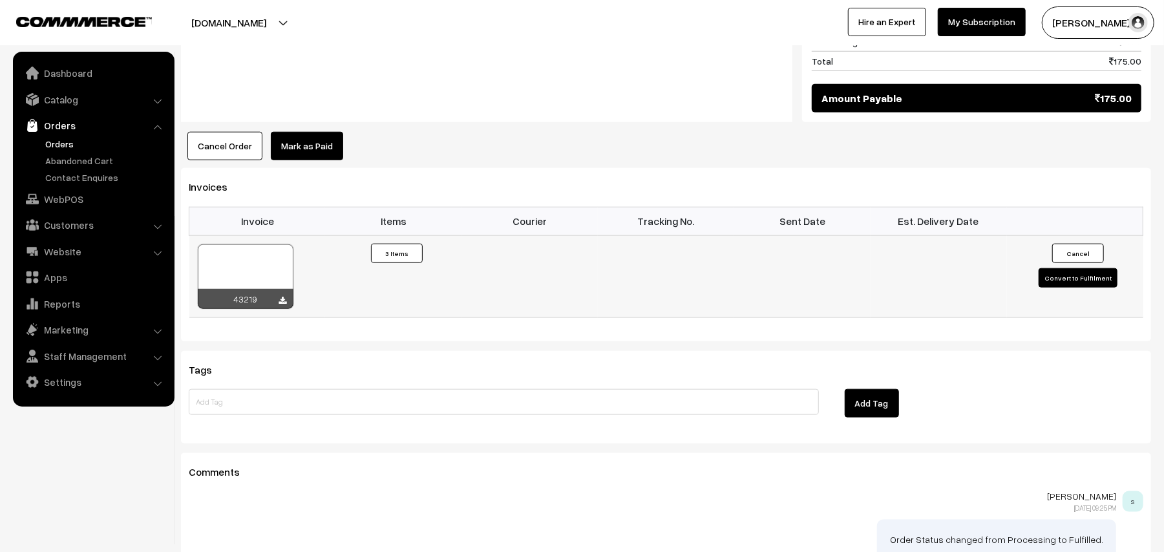
click at [283, 305] on icon at bounding box center [283, 301] width 8 height 8
click at [74, 143] on link "Orders" at bounding box center [106, 144] width 128 height 14
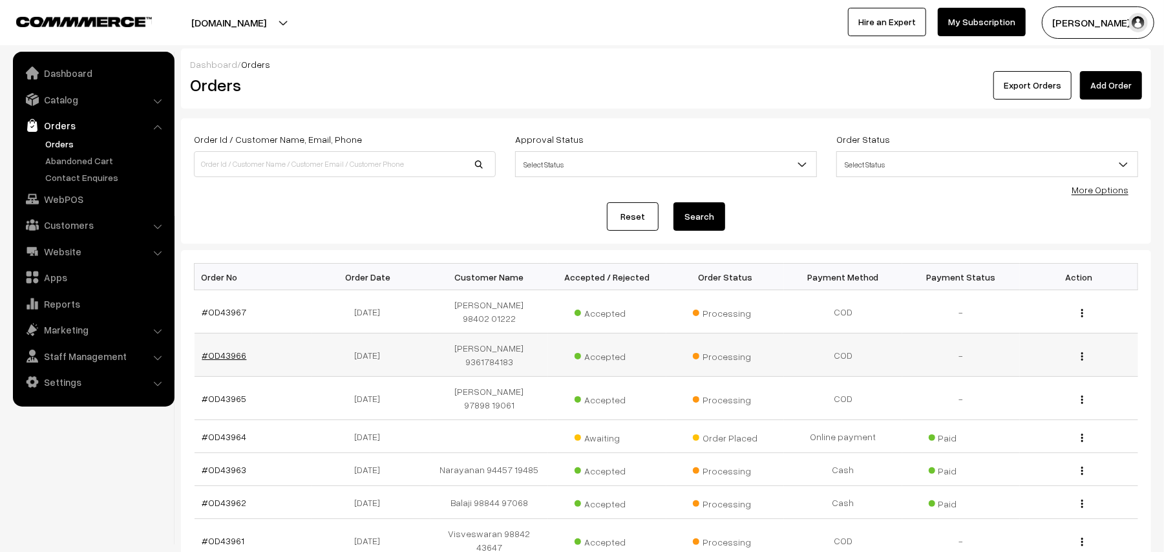
click at [233, 350] on link "#OD43966" at bounding box center [224, 355] width 45 height 11
click at [213, 393] on link "#OD43965" at bounding box center [224, 398] width 45 height 11
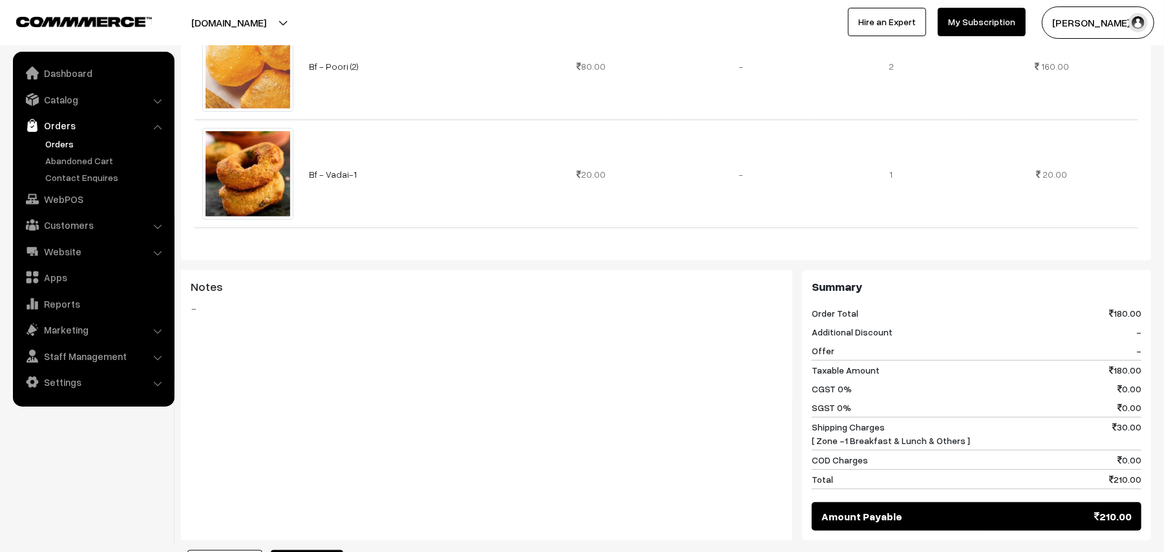
scroll to position [344, 0]
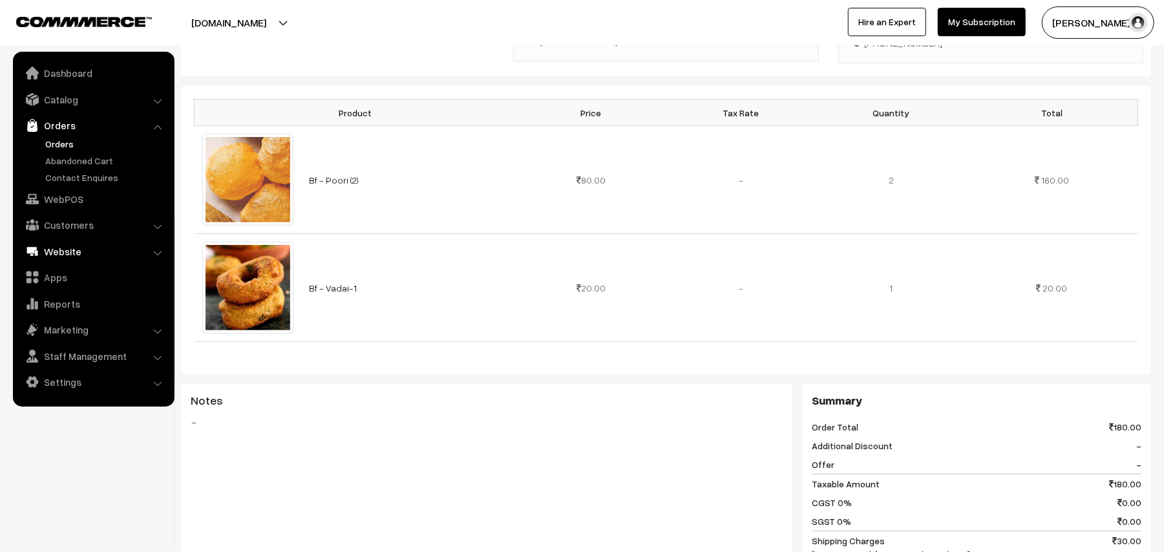
click at [73, 202] on link "WebPOS" at bounding box center [93, 198] width 154 height 23
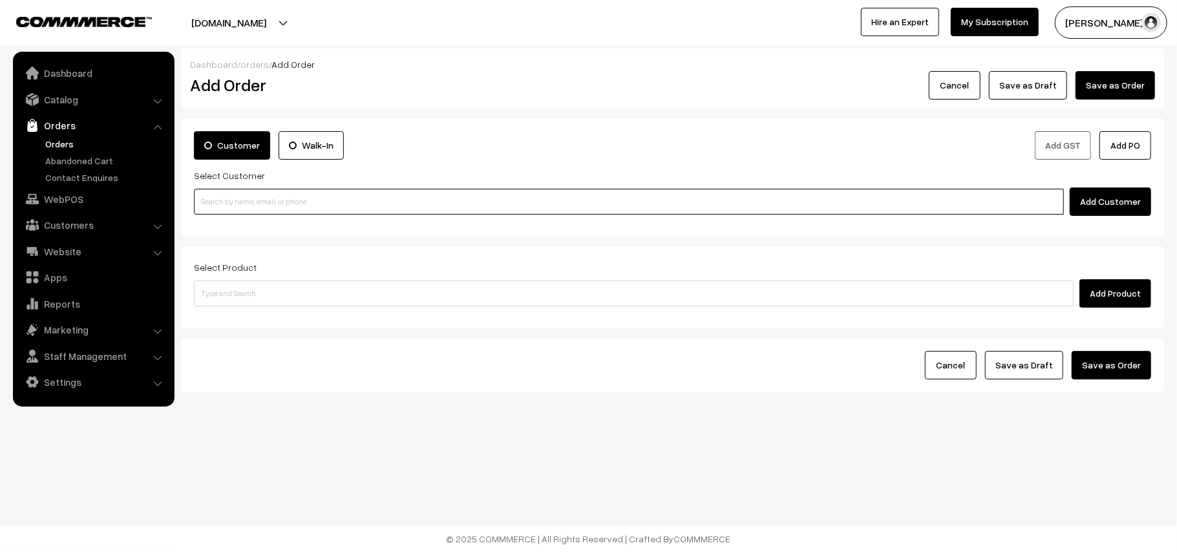
click at [275, 203] on input at bounding box center [629, 202] width 870 height 26
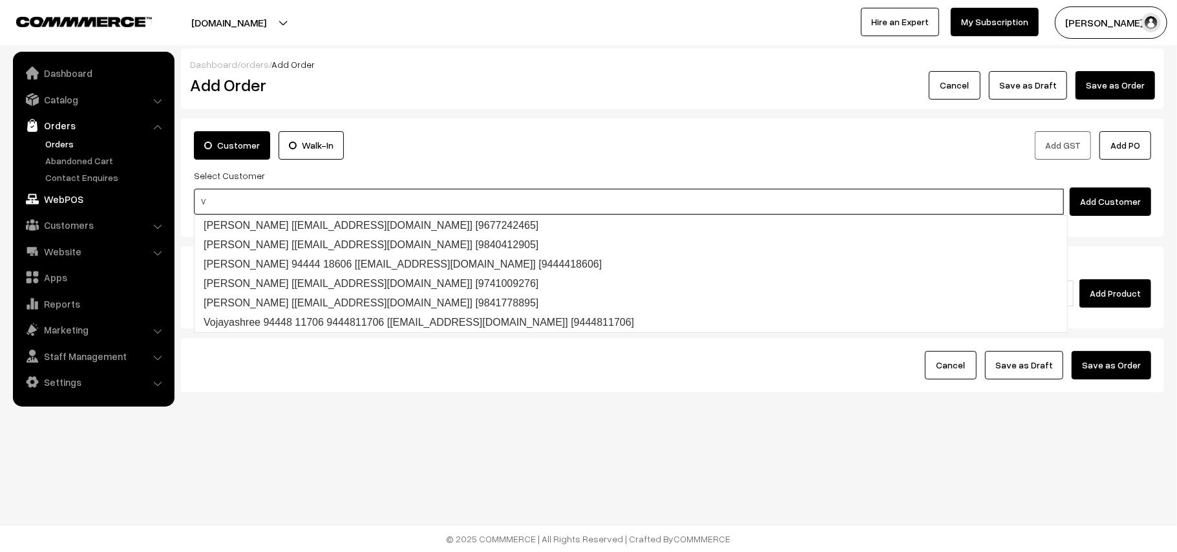
drag, startPoint x: 231, startPoint y: 198, endPoint x: 127, endPoint y: 193, distance: 104.2
click at [127, 193] on body "Thank you for showing interest. Our team will call you shortly. Close [DOMAIN_N…" at bounding box center [588, 276] width 1177 height 552
paste input "96770 83067"
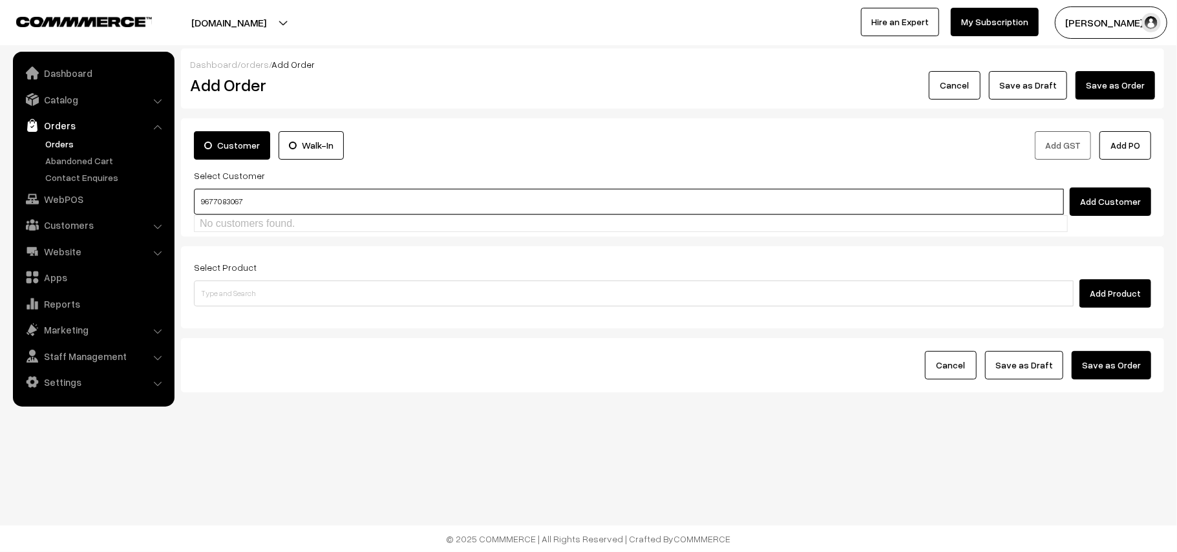
click at [225, 195] on input "96770 83067" at bounding box center [629, 202] width 870 height 26
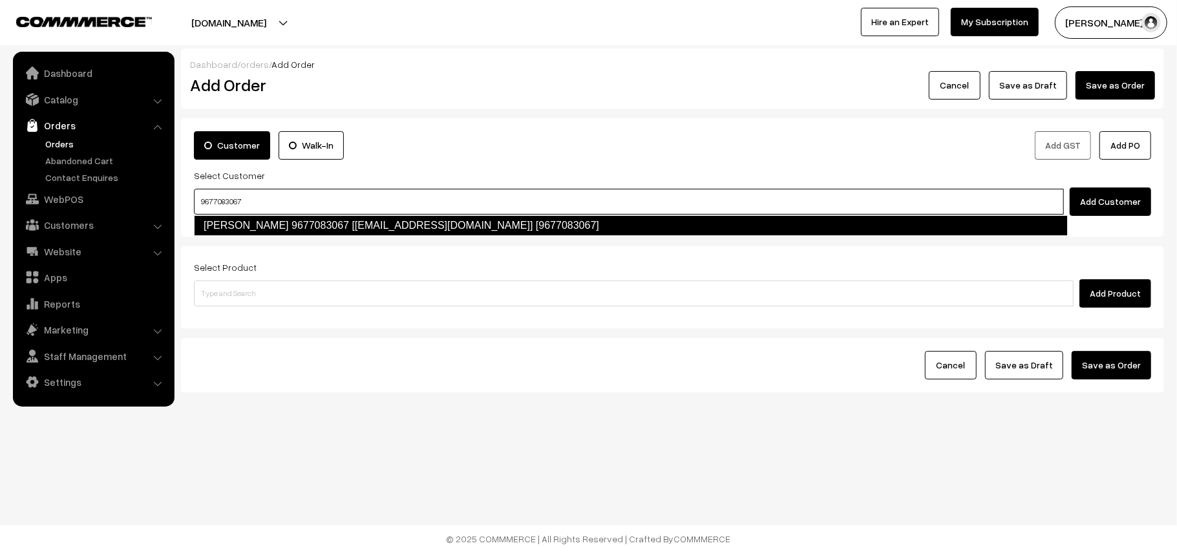
click at [215, 217] on link "[PERSON_NAME] 9677083067 [[EMAIL_ADDRESS][DOMAIN_NAME]] [9677083067]" at bounding box center [631, 225] width 874 height 21
type input "9677083067"
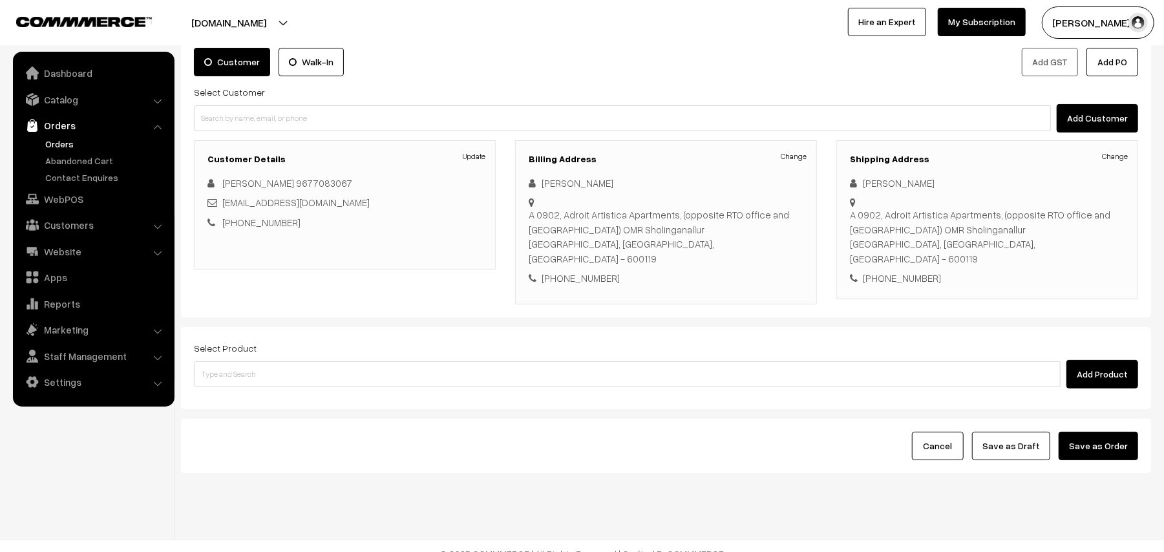
scroll to position [84, 0]
click at [310, 368] on input at bounding box center [627, 374] width 866 height 26
type input "pachai"
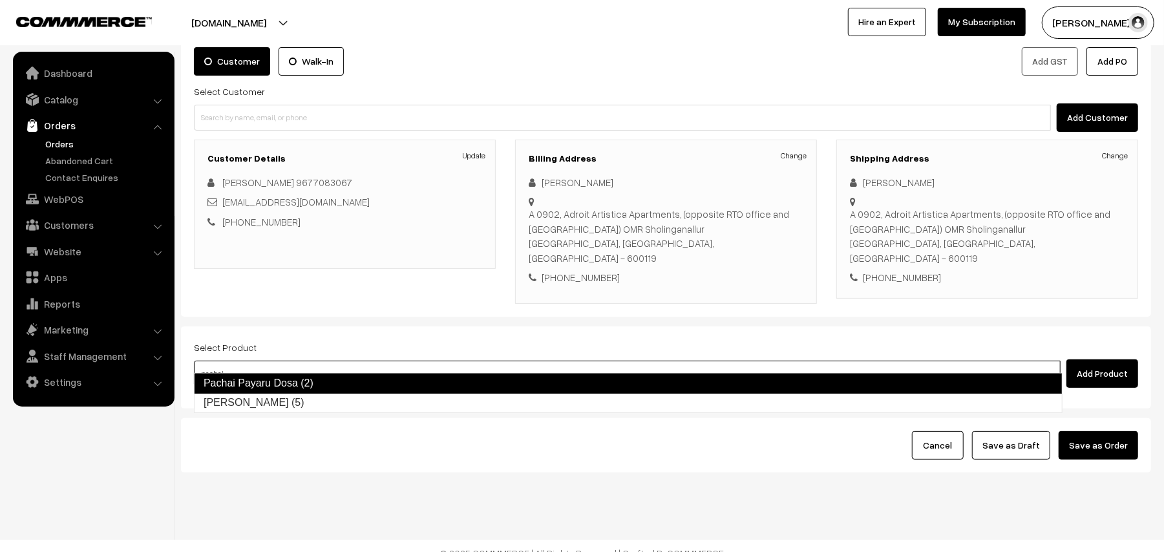
click at [308, 373] on link "Pachai Payaru Dosa (2)" at bounding box center [628, 383] width 868 height 21
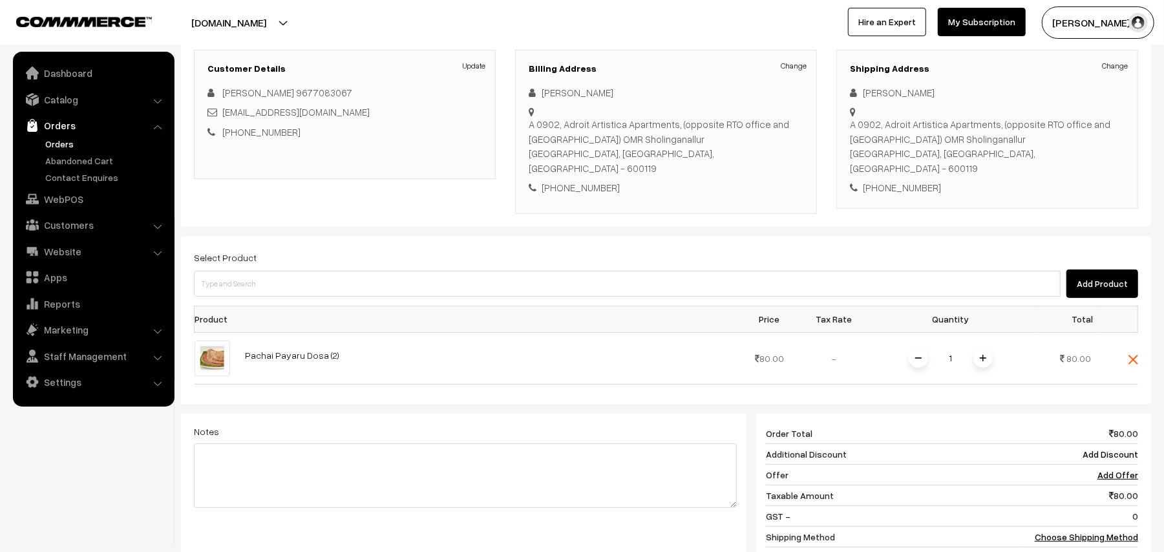
scroll to position [257, 0]
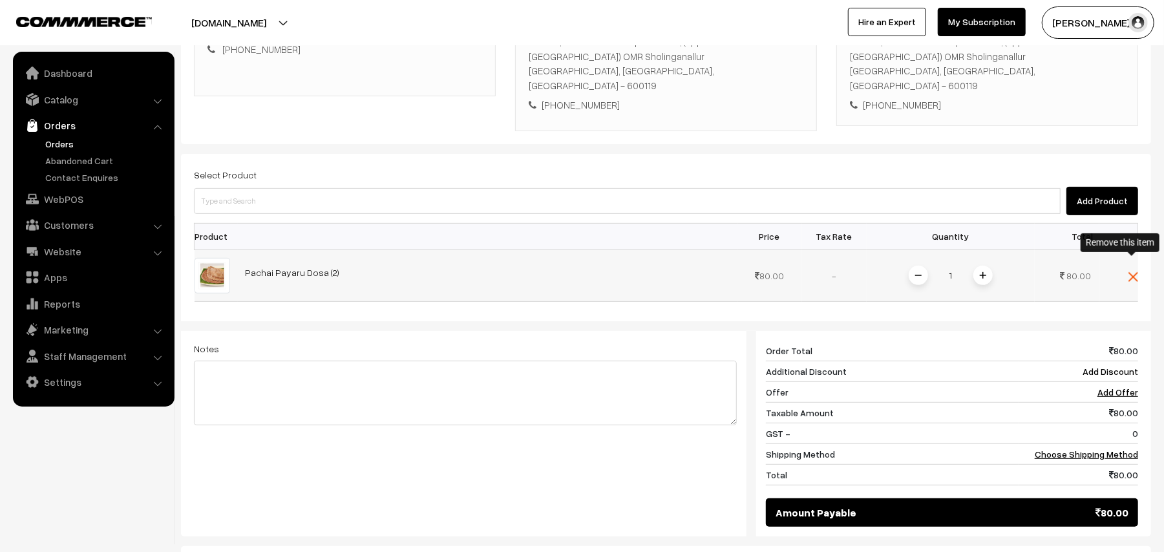
click at [1130, 272] on img at bounding box center [1133, 277] width 10 height 10
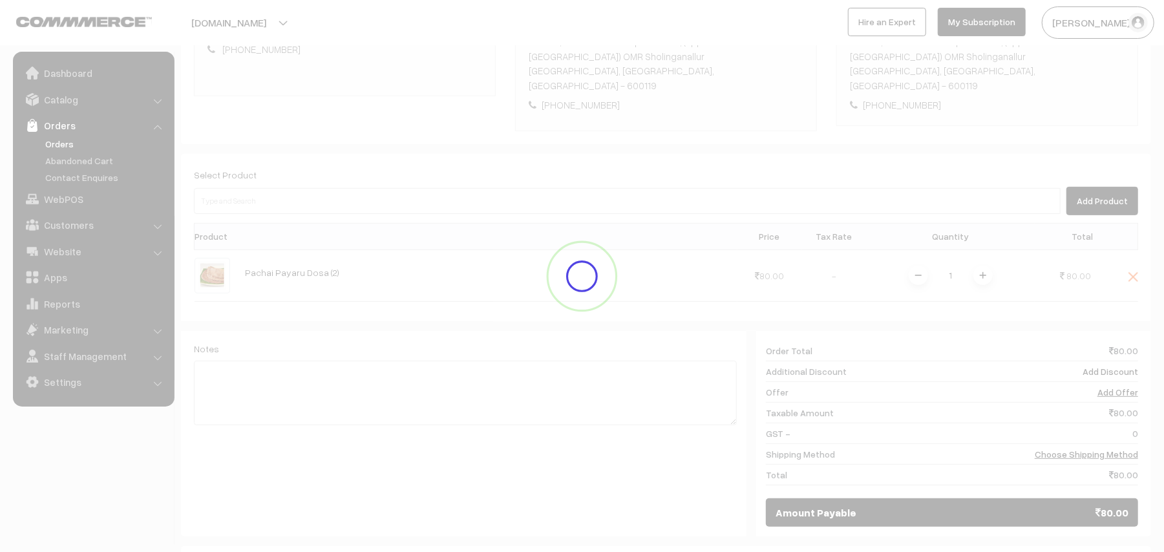
scroll to position [84, 0]
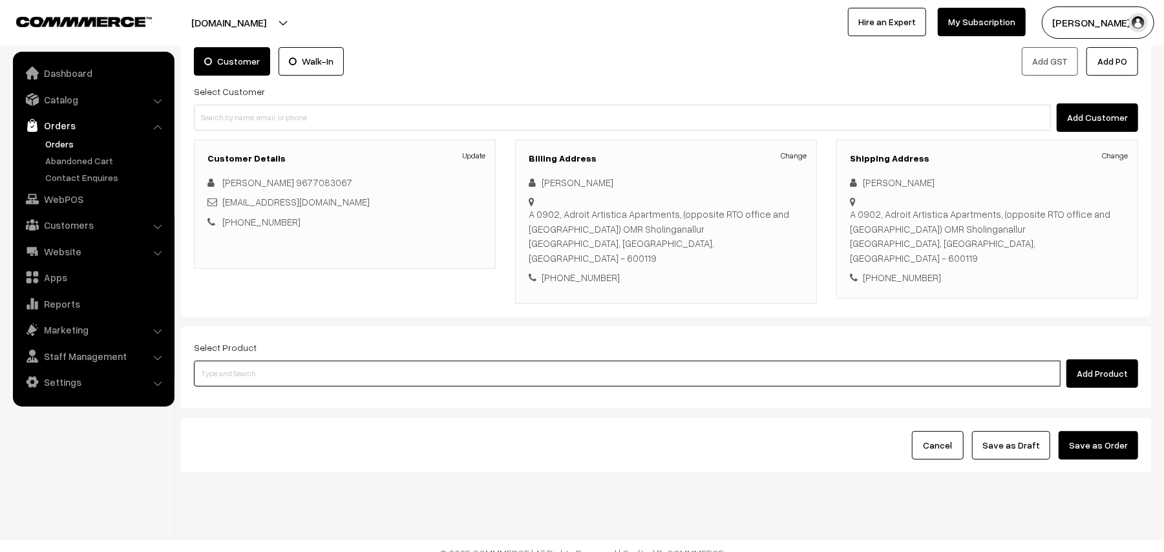
click at [241, 361] on input at bounding box center [627, 374] width 866 height 26
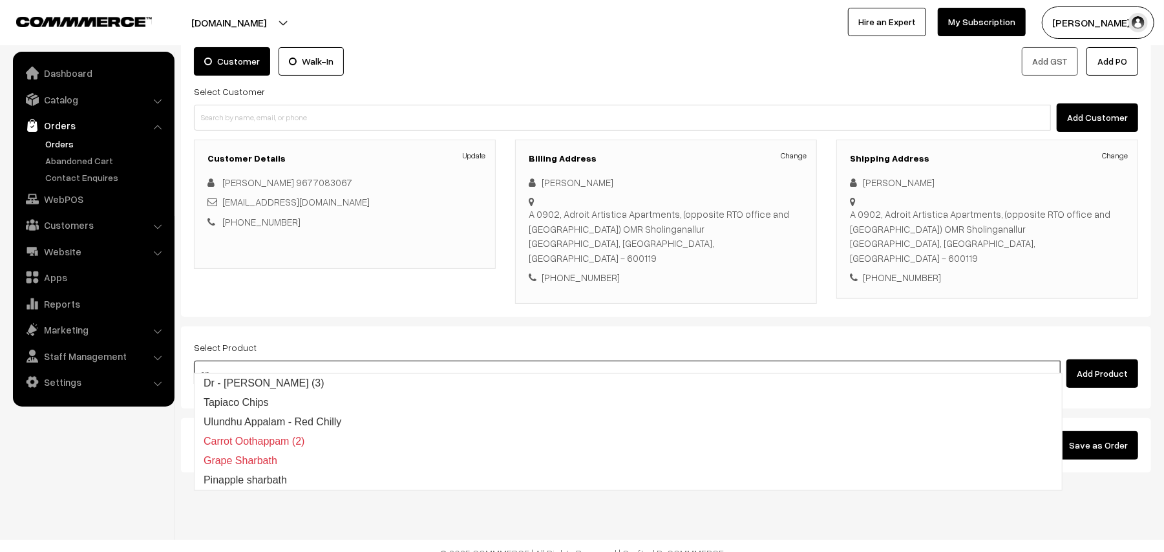
type input "a"
type input "pachai"
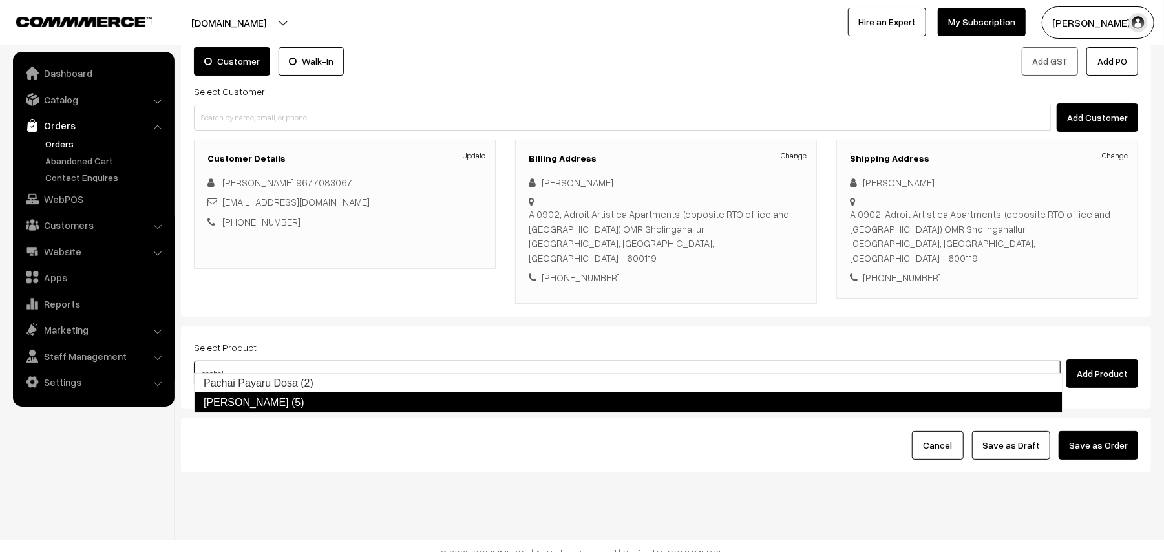
click at [253, 393] on link "Pachai Payaru Laddu (5)" at bounding box center [628, 402] width 868 height 21
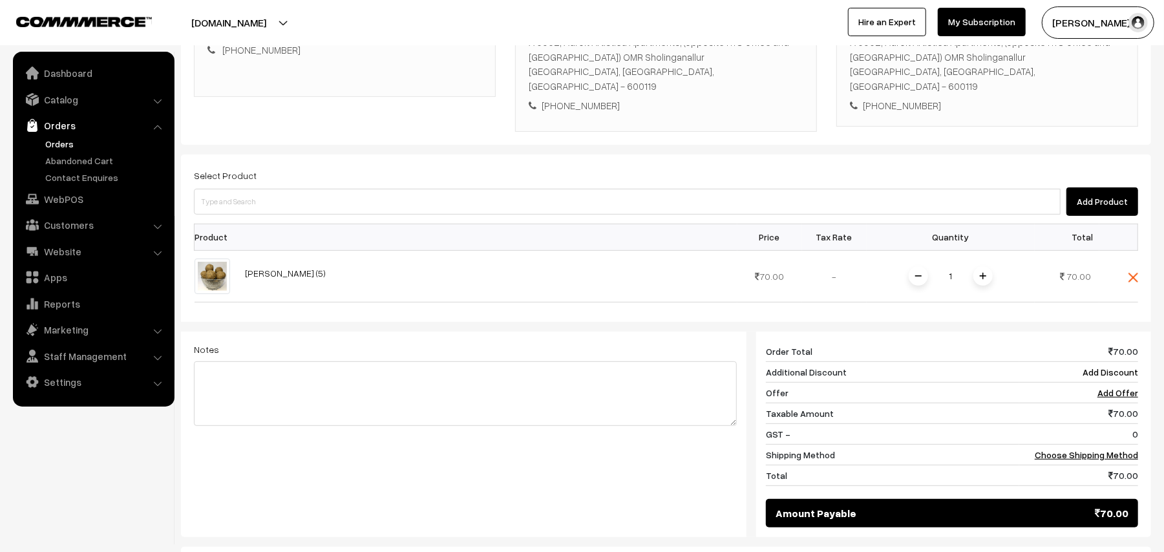
scroll to position [257, 0]
click at [987, 266] on span at bounding box center [982, 275] width 19 height 19
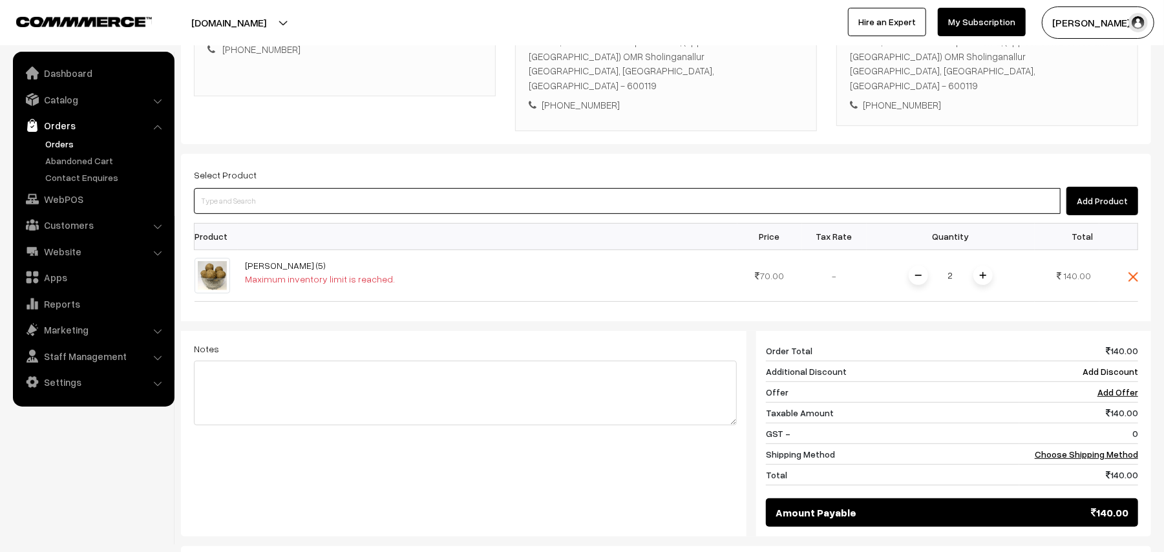
click at [321, 188] on input at bounding box center [627, 201] width 866 height 26
click at [378, 188] on input at bounding box center [627, 201] width 866 height 26
type input "nilaka"
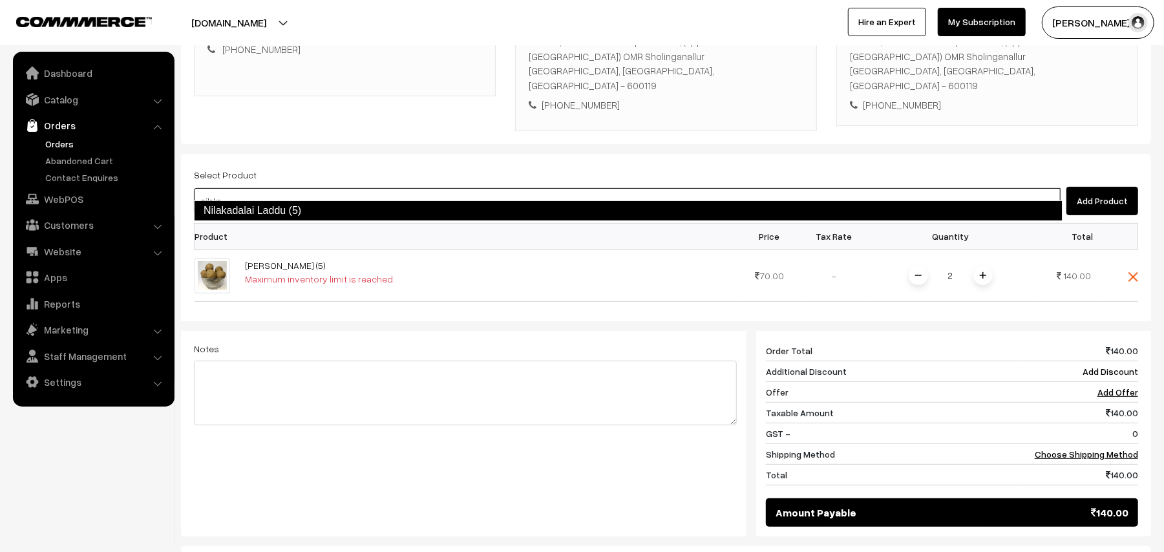
click at [289, 211] on link "Nilakadalai Laddu (5)" at bounding box center [628, 210] width 868 height 21
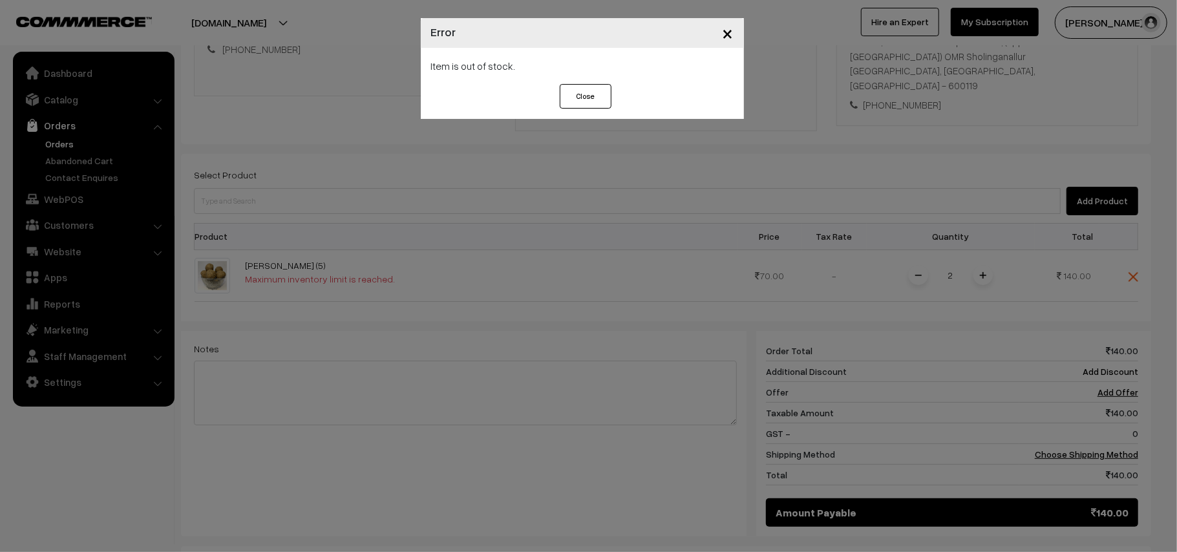
click at [595, 94] on button "Close" at bounding box center [586, 96] width 52 height 25
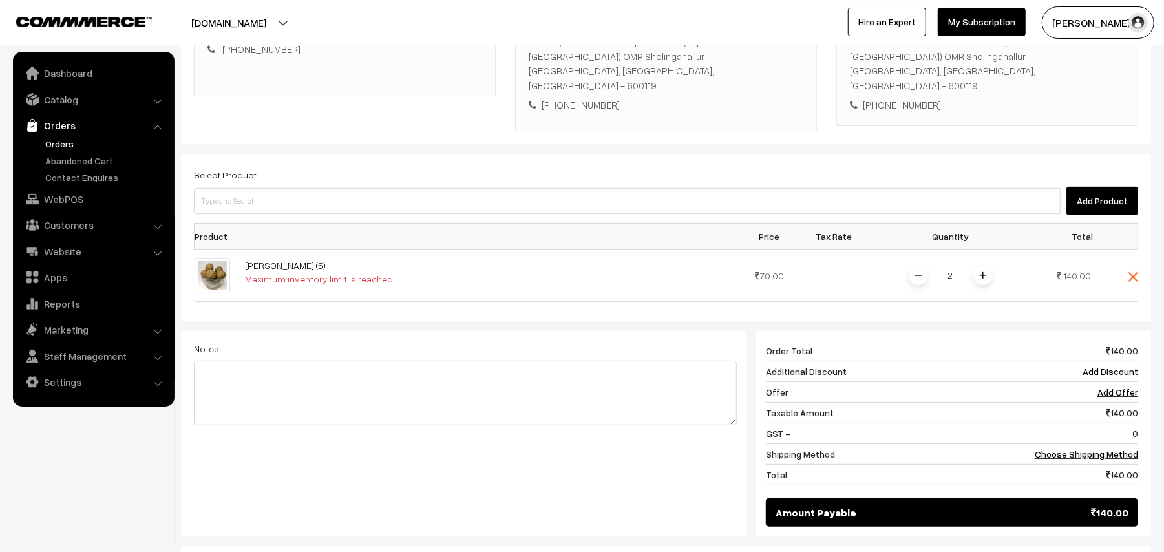
click at [50, 137] on link "Orders" at bounding box center [106, 144] width 128 height 14
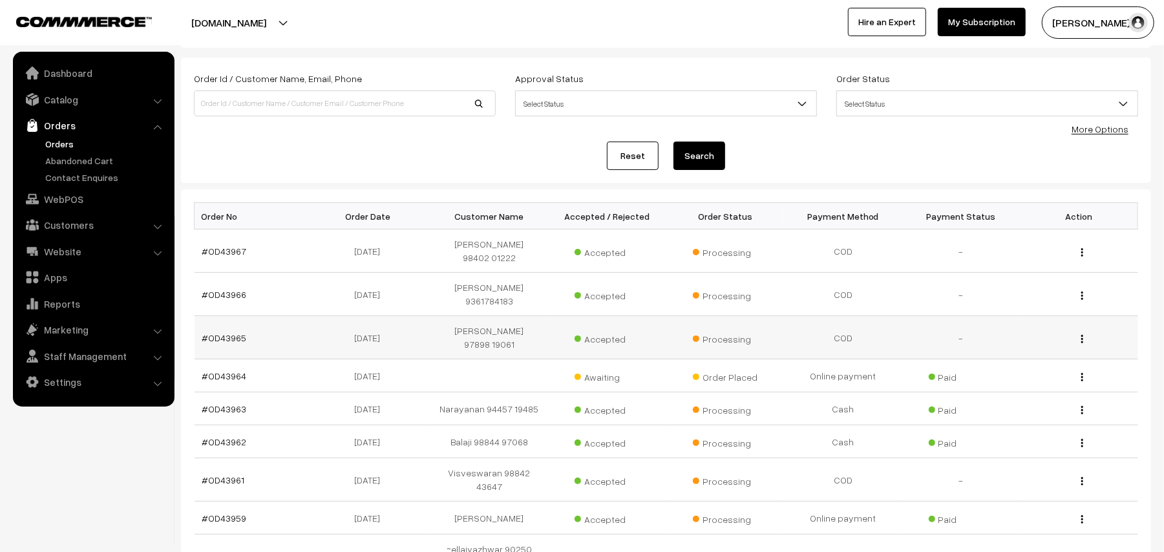
scroll to position [86, 0]
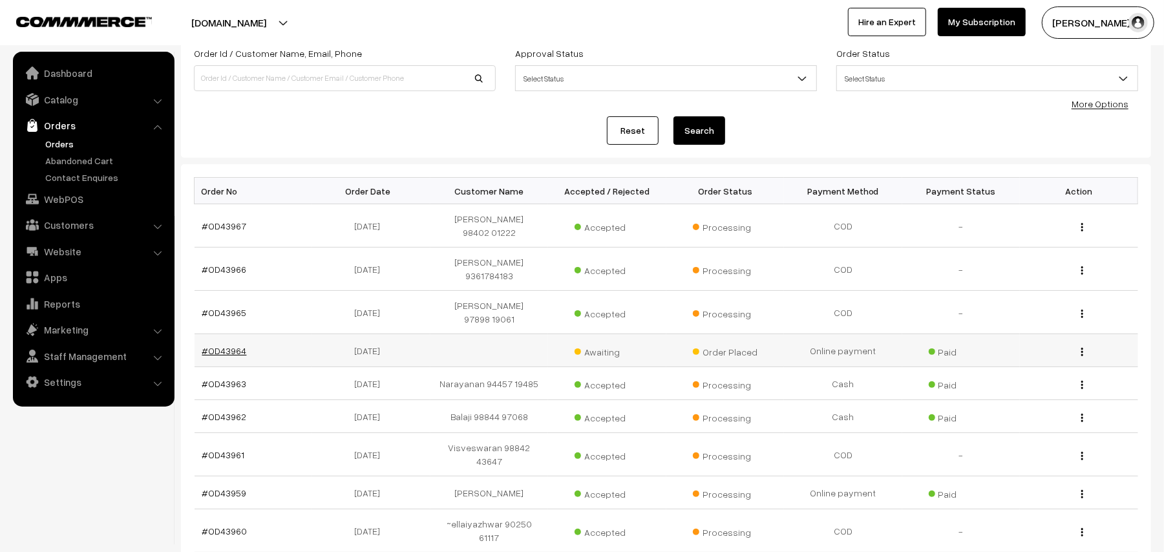
click at [218, 345] on link "#OD43964" at bounding box center [224, 350] width 45 height 11
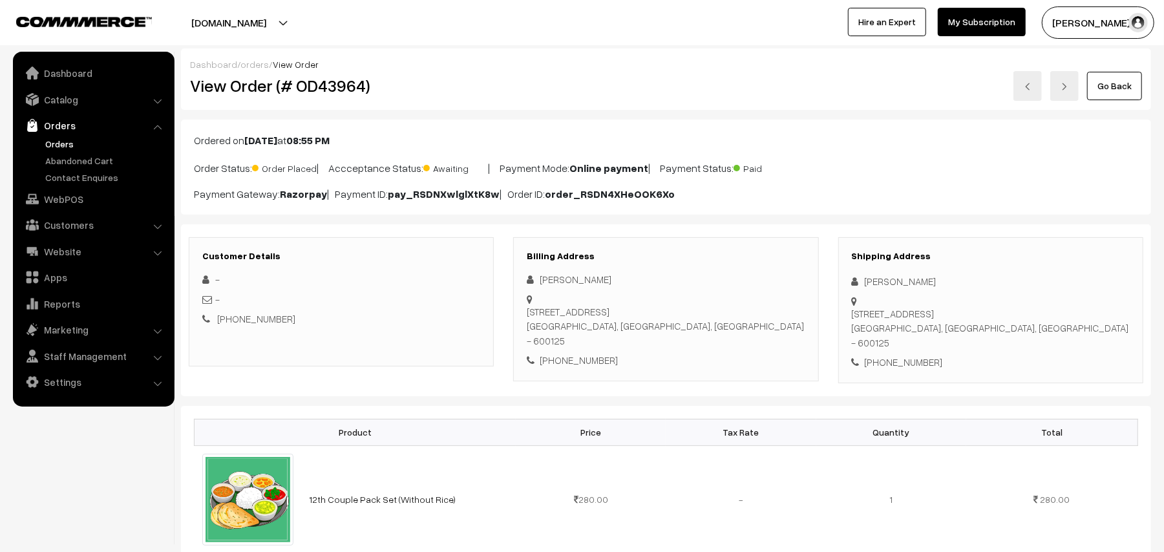
click at [1113, 84] on link "Go Back" at bounding box center [1114, 86] width 55 height 28
